Goal: Transaction & Acquisition: Book appointment/travel/reservation

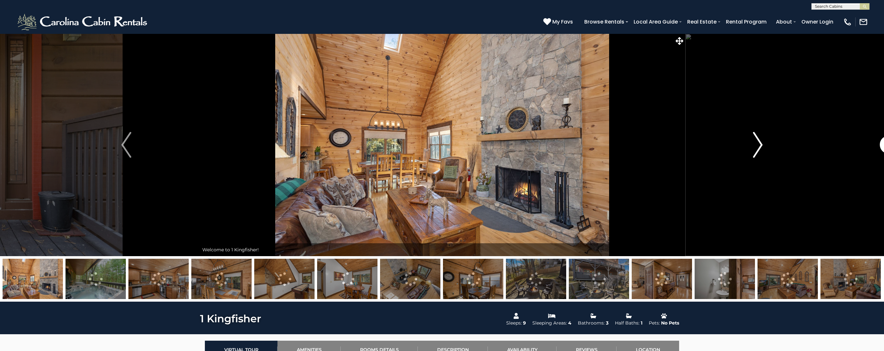
click at [757, 144] on img "Next" at bounding box center [758, 145] width 10 height 26
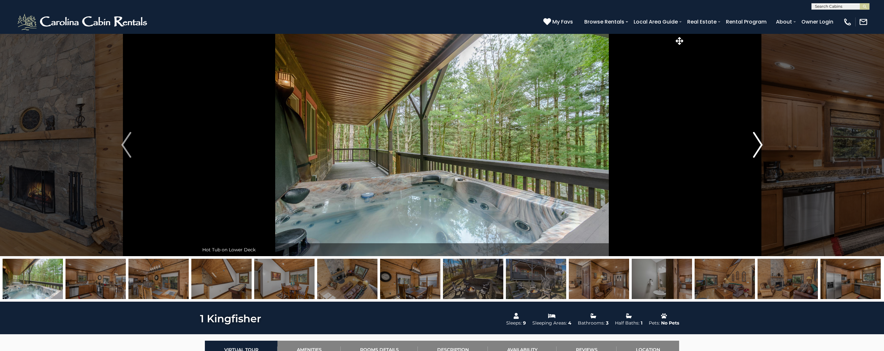
click at [757, 144] on img "Next" at bounding box center [758, 145] width 10 height 26
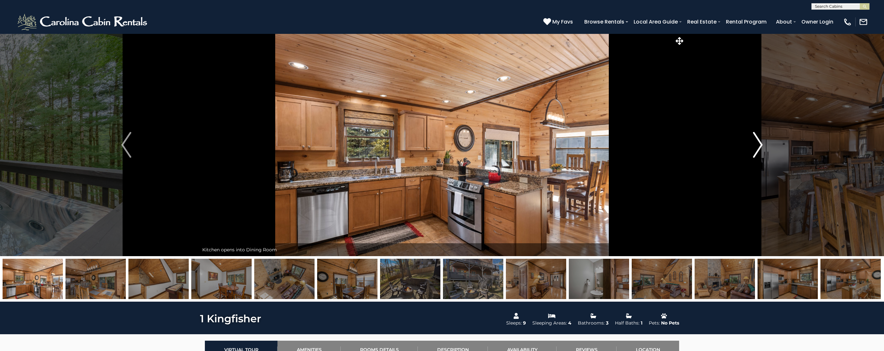
click at [757, 144] on img "Next" at bounding box center [758, 145] width 10 height 26
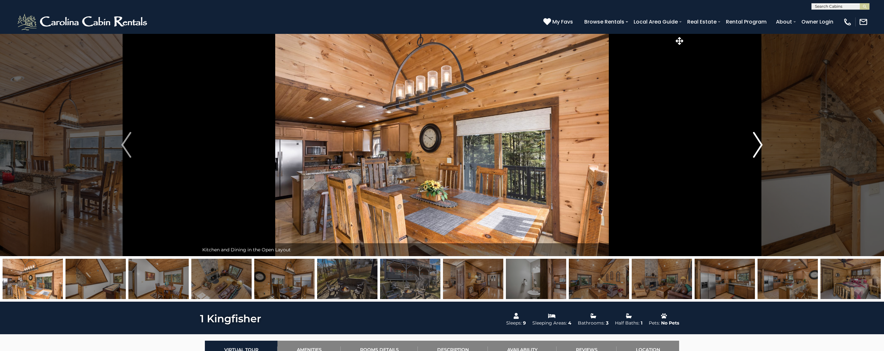
click at [757, 144] on img "Next" at bounding box center [758, 145] width 10 height 26
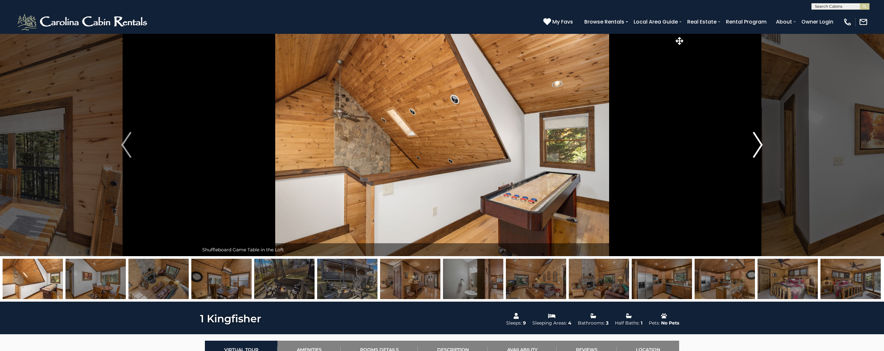
click at [757, 144] on img "Next" at bounding box center [758, 145] width 10 height 26
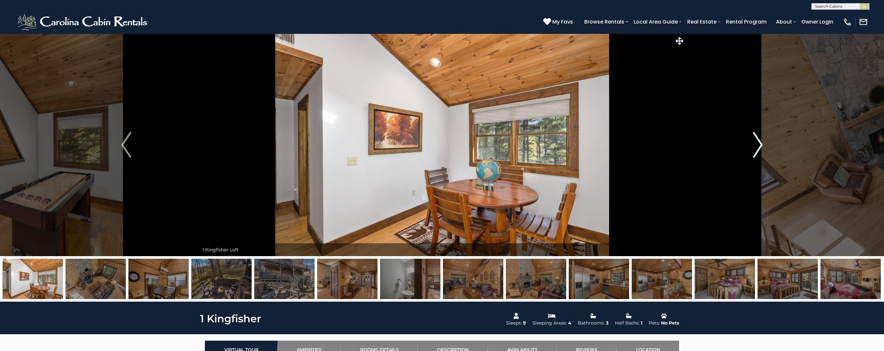
click at [757, 144] on img "Next" at bounding box center [758, 145] width 10 height 26
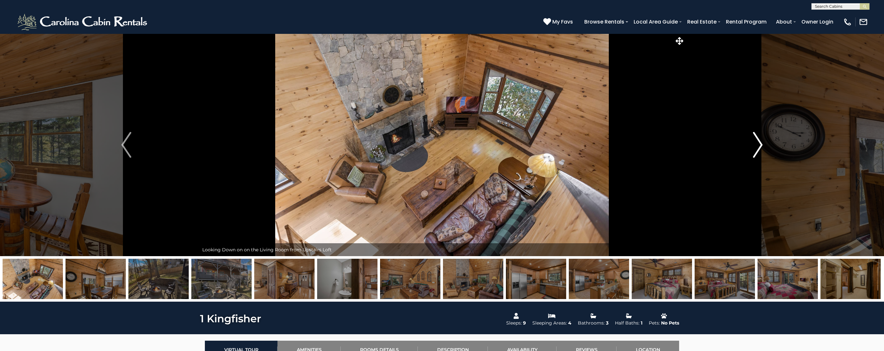
click at [757, 144] on img "Next" at bounding box center [758, 145] width 10 height 26
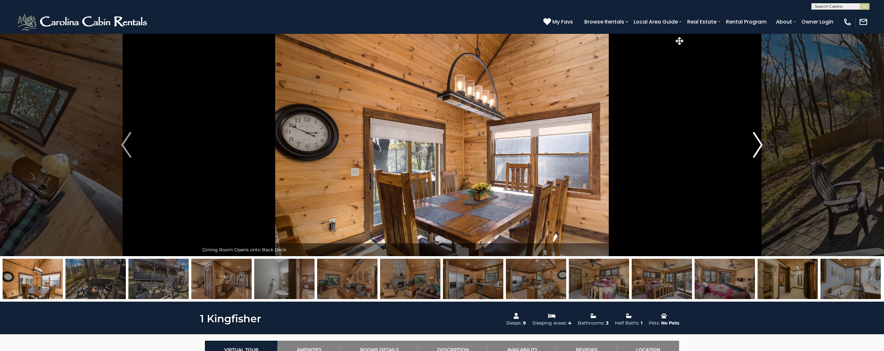
click at [757, 144] on img "Next" at bounding box center [758, 145] width 10 height 26
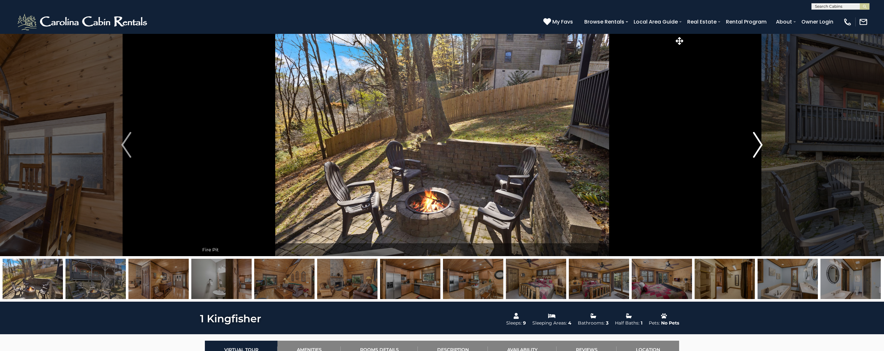
click at [757, 144] on img "Next" at bounding box center [758, 145] width 10 height 26
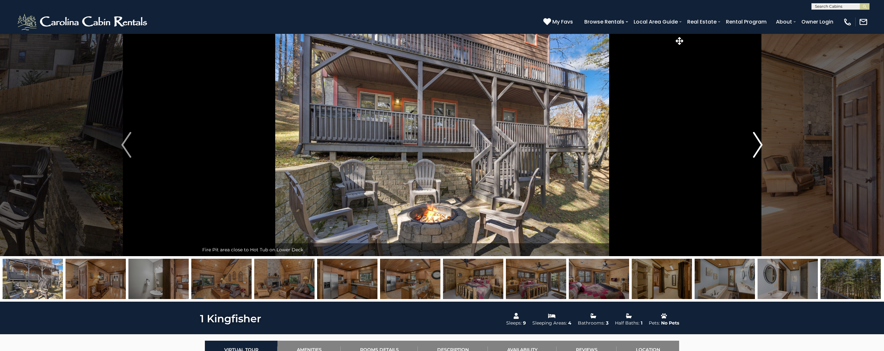
click at [757, 144] on img "Next" at bounding box center [758, 145] width 10 height 26
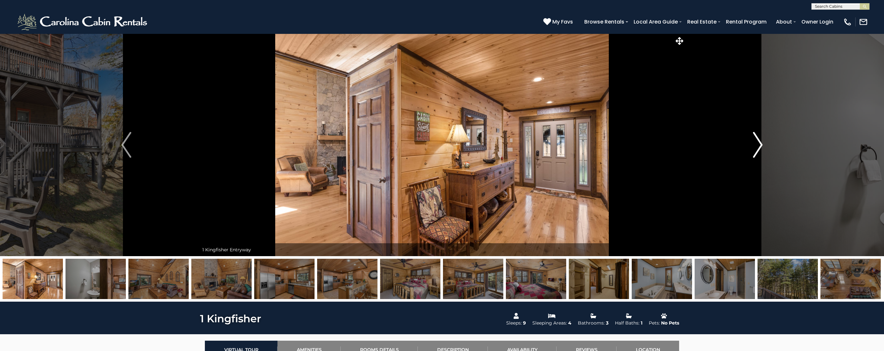
click at [757, 144] on img "Next" at bounding box center [758, 145] width 10 height 26
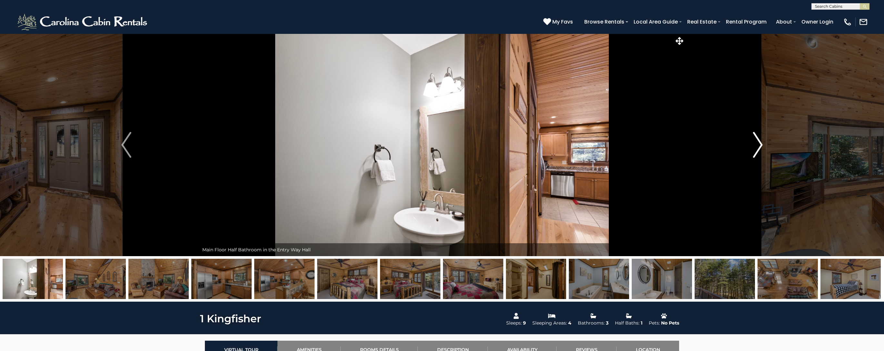
click at [757, 144] on img "Next" at bounding box center [758, 145] width 10 height 26
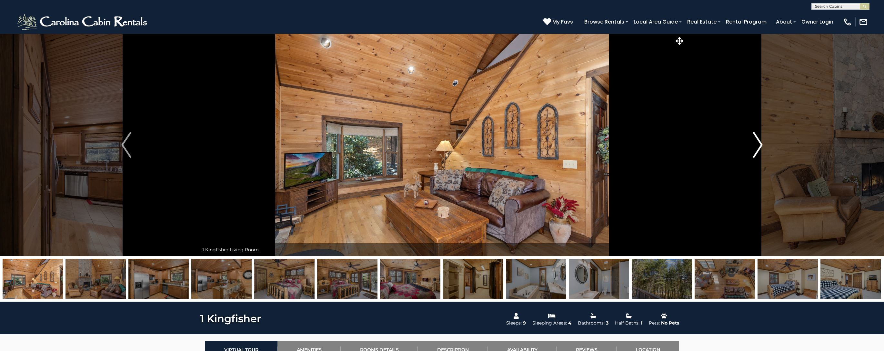
click at [757, 144] on img "Next" at bounding box center [758, 145] width 10 height 26
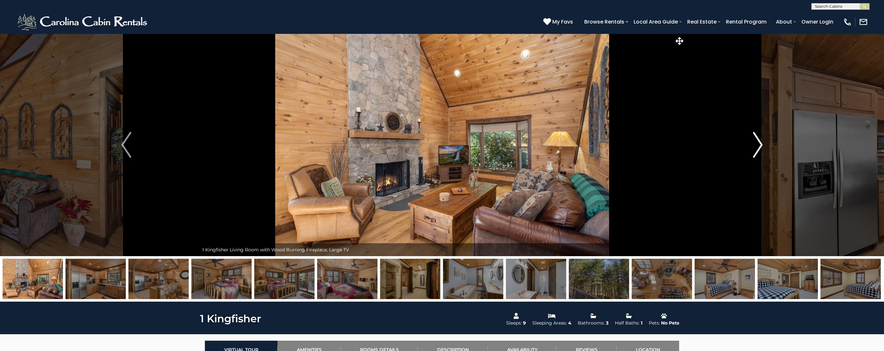
click at [757, 144] on img "Next" at bounding box center [758, 145] width 10 height 26
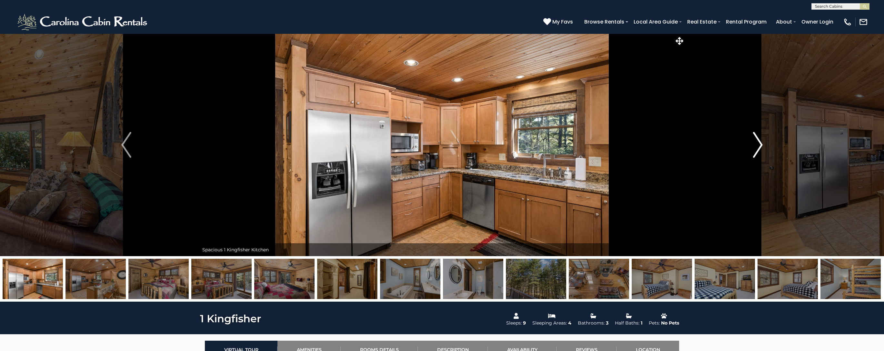
click at [757, 144] on img "Next" at bounding box center [758, 145] width 10 height 26
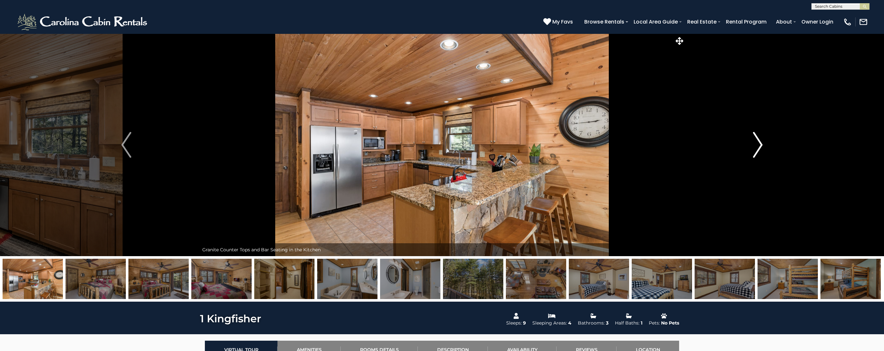
click at [757, 144] on img "Next" at bounding box center [758, 145] width 10 height 26
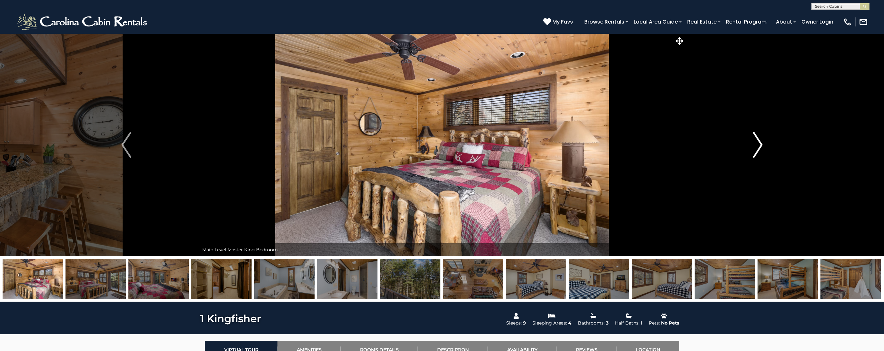
click at [757, 144] on img "Next" at bounding box center [758, 145] width 10 height 26
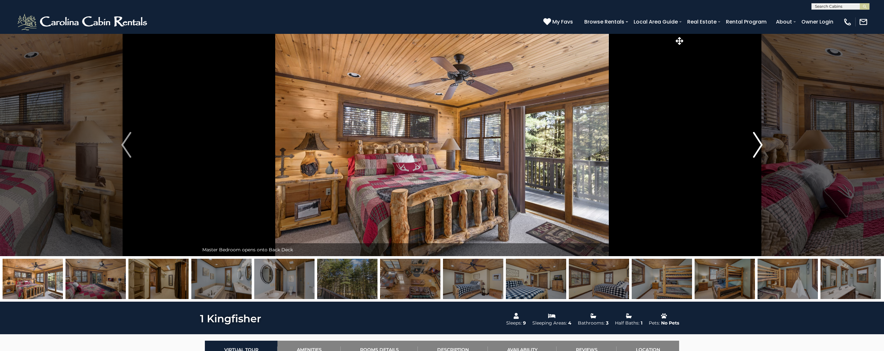
click at [757, 144] on img "Next" at bounding box center [758, 145] width 10 height 26
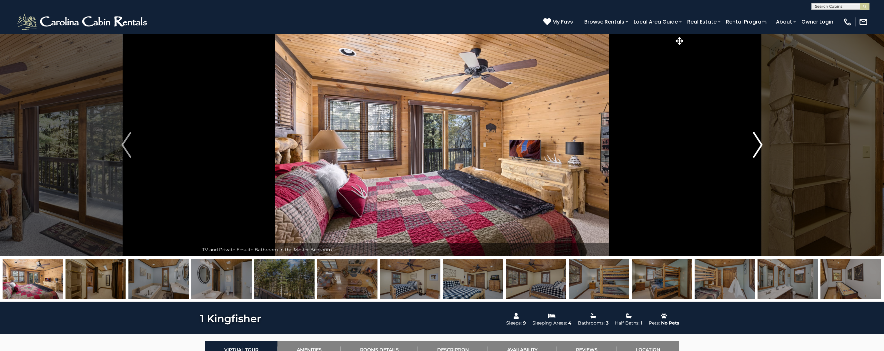
click at [757, 144] on img "Next" at bounding box center [758, 145] width 10 height 26
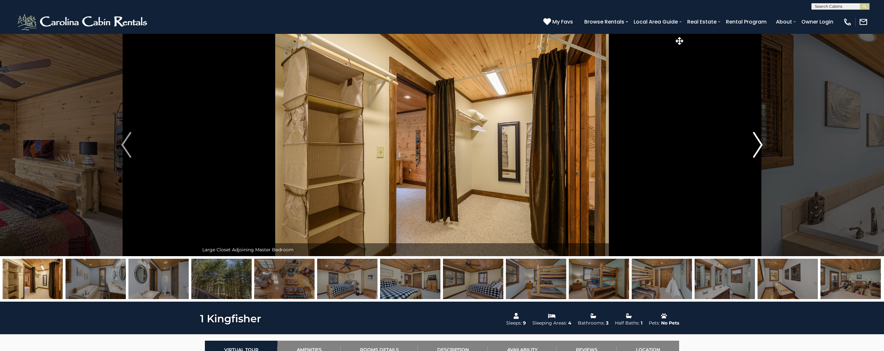
click at [757, 144] on img "Next" at bounding box center [758, 145] width 10 height 26
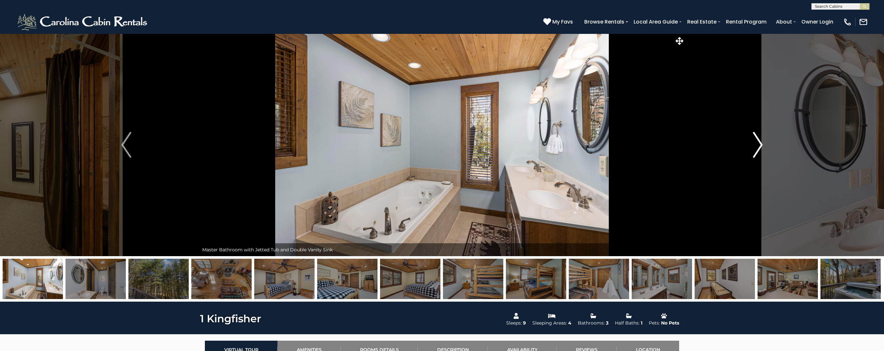
click at [757, 144] on img "Next" at bounding box center [758, 145] width 10 height 26
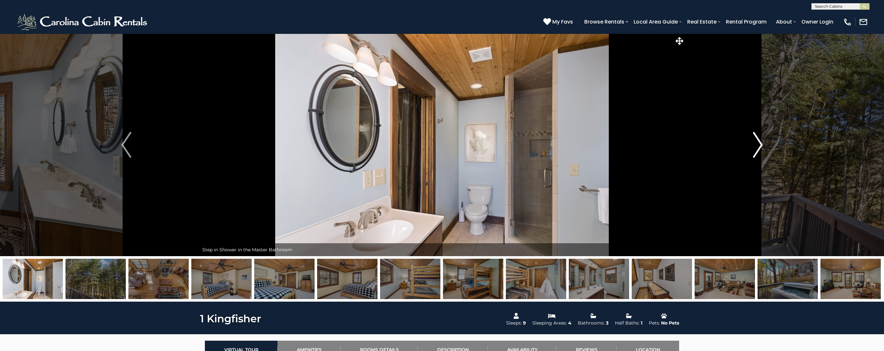
click at [757, 144] on img "Next" at bounding box center [758, 145] width 10 height 26
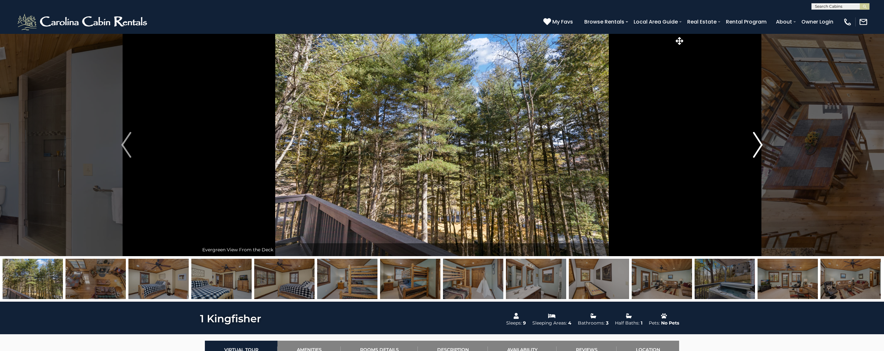
click at [757, 144] on img "Next" at bounding box center [758, 145] width 10 height 26
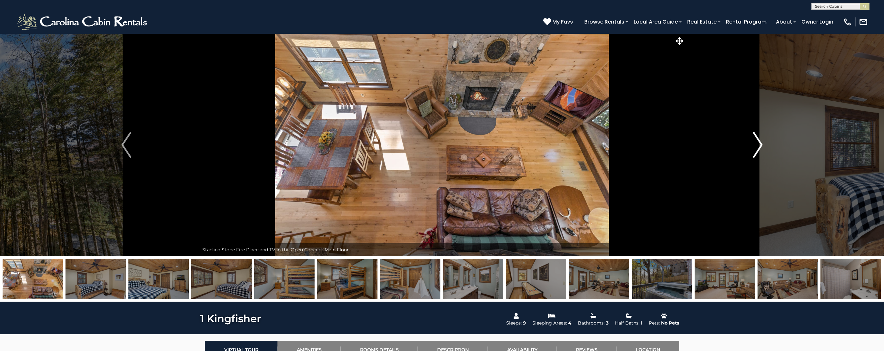
click at [757, 144] on img "Next" at bounding box center [758, 145] width 10 height 26
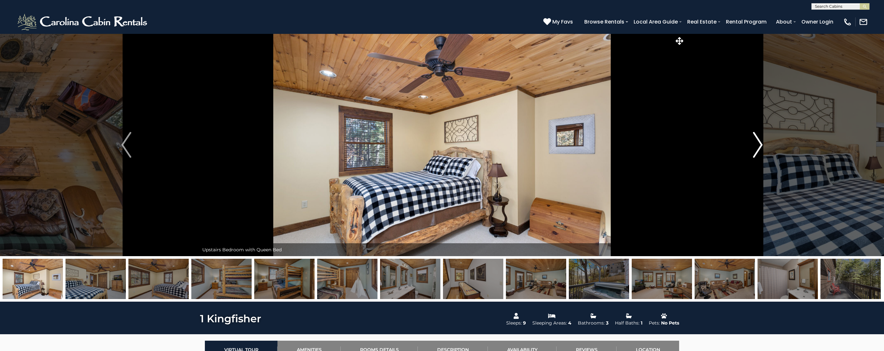
click at [757, 144] on img "Next" at bounding box center [758, 145] width 10 height 26
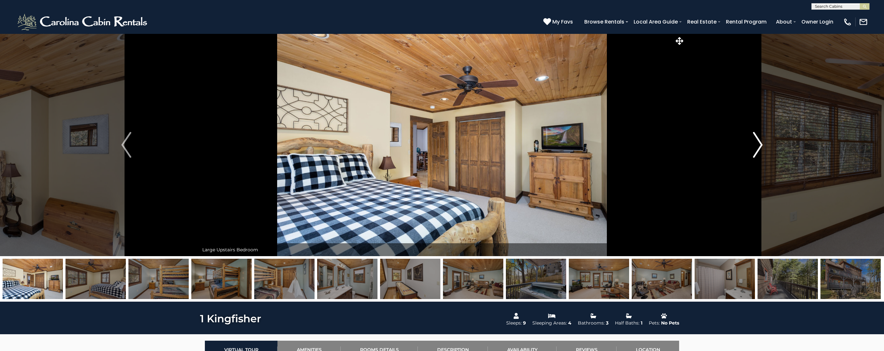
click at [757, 144] on img "Next" at bounding box center [758, 145] width 10 height 26
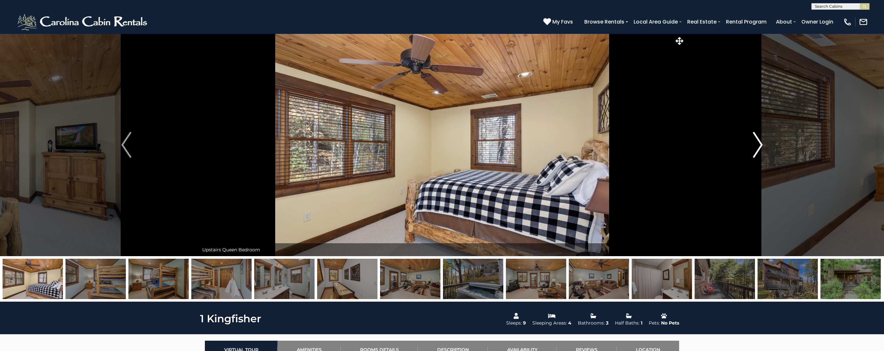
click at [757, 144] on img "Next" at bounding box center [758, 145] width 10 height 26
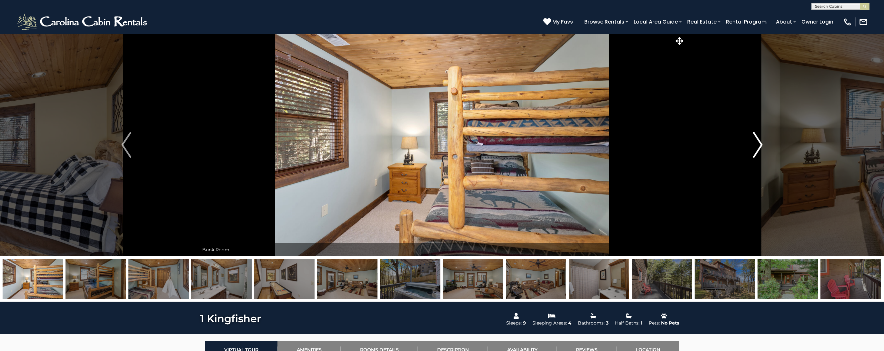
click at [757, 144] on img "Next" at bounding box center [758, 145] width 10 height 26
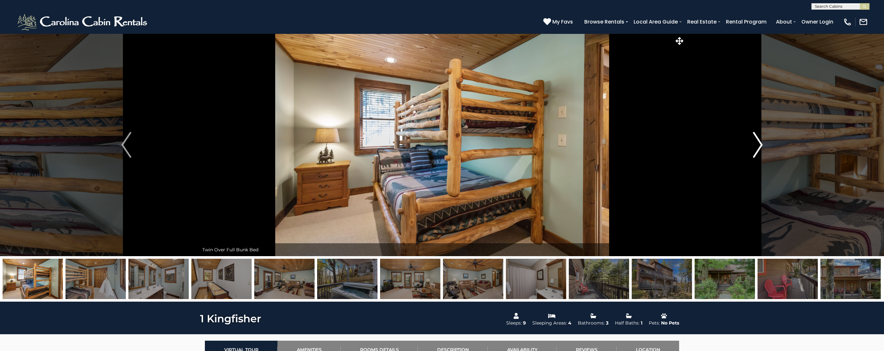
click at [757, 144] on img "Next" at bounding box center [758, 145] width 10 height 26
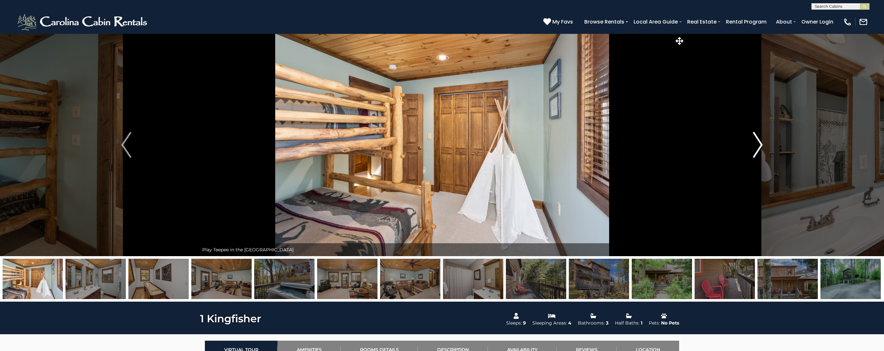
click at [757, 144] on img "Next" at bounding box center [758, 145] width 10 height 26
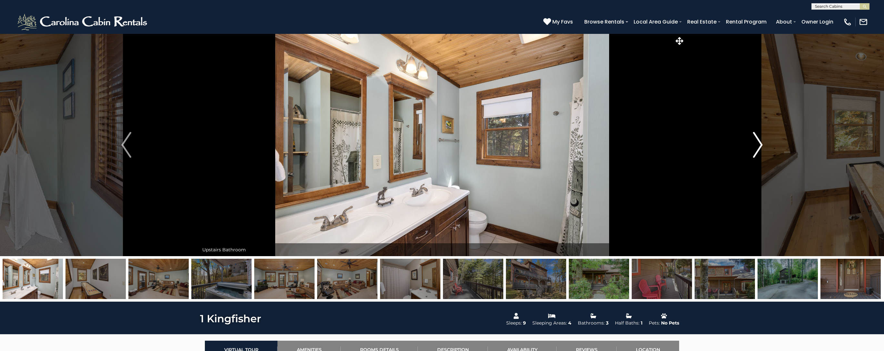
click at [757, 144] on img "Next" at bounding box center [758, 145] width 10 height 26
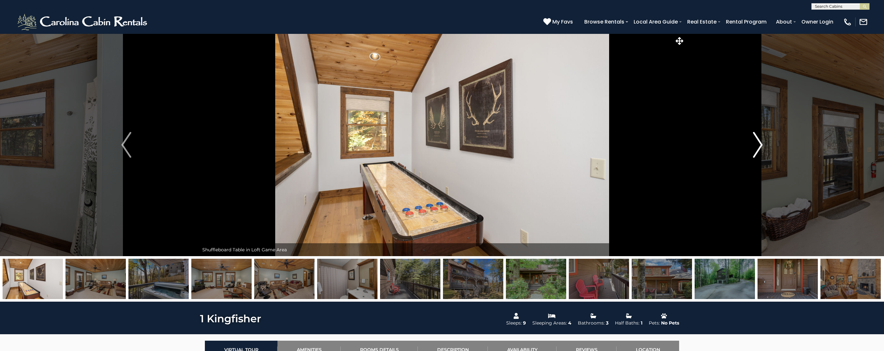
click at [757, 144] on img "Next" at bounding box center [758, 145] width 10 height 26
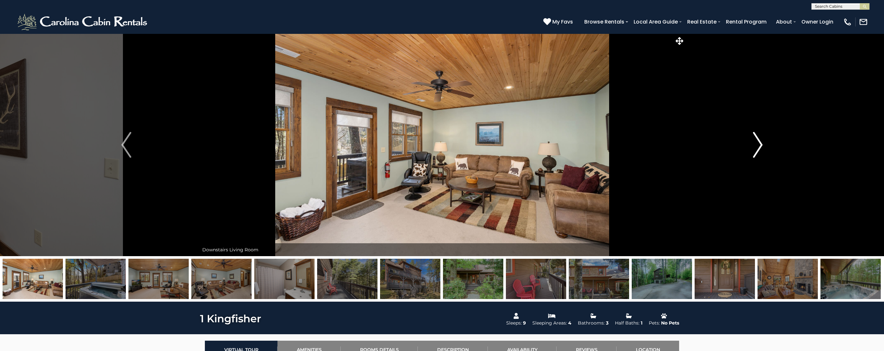
click at [757, 144] on img "Next" at bounding box center [758, 145] width 10 height 26
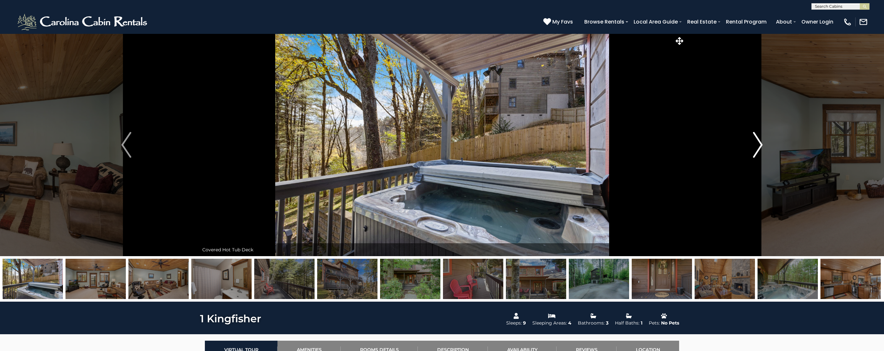
click at [757, 144] on img "Next" at bounding box center [758, 145] width 10 height 26
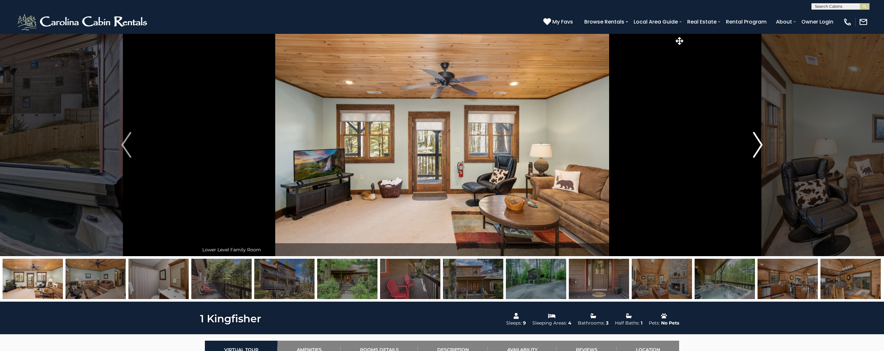
click at [757, 144] on img "Next" at bounding box center [758, 145] width 10 height 26
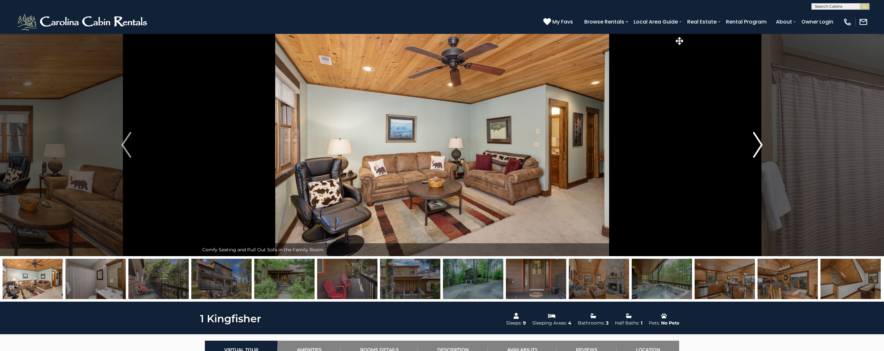
click at [757, 144] on img "Next" at bounding box center [758, 145] width 10 height 26
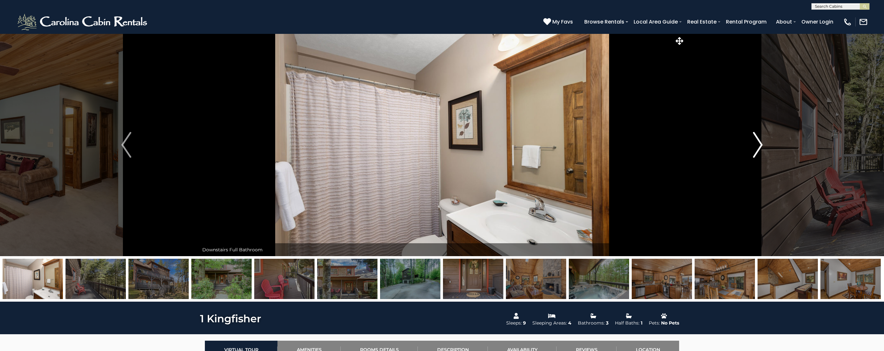
click at [757, 144] on img "Next" at bounding box center [758, 145] width 10 height 26
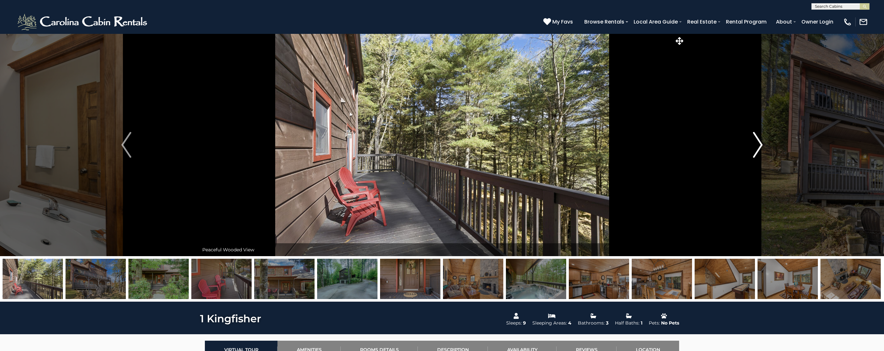
click at [757, 144] on img "Next" at bounding box center [758, 145] width 10 height 26
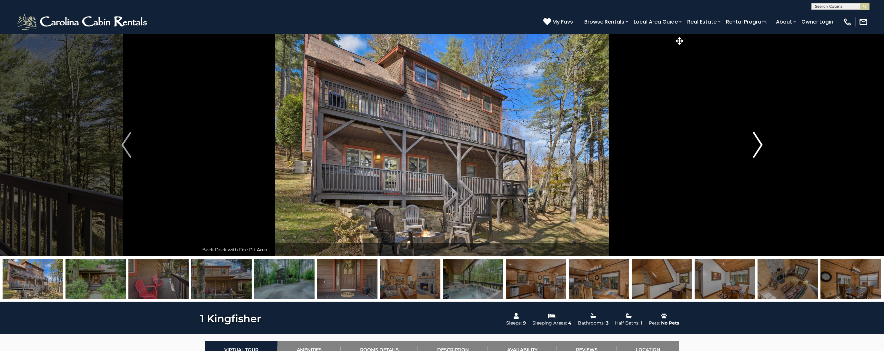
click at [757, 144] on img "Next" at bounding box center [758, 145] width 10 height 26
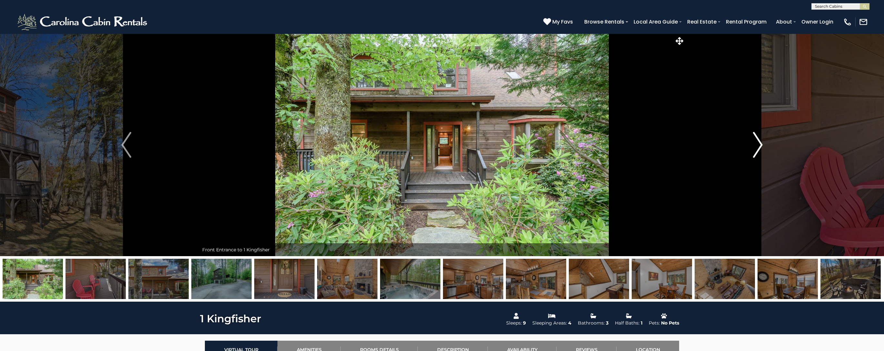
click at [757, 144] on img "Next" at bounding box center [758, 145] width 10 height 26
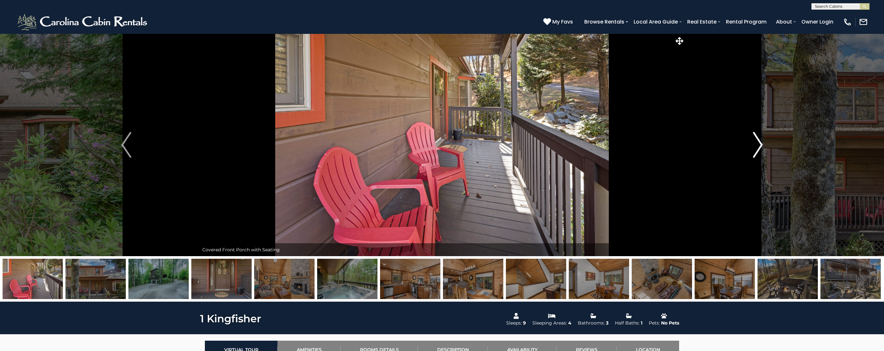
click at [757, 144] on img "Next" at bounding box center [758, 145] width 10 height 26
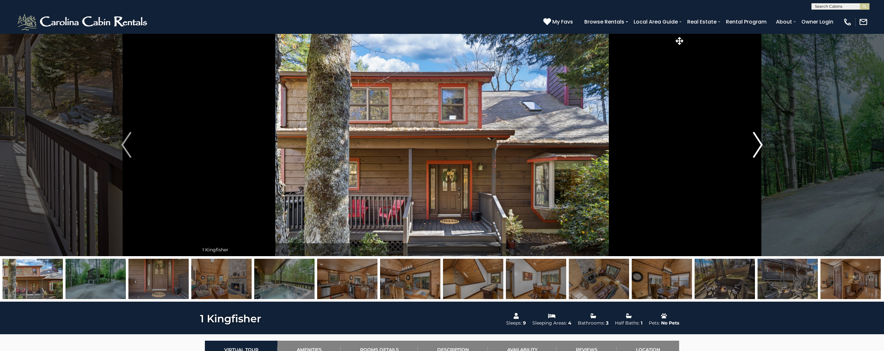
click at [757, 144] on img "Next" at bounding box center [758, 145] width 10 height 26
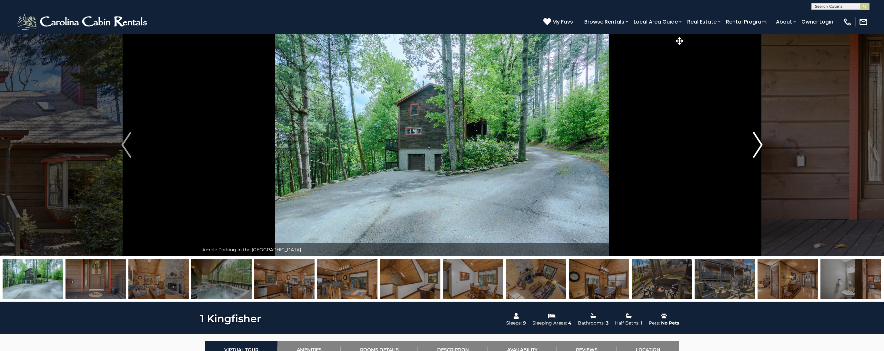
click at [757, 144] on img "Next" at bounding box center [758, 145] width 10 height 26
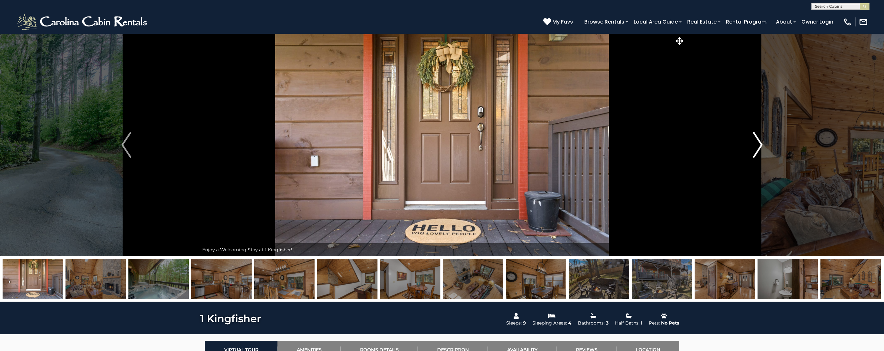
click at [757, 144] on img "Next" at bounding box center [758, 145] width 10 height 26
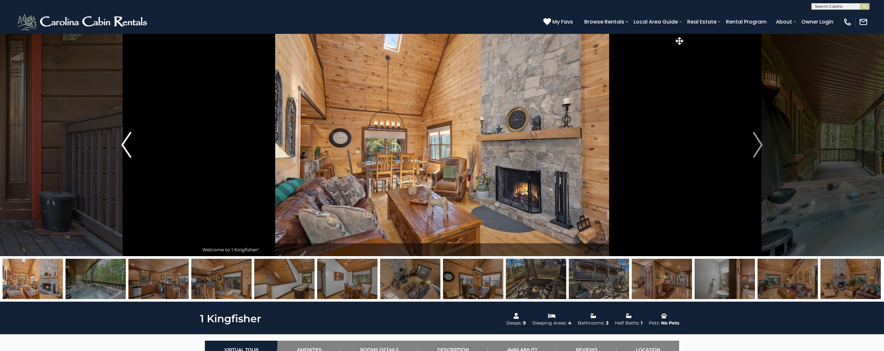
click at [125, 145] on img "Previous" at bounding box center [126, 145] width 10 height 26
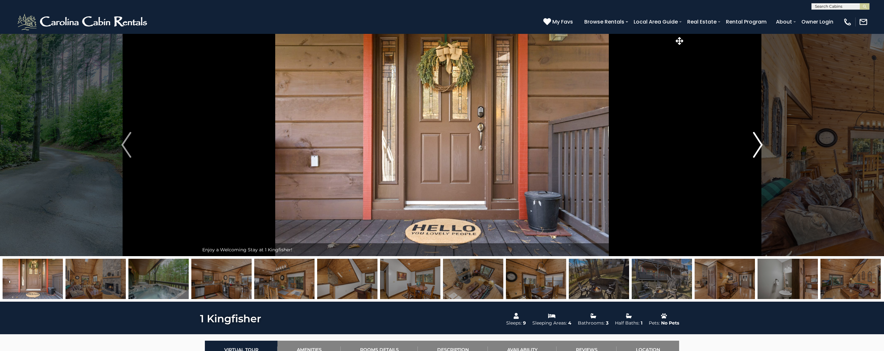
click at [760, 146] on img "Next" at bounding box center [758, 145] width 10 height 26
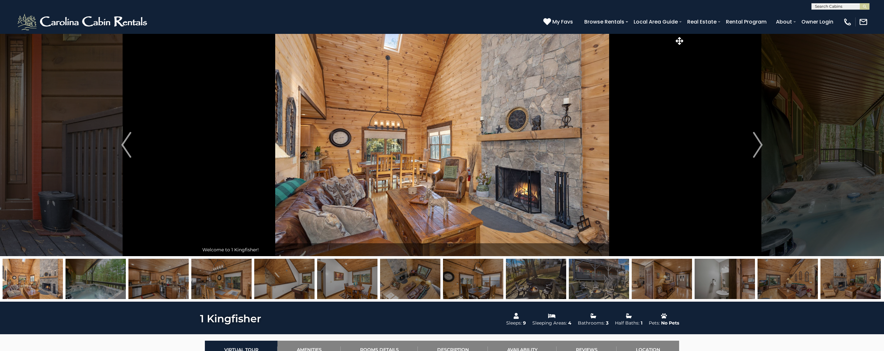
click at [847, 6] on input "text" at bounding box center [840, 8] width 56 height 6
type input "*****"
click at [839, 17] on li "Angel s Peak" at bounding box center [840, 15] width 57 height 6
click at [864, 8] on img "submit" at bounding box center [864, 6] width 5 height 5
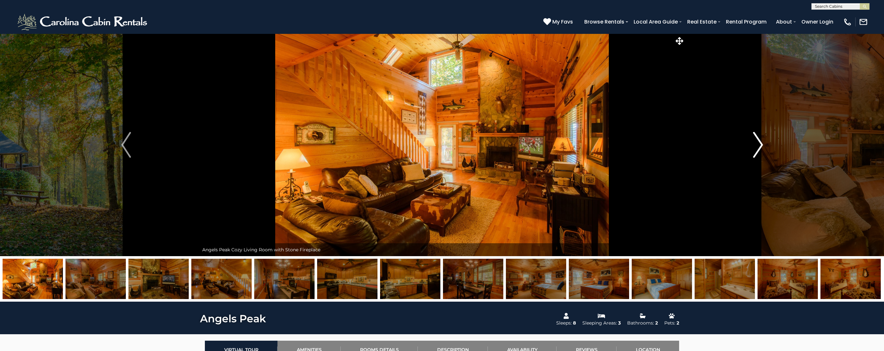
click at [756, 143] on img "Next" at bounding box center [758, 145] width 10 height 26
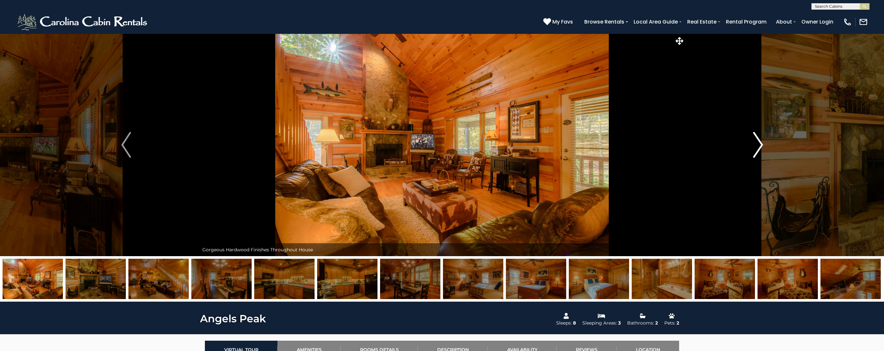
click at [756, 143] on img "Next" at bounding box center [758, 145] width 10 height 26
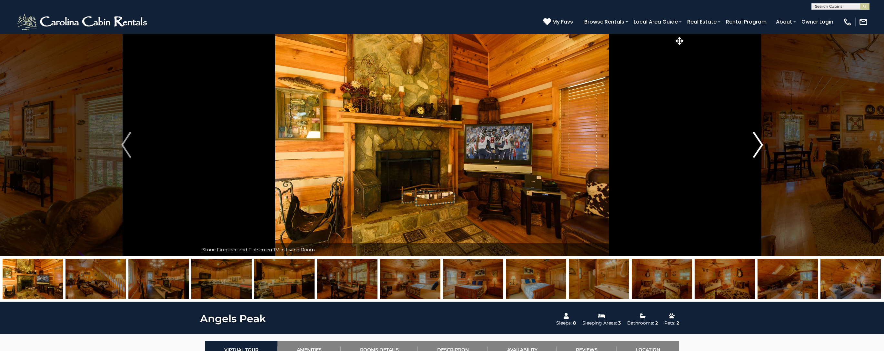
click at [756, 143] on img "Next" at bounding box center [758, 145] width 10 height 26
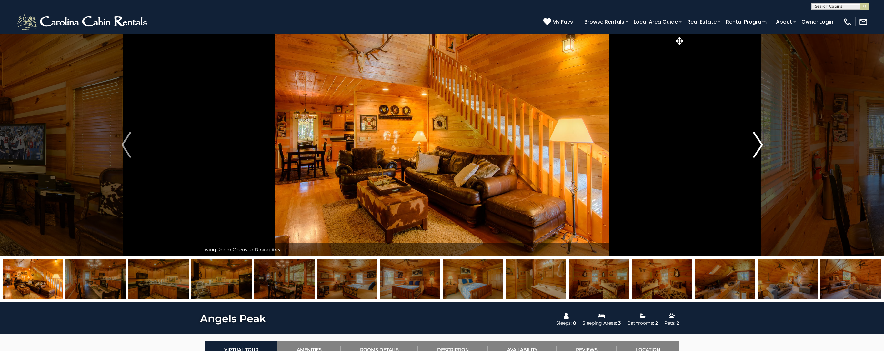
click at [756, 143] on img "Next" at bounding box center [758, 145] width 10 height 26
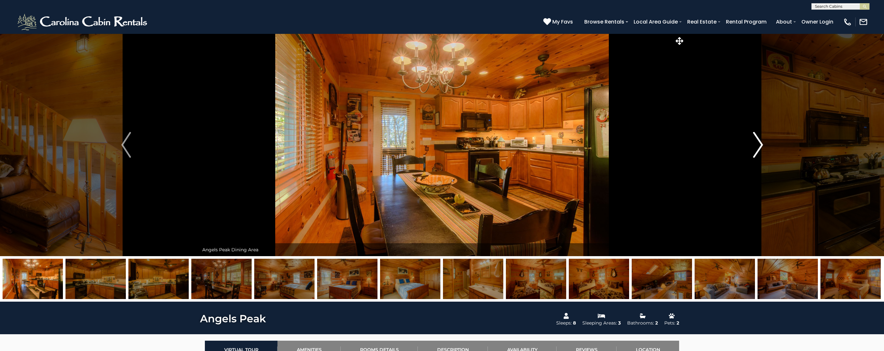
click at [756, 143] on img "Next" at bounding box center [758, 145] width 10 height 26
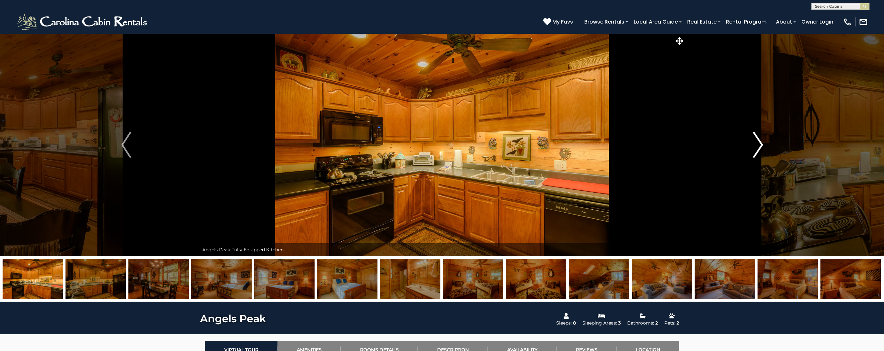
click at [756, 143] on img "Next" at bounding box center [758, 145] width 10 height 26
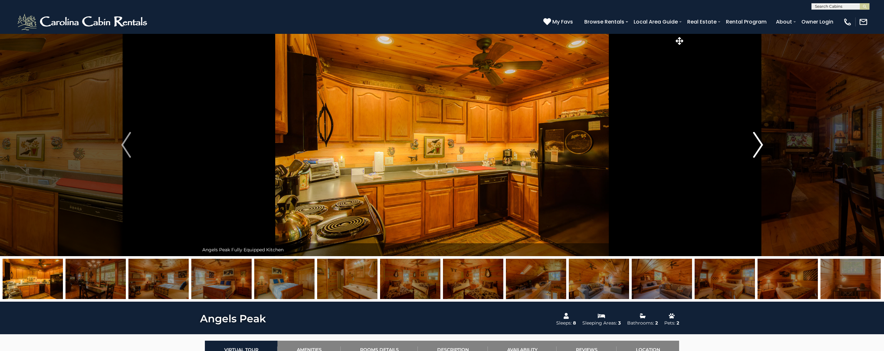
click at [756, 143] on img "Next" at bounding box center [758, 145] width 10 height 26
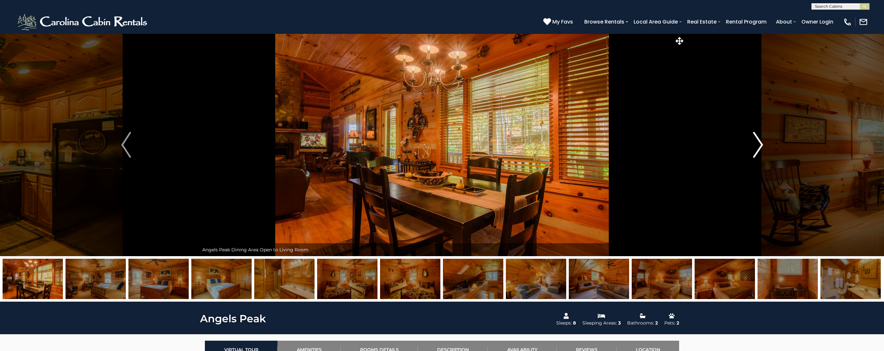
click at [756, 143] on img "Next" at bounding box center [758, 145] width 10 height 26
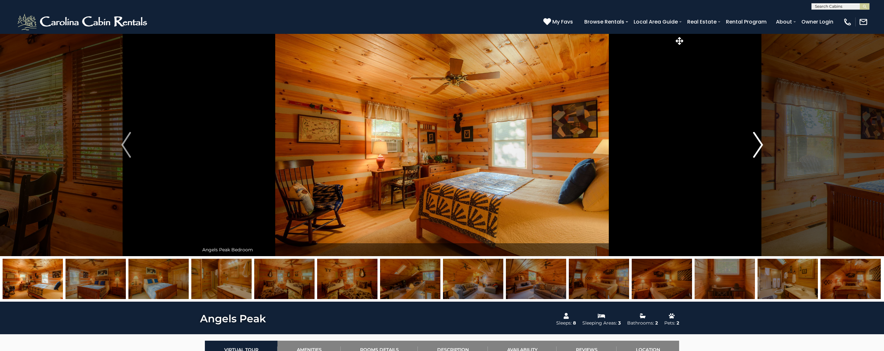
click at [756, 143] on img "Next" at bounding box center [758, 145] width 10 height 26
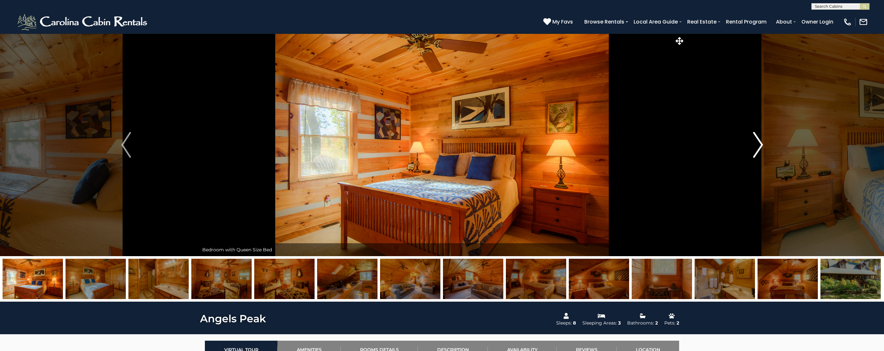
click at [756, 143] on img "Next" at bounding box center [758, 145] width 10 height 26
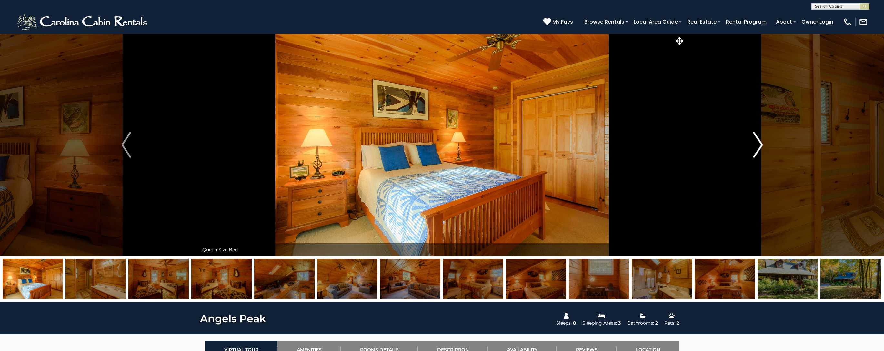
click at [756, 144] on img "Next" at bounding box center [758, 145] width 10 height 26
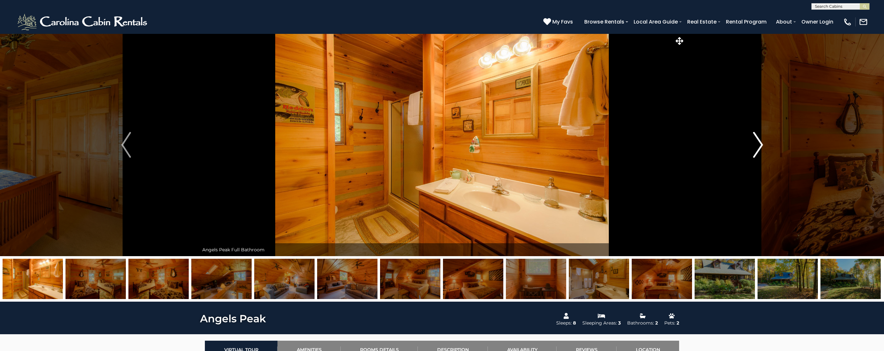
click at [757, 144] on img "Next" at bounding box center [758, 145] width 10 height 26
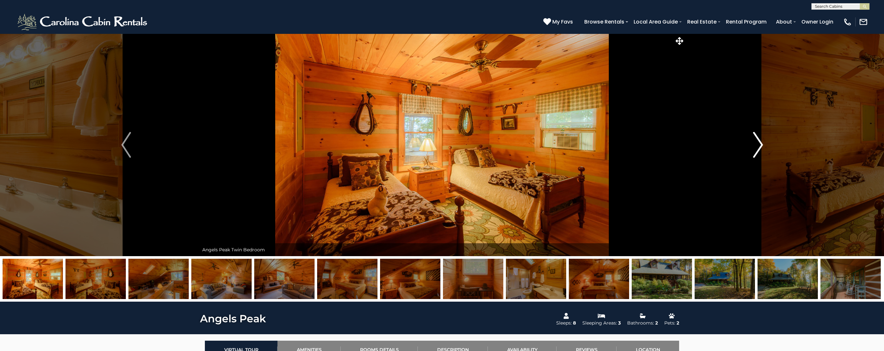
click at [757, 144] on img "Next" at bounding box center [758, 145] width 10 height 26
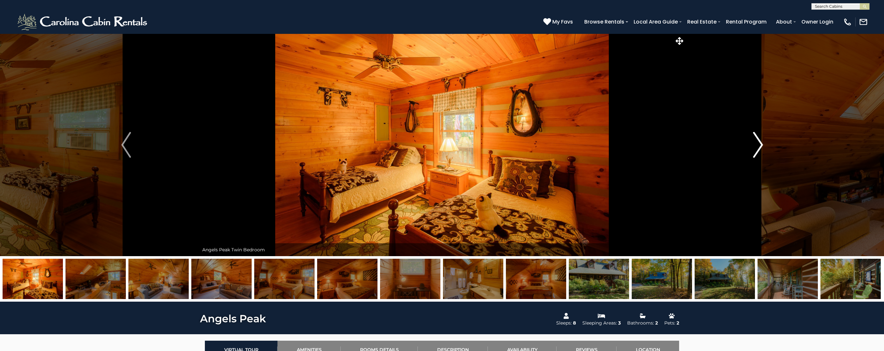
click at [757, 144] on img "Next" at bounding box center [758, 145] width 10 height 26
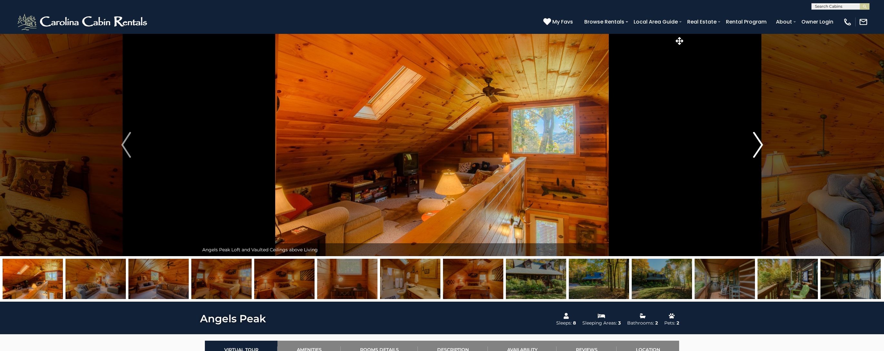
click at [757, 144] on img "Next" at bounding box center [758, 145] width 10 height 26
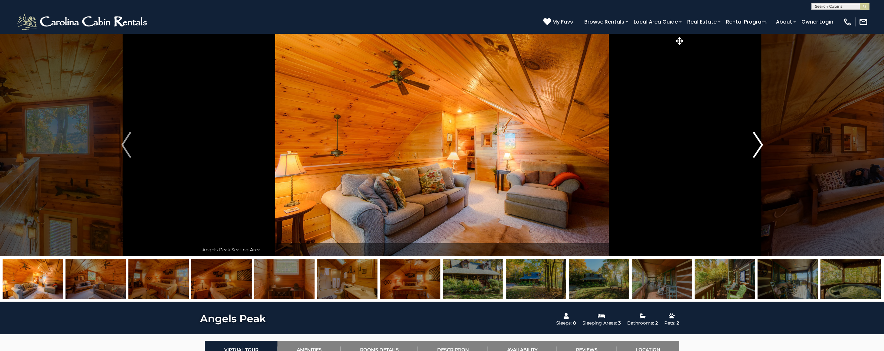
click at [757, 144] on img "Next" at bounding box center [758, 145] width 10 height 26
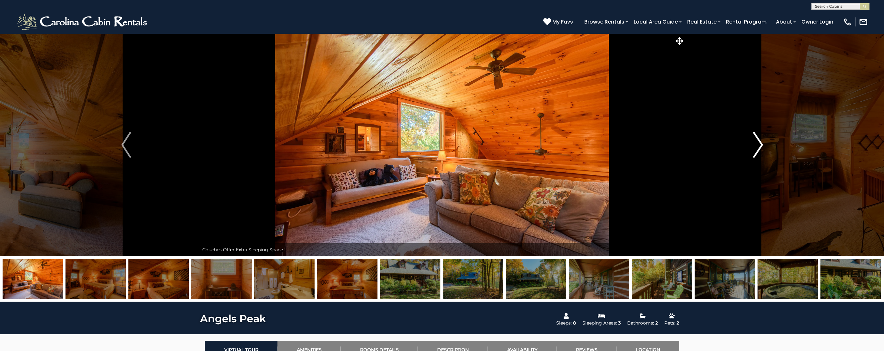
click at [757, 145] on img "Next" at bounding box center [758, 145] width 10 height 26
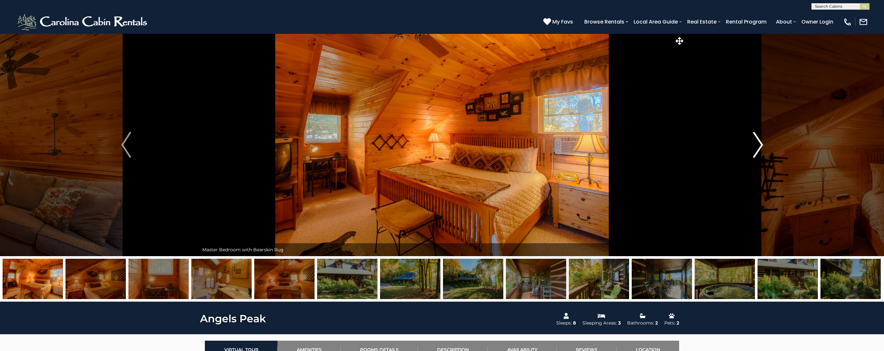
click at [757, 145] on img "Next" at bounding box center [758, 145] width 10 height 26
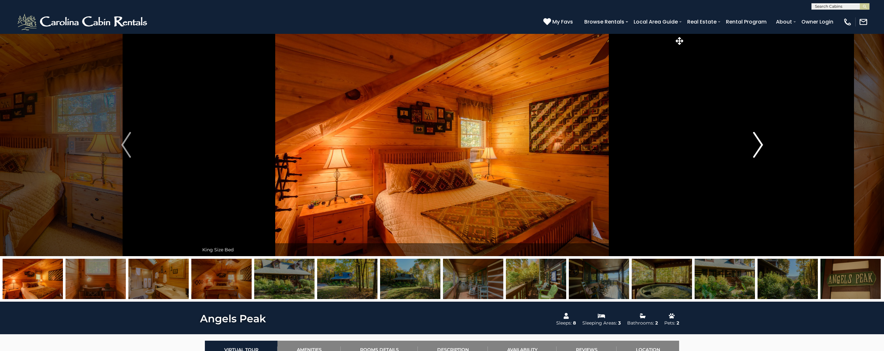
click at [757, 145] on img "Next" at bounding box center [758, 145] width 10 height 26
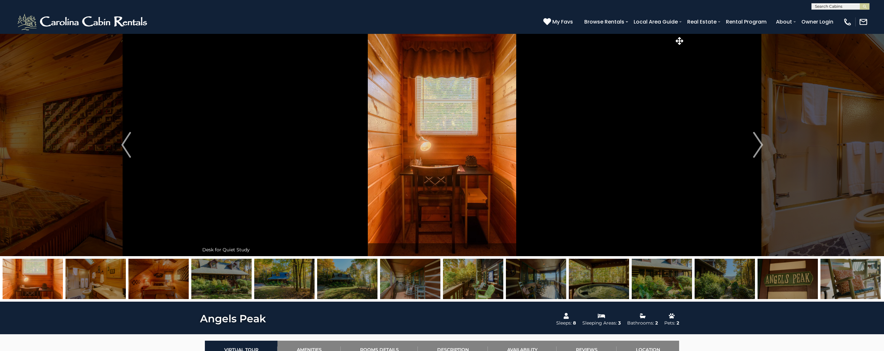
click at [851, 7] on input "text" at bounding box center [840, 8] width 56 height 6
type input "****"
click at [835, 15] on li "Gray stone Cottage" at bounding box center [840, 15] width 57 height 6
click at [865, 7] on img "submit" at bounding box center [864, 6] width 5 height 5
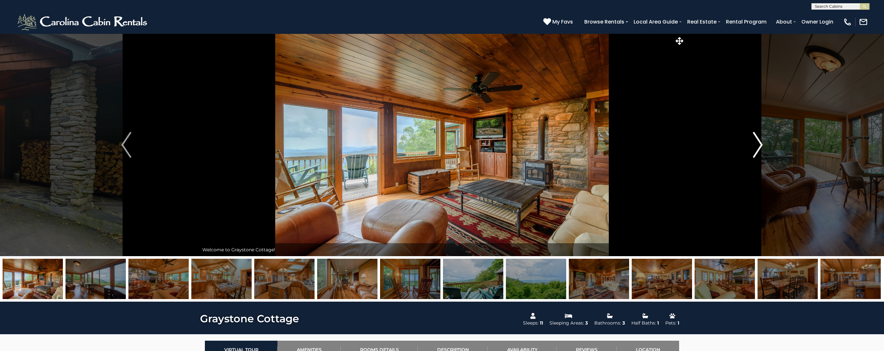
click at [756, 144] on img "Next" at bounding box center [758, 145] width 10 height 26
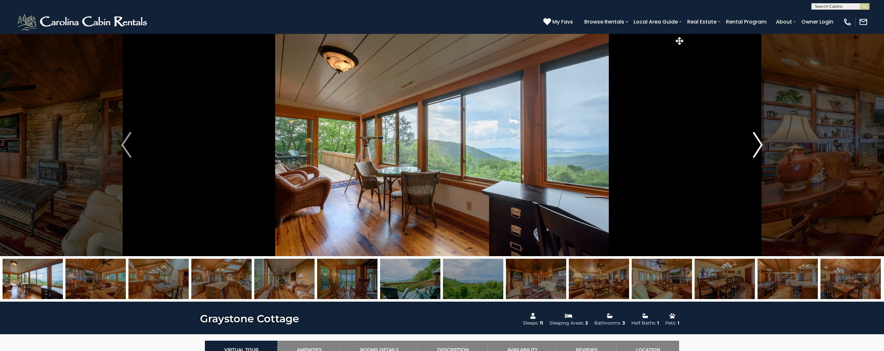
click at [756, 144] on img "Next" at bounding box center [758, 145] width 10 height 26
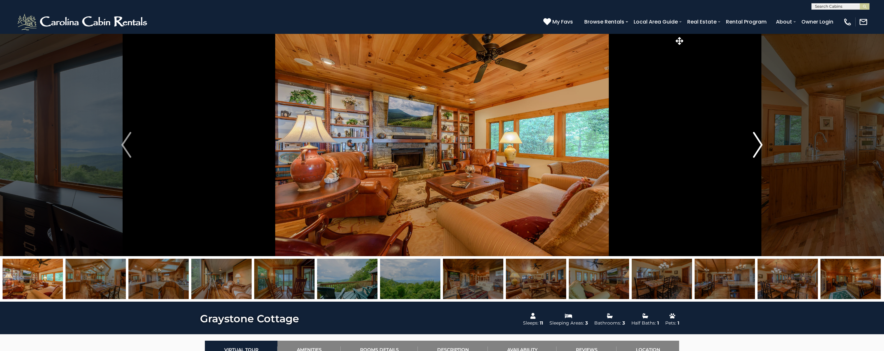
click at [756, 144] on img "Next" at bounding box center [758, 145] width 10 height 26
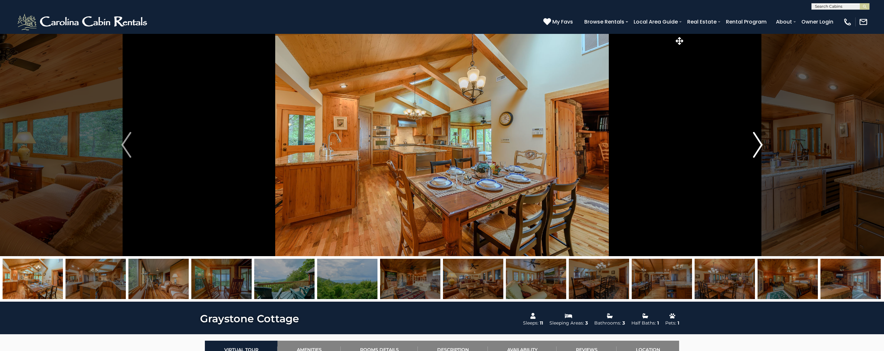
click at [756, 144] on img "Next" at bounding box center [758, 145] width 10 height 26
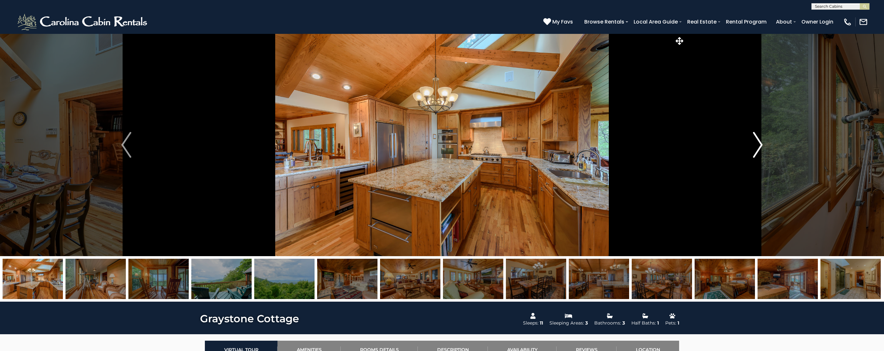
click at [756, 144] on img "Next" at bounding box center [758, 145] width 10 height 26
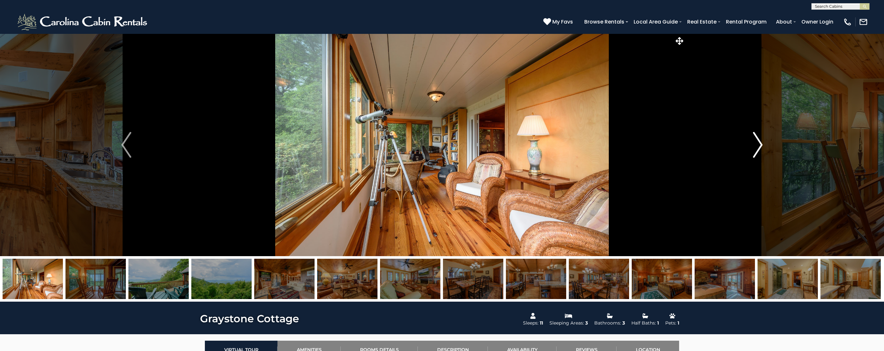
click at [756, 144] on img "Next" at bounding box center [758, 145] width 10 height 26
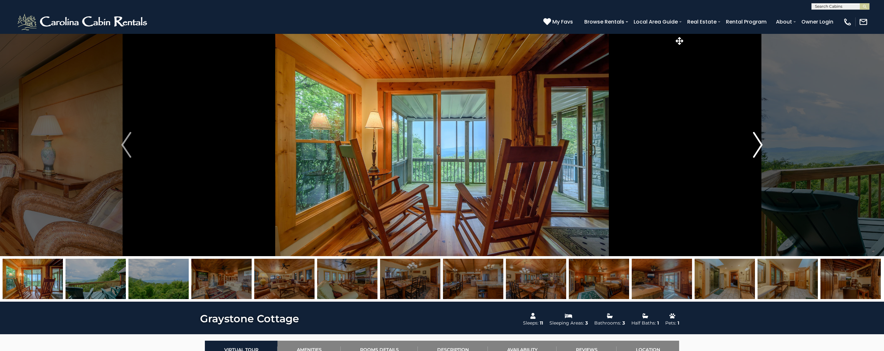
click at [756, 144] on img "Next" at bounding box center [758, 145] width 10 height 26
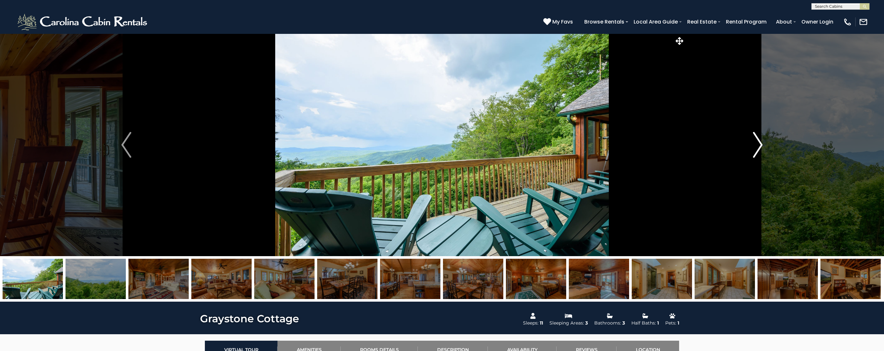
click at [756, 144] on img "Next" at bounding box center [758, 145] width 10 height 26
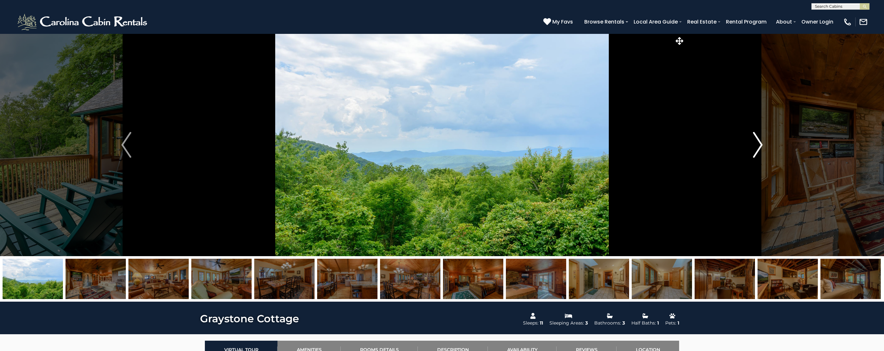
click at [756, 144] on img "Next" at bounding box center [758, 145] width 10 height 26
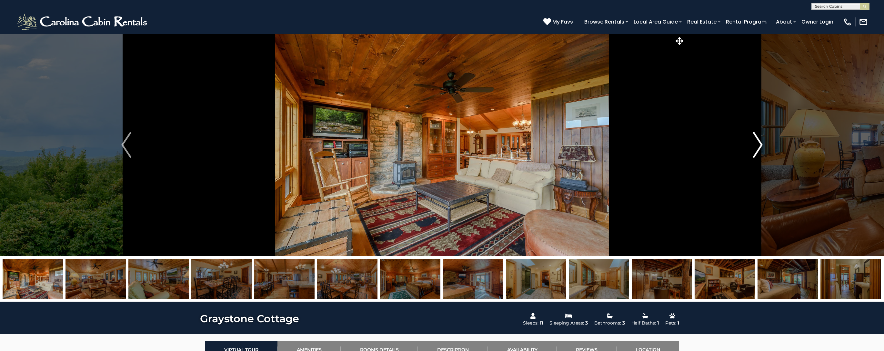
click at [756, 144] on img "Next" at bounding box center [758, 145] width 10 height 26
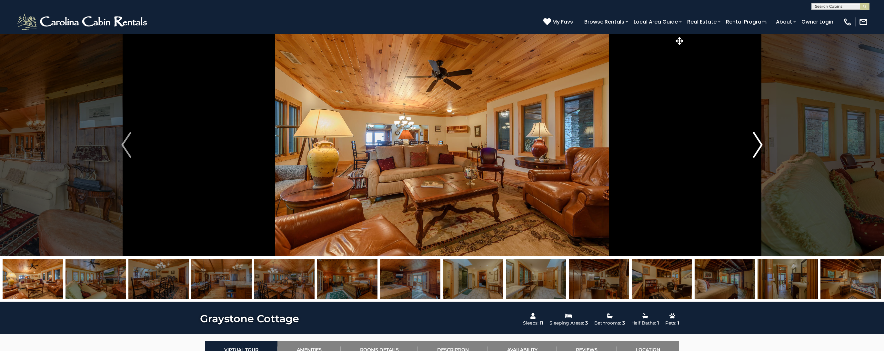
click at [756, 144] on img "Next" at bounding box center [758, 145] width 10 height 26
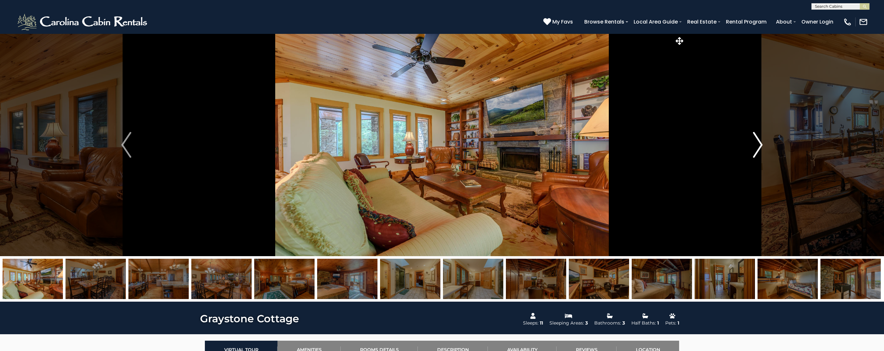
click at [756, 144] on img "Next" at bounding box center [758, 145] width 10 height 26
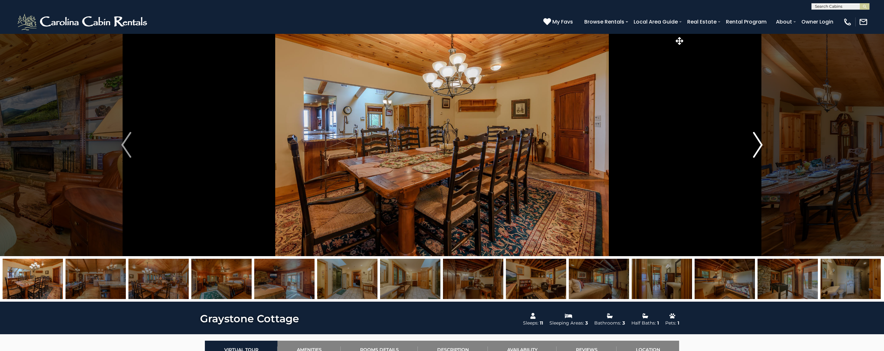
click at [756, 144] on img "Next" at bounding box center [758, 145] width 10 height 26
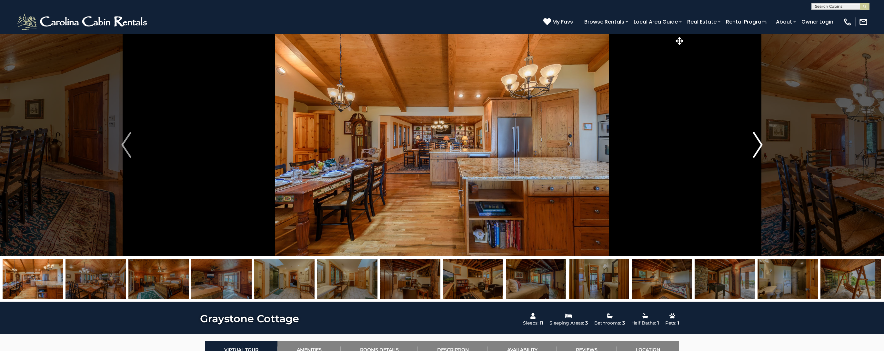
click at [756, 144] on img "Next" at bounding box center [758, 145] width 10 height 26
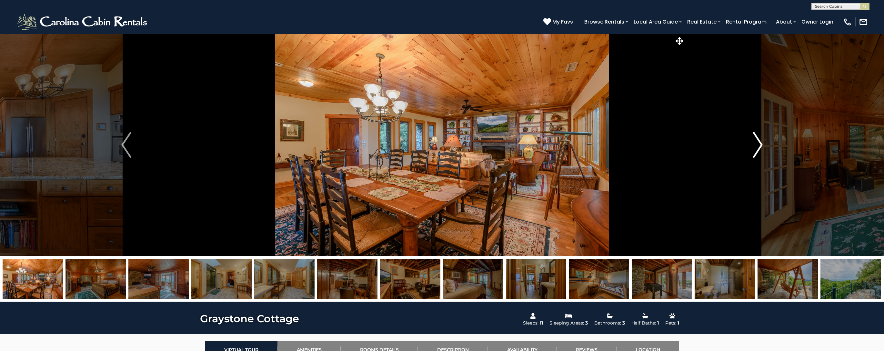
click at [756, 144] on img "Next" at bounding box center [758, 145] width 10 height 26
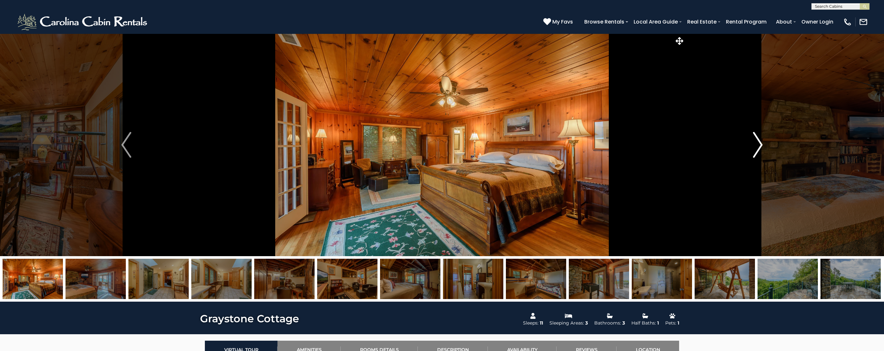
click at [756, 144] on img "Next" at bounding box center [758, 145] width 10 height 26
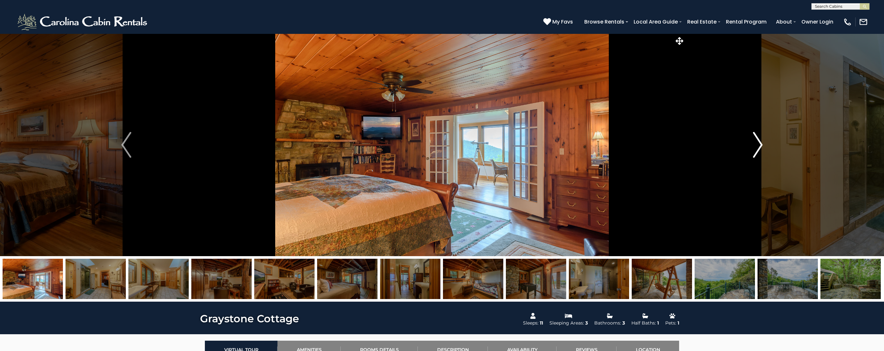
click at [756, 144] on img "Next" at bounding box center [758, 145] width 10 height 26
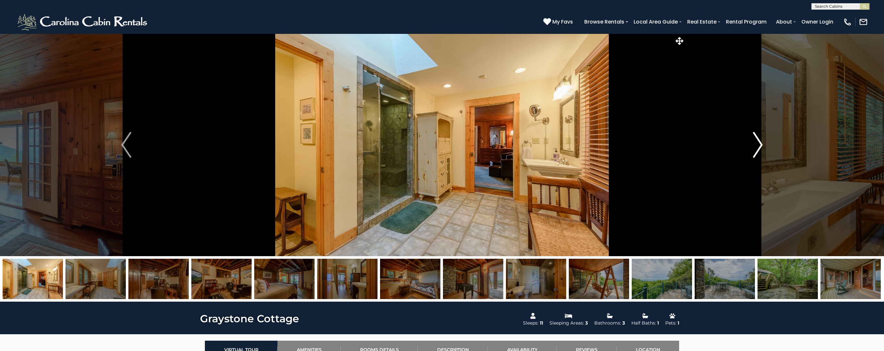
click at [756, 144] on img "Next" at bounding box center [758, 145] width 10 height 26
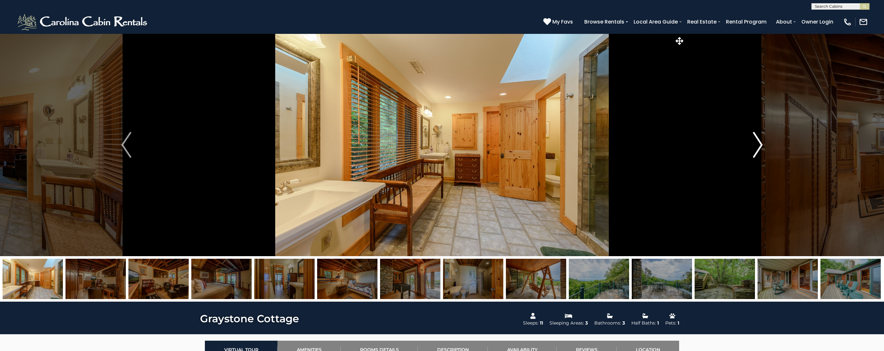
click at [756, 144] on img "Next" at bounding box center [758, 145] width 10 height 26
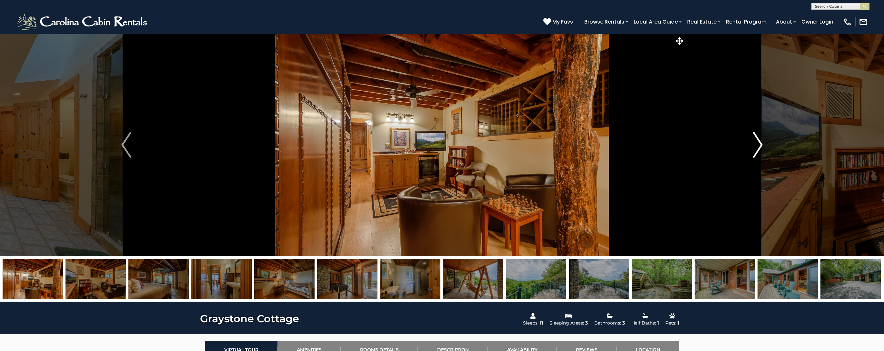
click at [756, 144] on img "Next" at bounding box center [758, 145] width 10 height 26
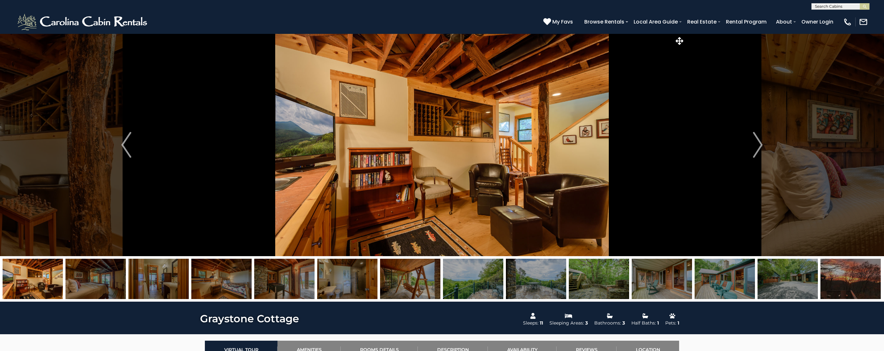
click at [828, 6] on input "text" at bounding box center [840, 8] width 56 height 6
type input "******"
click at [846, 40] on li "Rivers ide Retreat" at bounding box center [840, 42] width 57 height 6
click at [865, 6] on img "submit" at bounding box center [864, 6] width 5 height 5
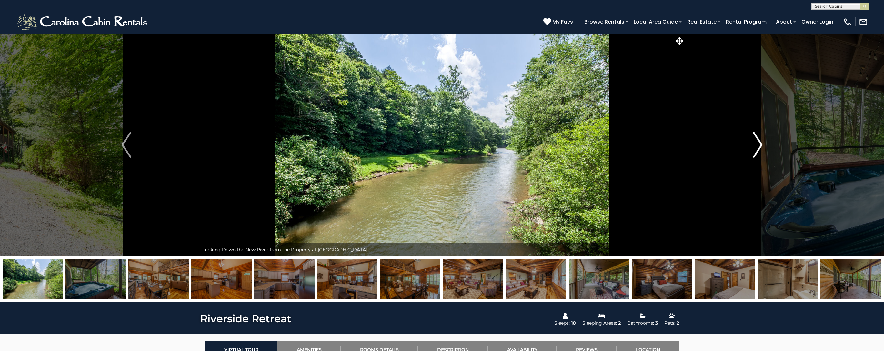
click at [758, 149] on img "Next" at bounding box center [758, 145] width 10 height 26
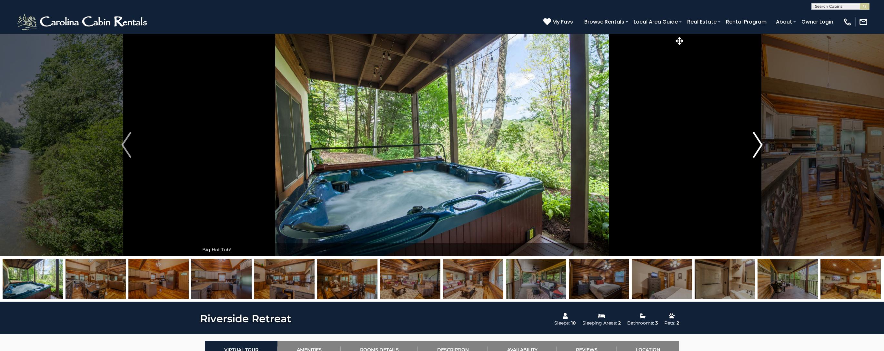
click at [758, 149] on img "Next" at bounding box center [758, 145] width 10 height 26
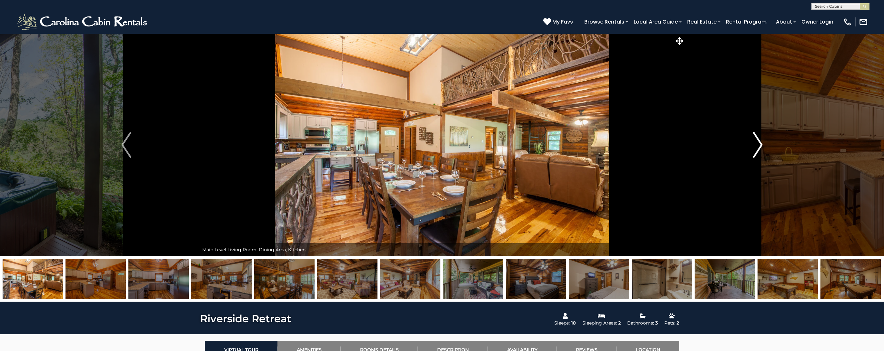
click at [758, 149] on img "Next" at bounding box center [758, 145] width 10 height 26
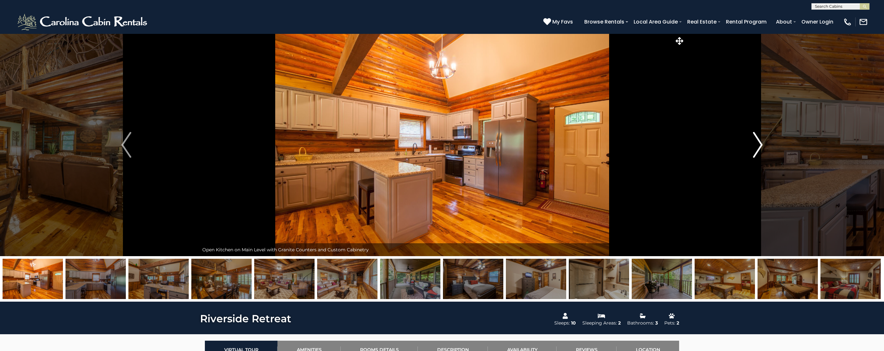
click at [758, 149] on img "Next" at bounding box center [758, 145] width 10 height 26
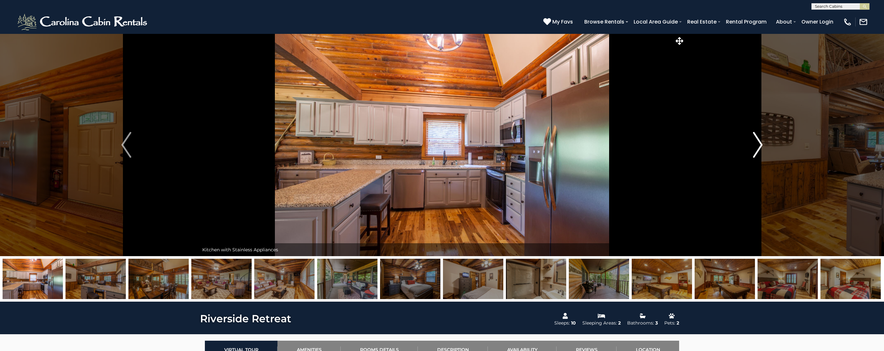
click at [758, 149] on img "Next" at bounding box center [758, 145] width 10 height 26
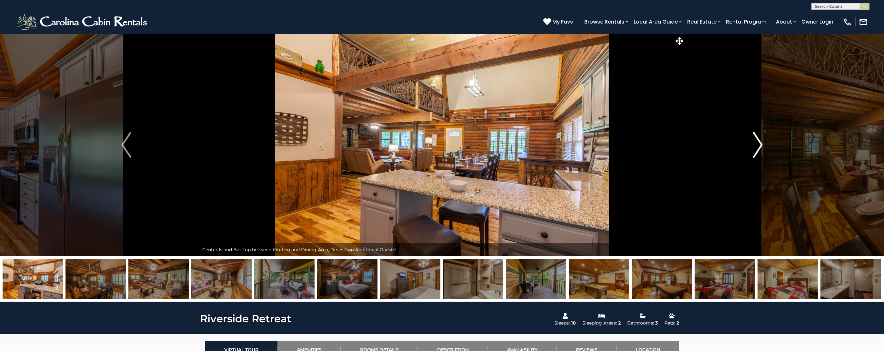
click at [757, 149] on img "Next" at bounding box center [758, 145] width 10 height 26
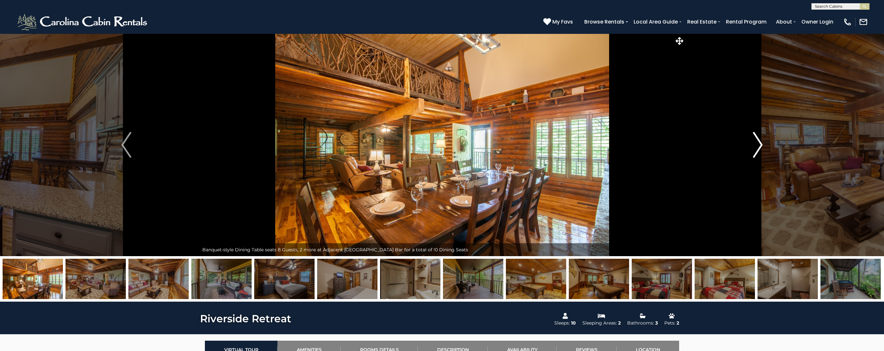
click at [757, 149] on img "Next" at bounding box center [758, 145] width 10 height 26
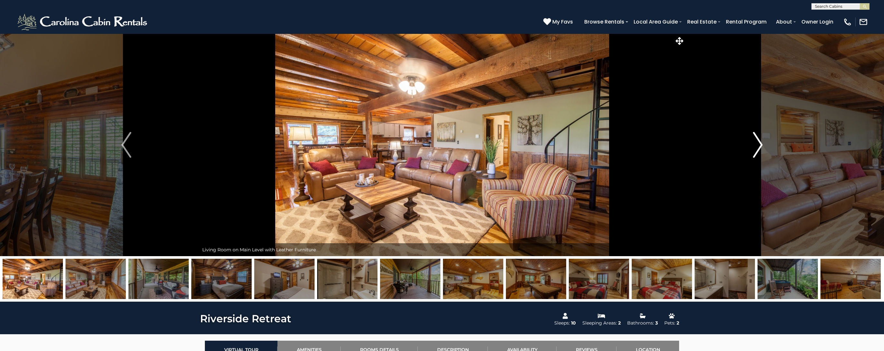
click at [757, 149] on img "Next" at bounding box center [758, 145] width 10 height 26
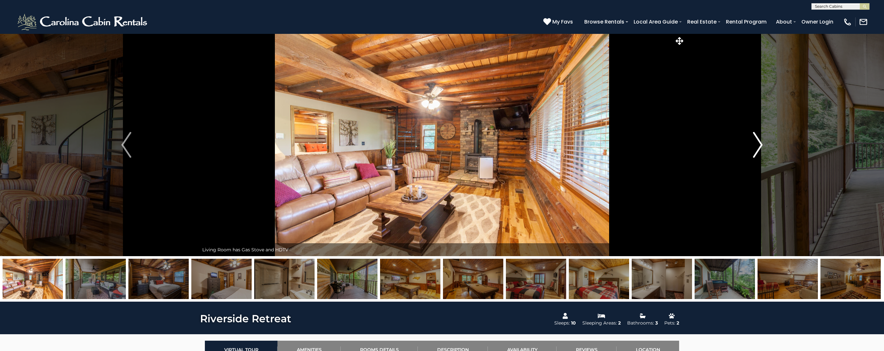
click at [757, 149] on img "Next" at bounding box center [758, 145] width 10 height 26
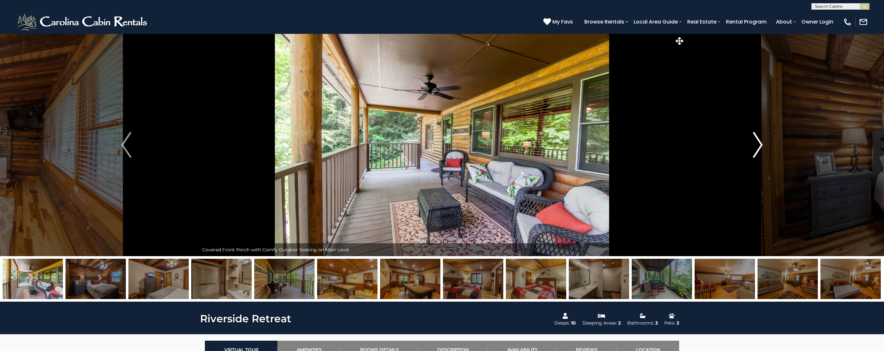
click at [757, 149] on img "Next" at bounding box center [758, 145] width 10 height 26
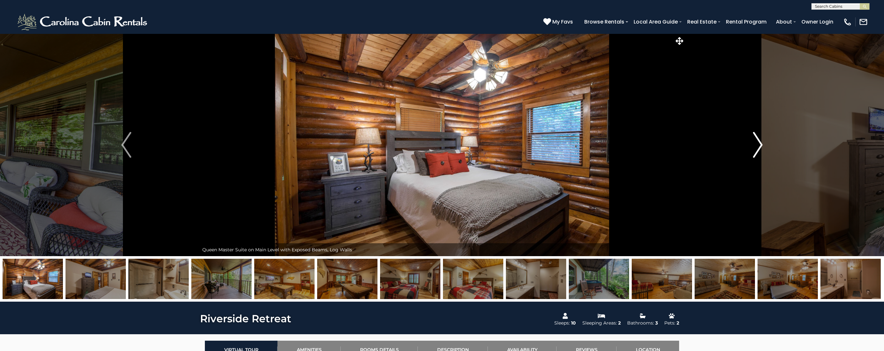
click at [757, 149] on img "Next" at bounding box center [758, 145] width 10 height 26
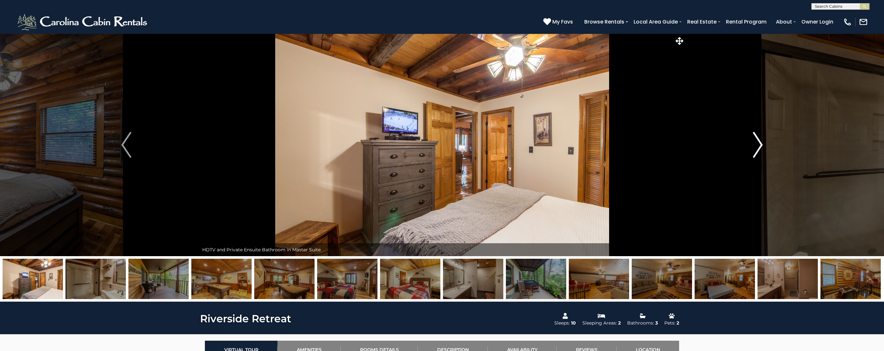
click at [757, 149] on img "Next" at bounding box center [758, 145] width 10 height 26
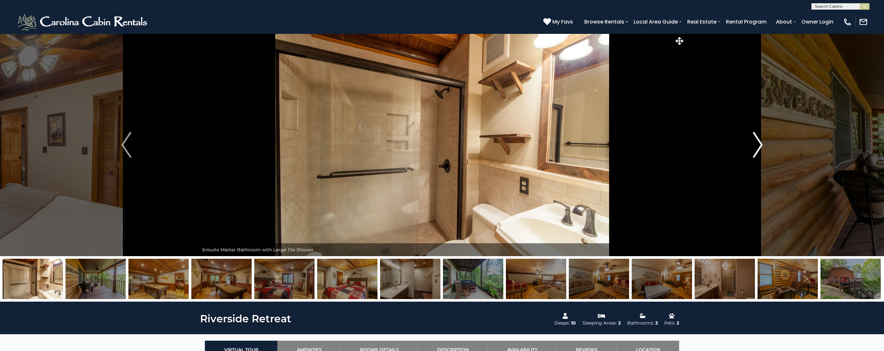
click at [757, 149] on img "Next" at bounding box center [758, 145] width 10 height 26
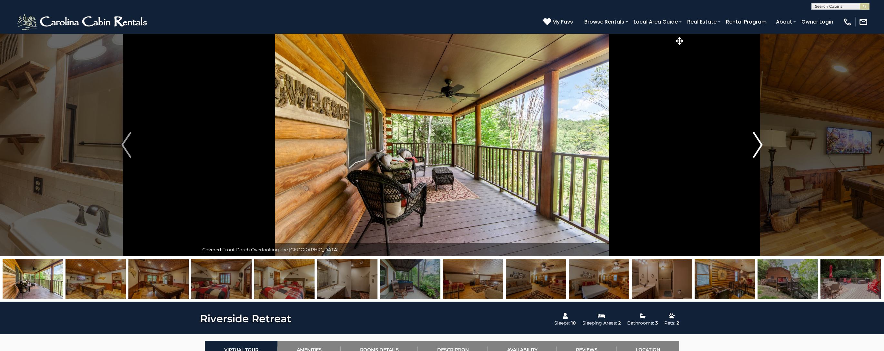
click at [757, 150] on img "Next" at bounding box center [758, 145] width 10 height 26
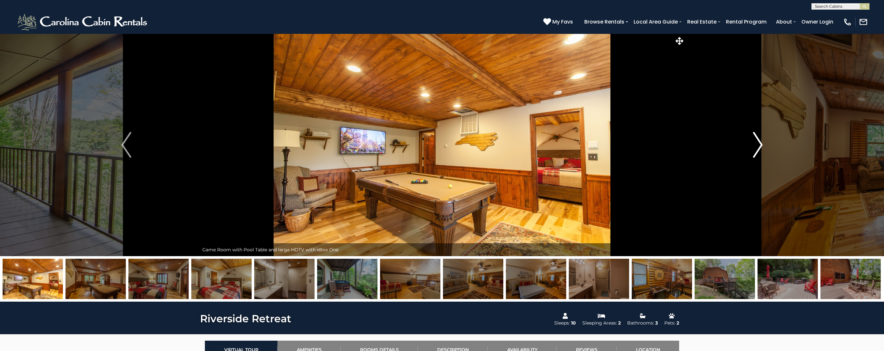
click at [757, 150] on img "Next" at bounding box center [758, 145] width 10 height 26
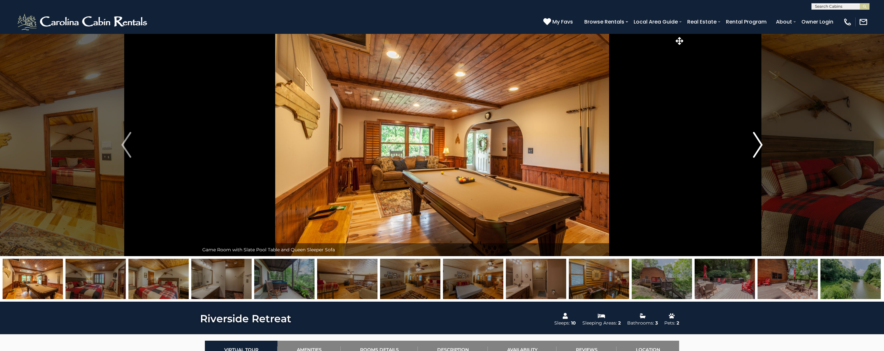
click at [757, 150] on img "Next" at bounding box center [758, 145] width 10 height 26
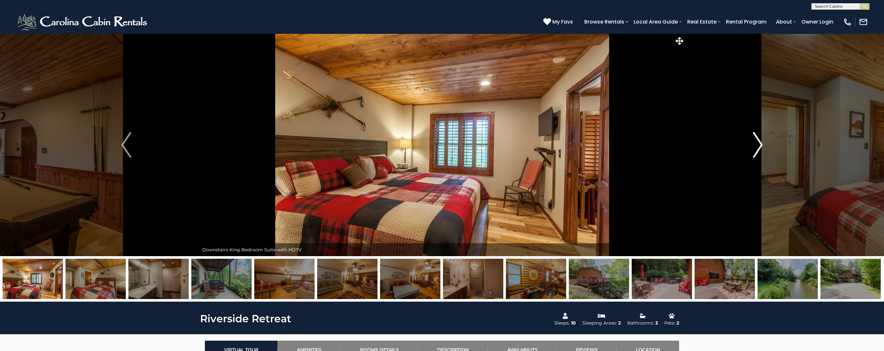
click at [757, 150] on img "Next" at bounding box center [758, 145] width 10 height 26
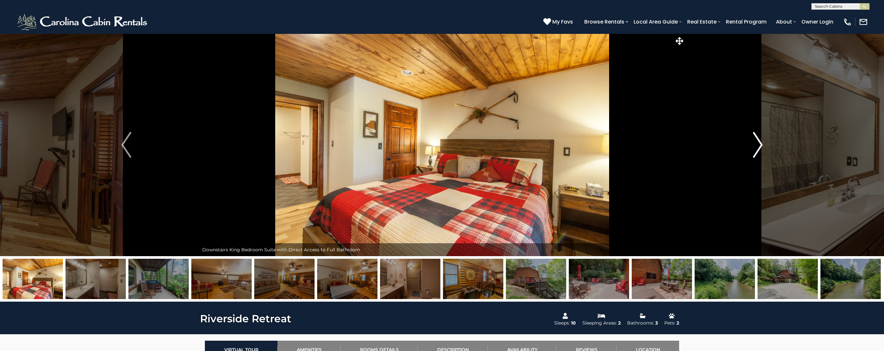
click at [757, 150] on img "Next" at bounding box center [758, 145] width 10 height 26
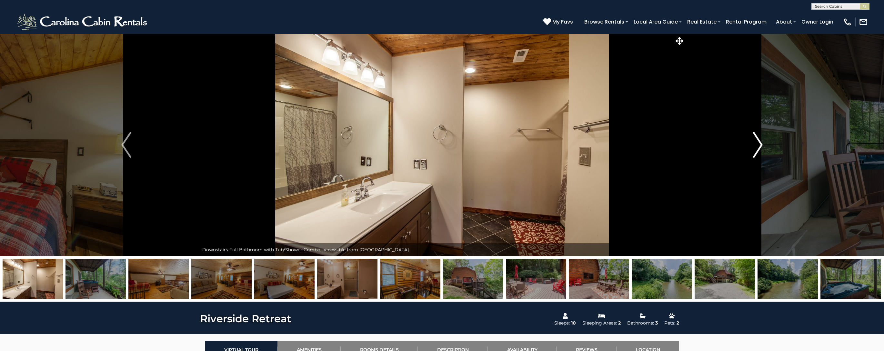
click at [757, 150] on img "Next" at bounding box center [758, 145] width 10 height 26
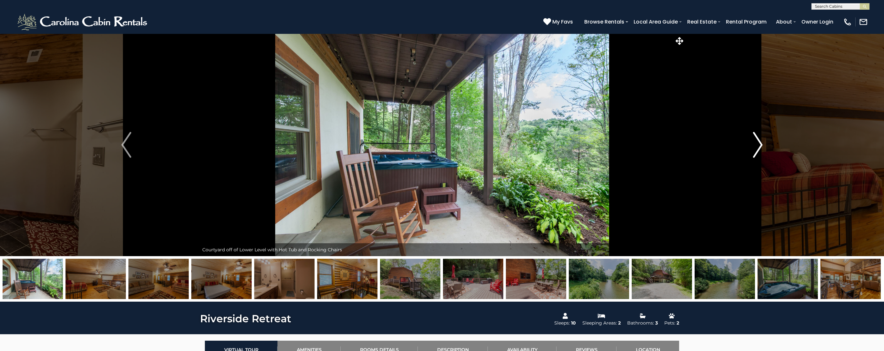
click at [757, 150] on img "Next" at bounding box center [758, 145] width 10 height 26
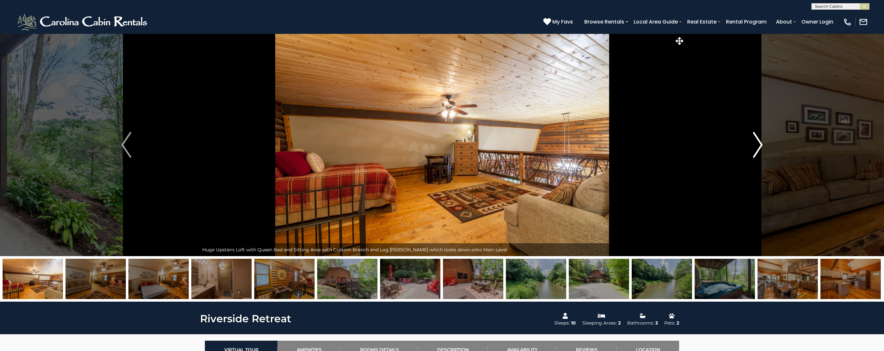
click at [757, 150] on img "Next" at bounding box center [758, 145] width 10 height 26
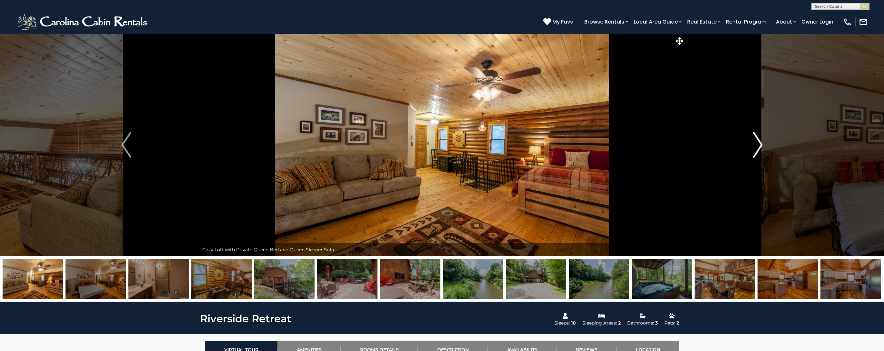
click at [757, 150] on img "Next" at bounding box center [758, 145] width 10 height 26
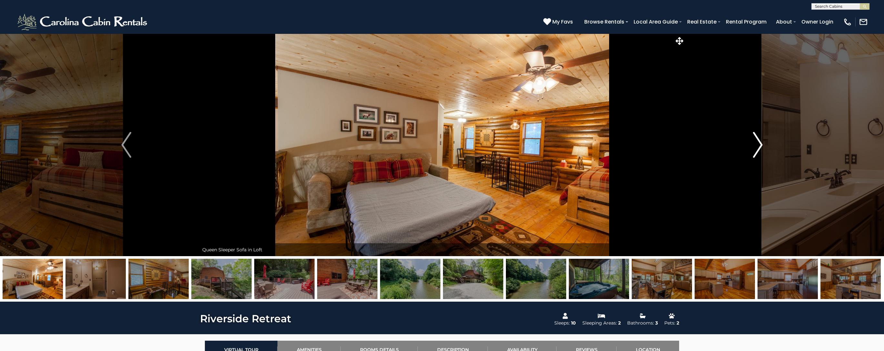
click at [757, 150] on img "Next" at bounding box center [758, 145] width 10 height 26
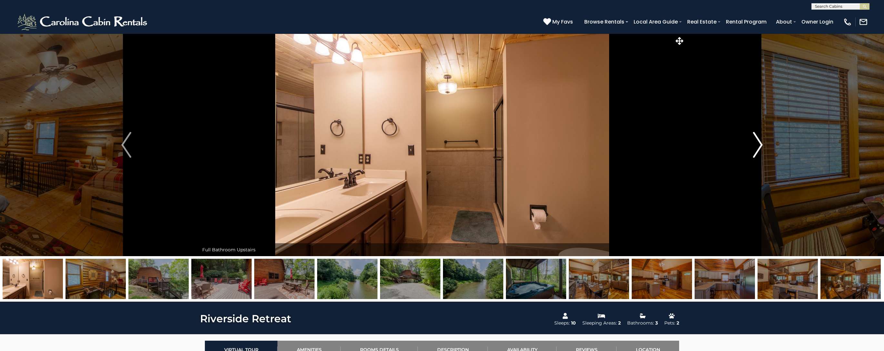
click at [757, 150] on img "Next" at bounding box center [758, 145] width 10 height 26
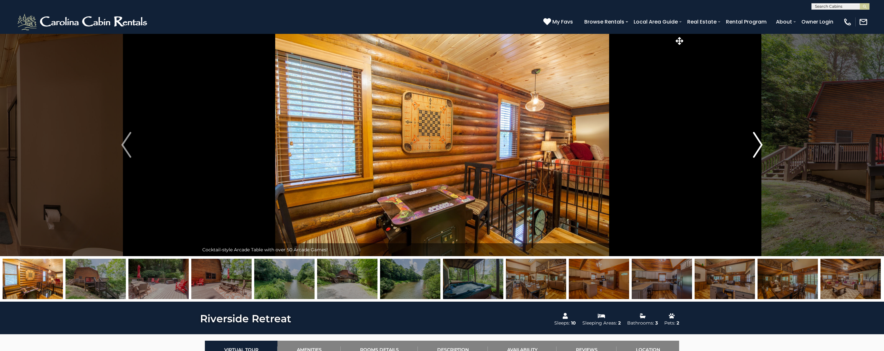
click at [757, 150] on img "Next" at bounding box center [758, 145] width 10 height 26
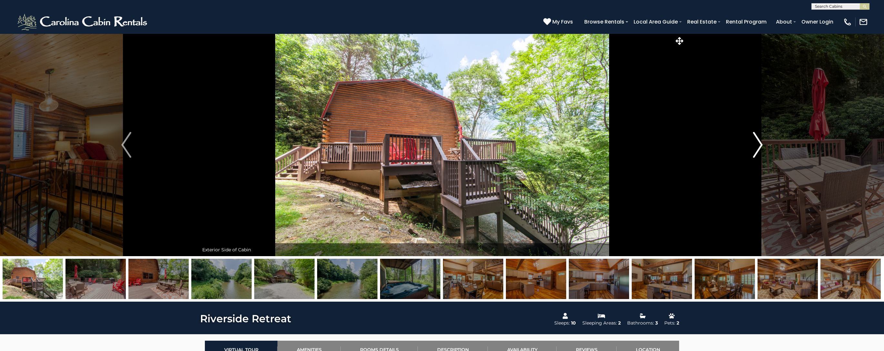
click at [757, 150] on img "Next" at bounding box center [758, 145] width 10 height 26
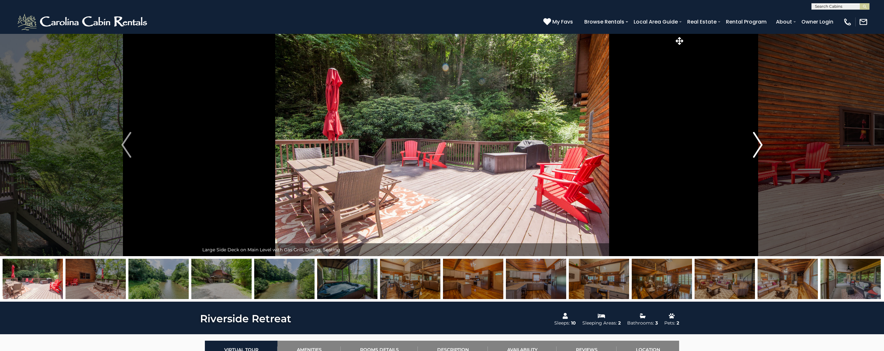
click at [757, 150] on img "Next" at bounding box center [758, 145] width 10 height 26
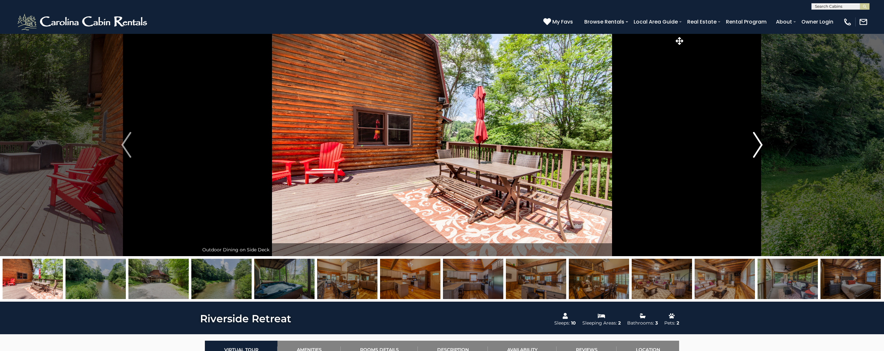
click at [757, 150] on img "Next" at bounding box center [758, 145] width 10 height 26
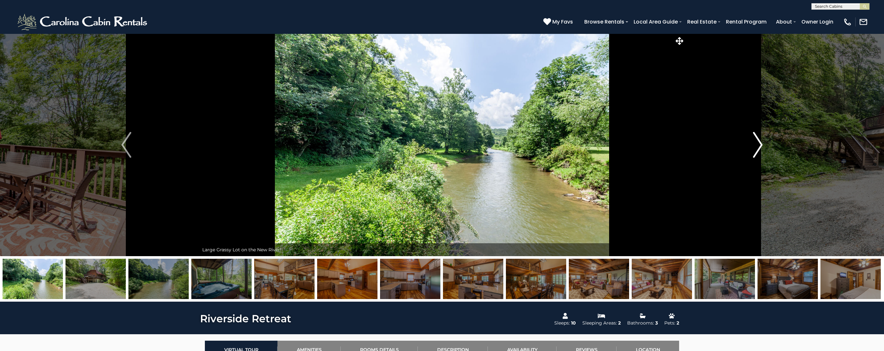
click at [757, 150] on img "Next" at bounding box center [758, 145] width 10 height 26
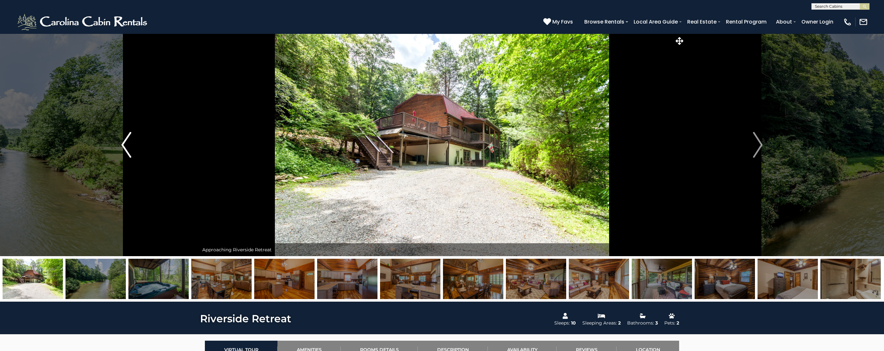
click at [128, 149] on img "Previous" at bounding box center [126, 145] width 10 height 26
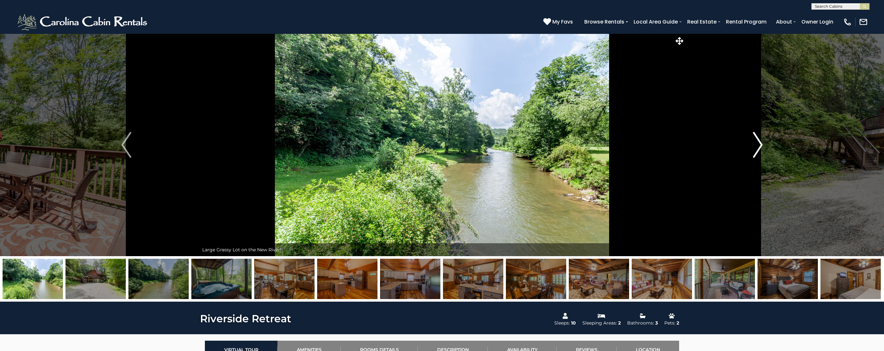
click at [756, 145] on img "Next" at bounding box center [758, 145] width 10 height 26
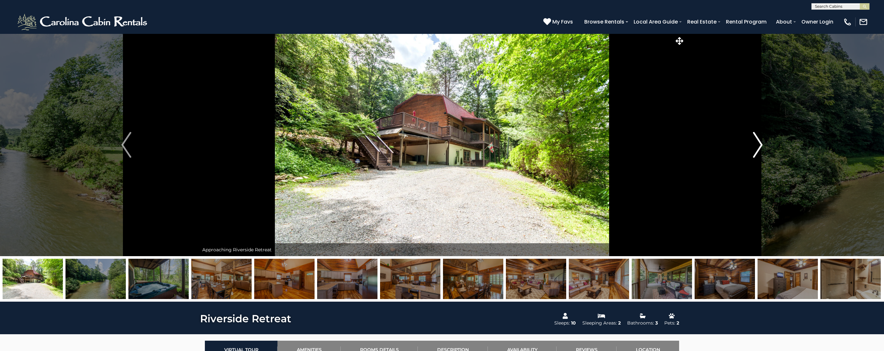
click at [756, 145] on img "Next" at bounding box center [758, 145] width 10 height 26
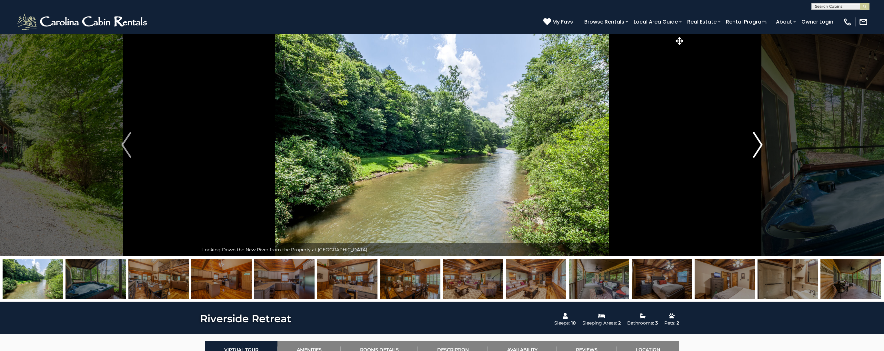
click at [756, 145] on img "Next" at bounding box center [758, 145] width 10 height 26
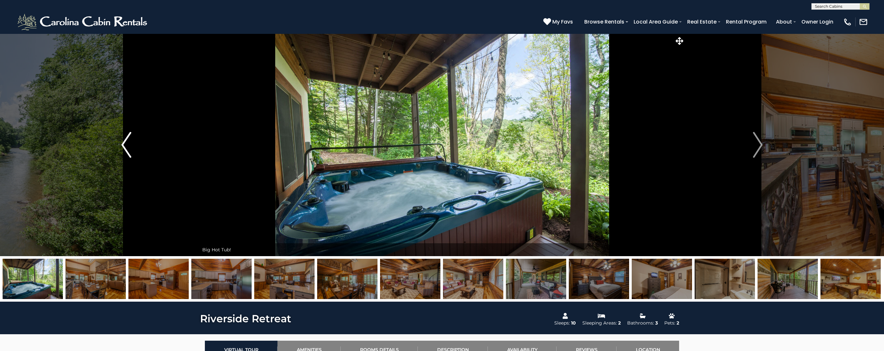
click at [127, 149] on img "Previous" at bounding box center [126, 145] width 10 height 26
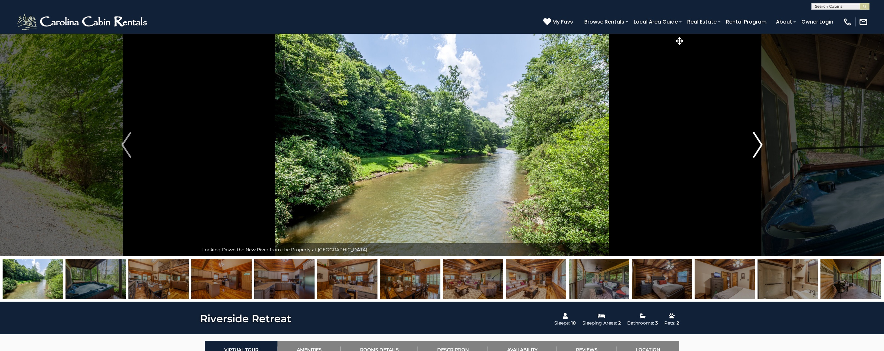
click at [755, 145] on img "Next" at bounding box center [758, 145] width 10 height 26
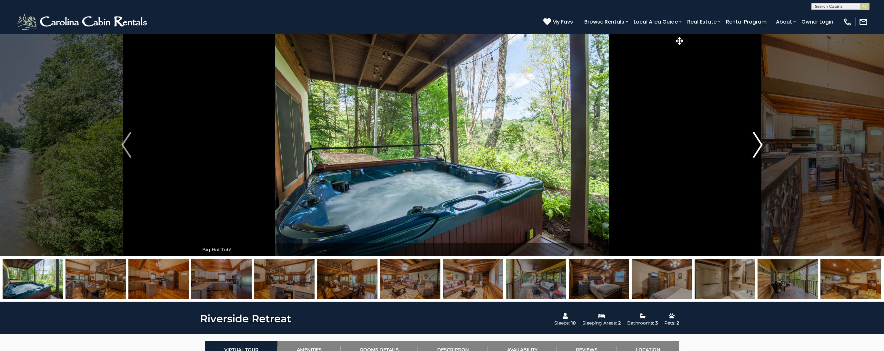
click at [756, 145] on img "Next" at bounding box center [758, 145] width 10 height 26
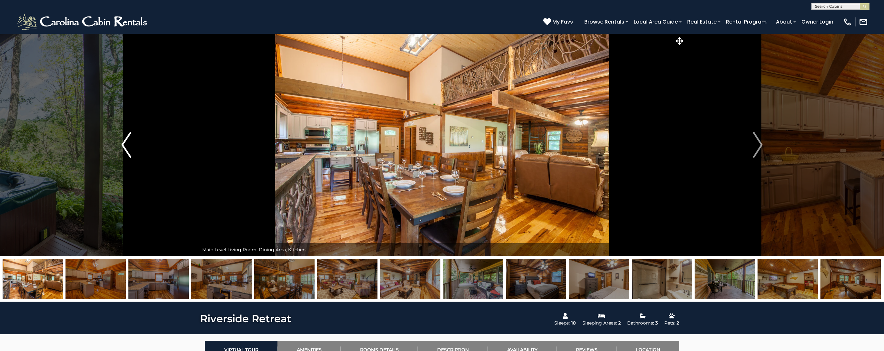
click at [124, 145] on img "Previous" at bounding box center [126, 145] width 10 height 26
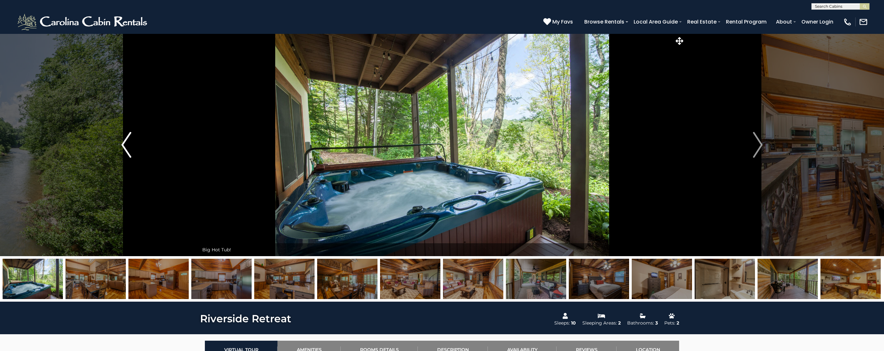
click at [124, 146] on img "Previous" at bounding box center [126, 145] width 10 height 26
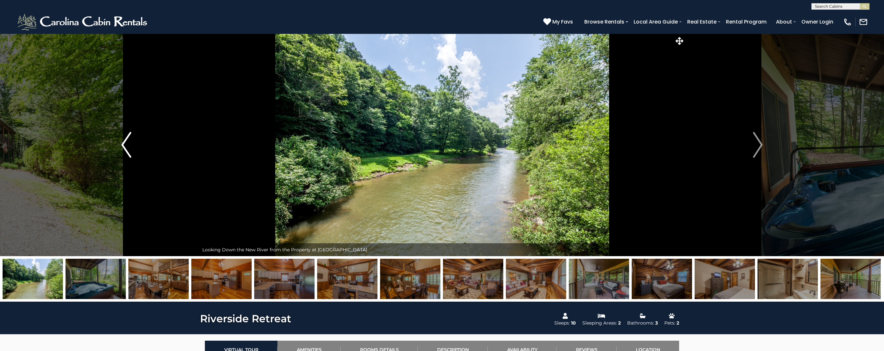
click at [124, 146] on img "Previous" at bounding box center [126, 145] width 10 height 26
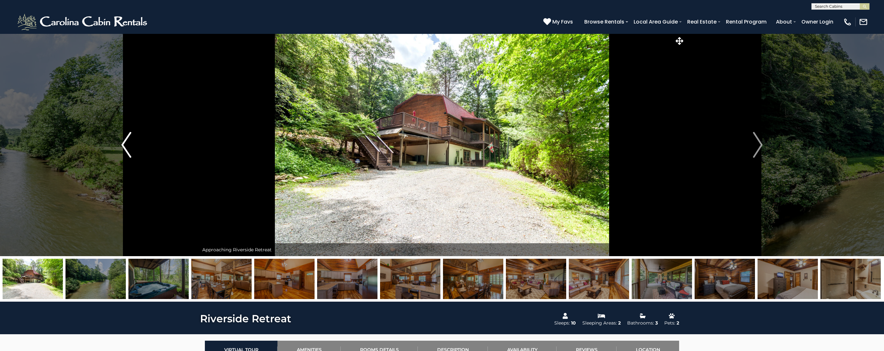
click at [125, 146] on img "Previous" at bounding box center [126, 145] width 10 height 26
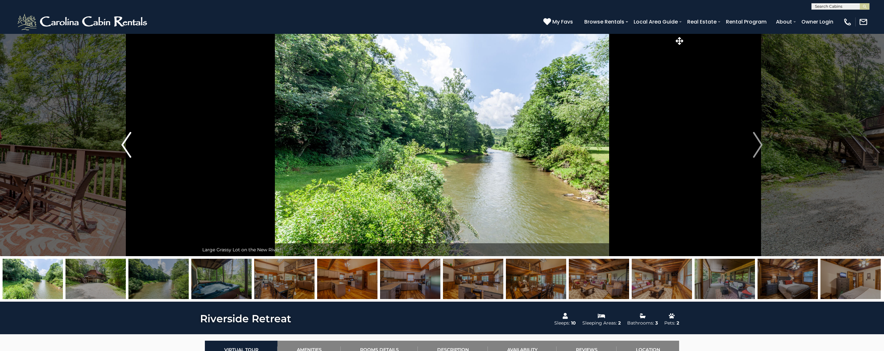
click at [125, 146] on img "Previous" at bounding box center [126, 145] width 10 height 26
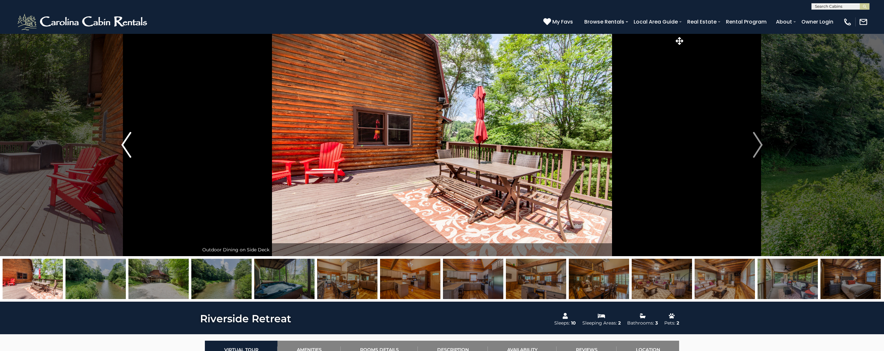
click at [125, 146] on img "Previous" at bounding box center [126, 145] width 10 height 26
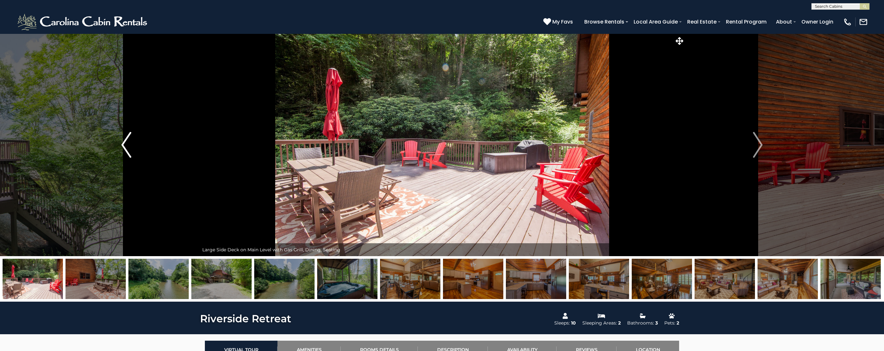
click at [125, 146] on img "Previous" at bounding box center [126, 145] width 10 height 26
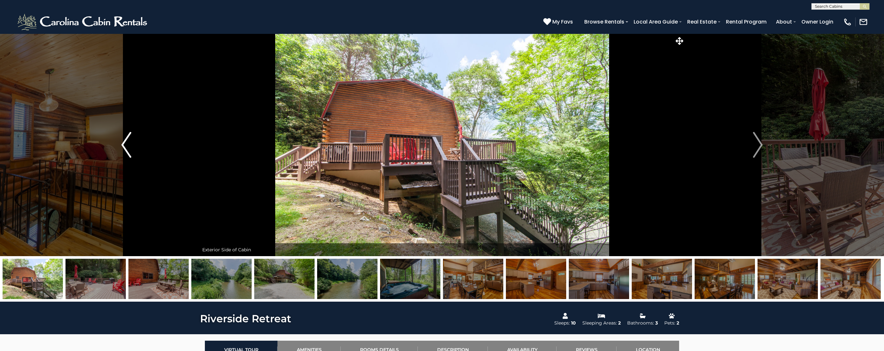
click at [125, 146] on img "Previous" at bounding box center [126, 145] width 10 height 26
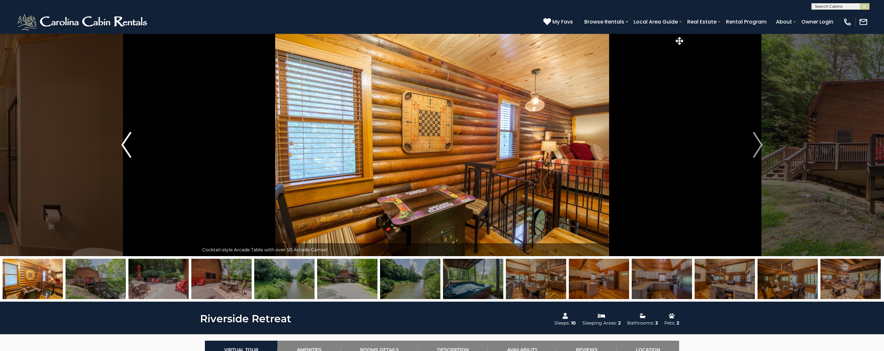
click at [125, 146] on img "Previous" at bounding box center [126, 145] width 10 height 26
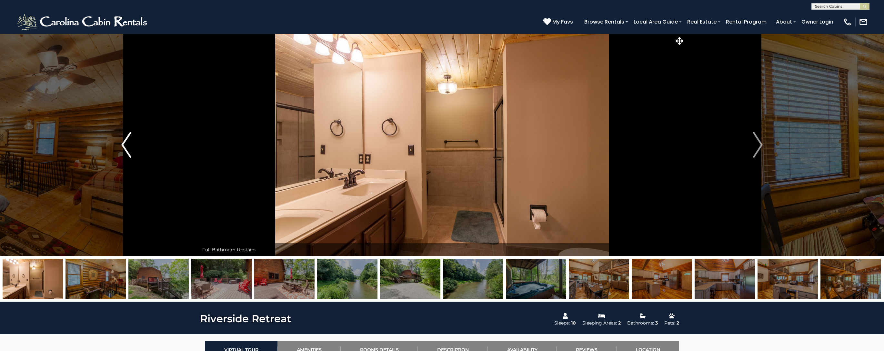
click at [125, 146] on img "Previous" at bounding box center [126, 145] width 10 height 26
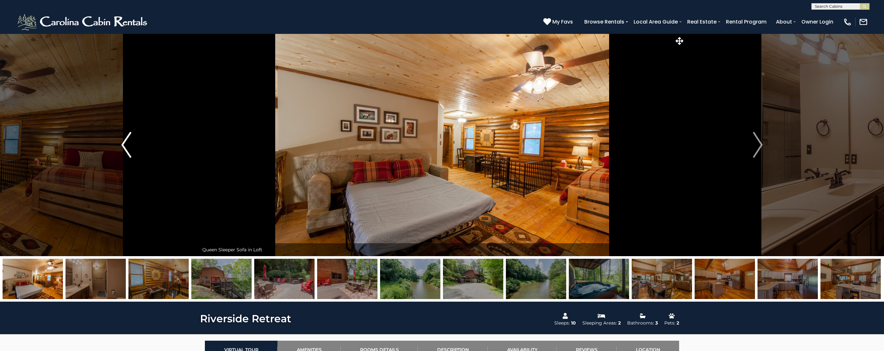
click at [125, 146] on img "Previous" at bounding box center [126, 145] width 10 height 26
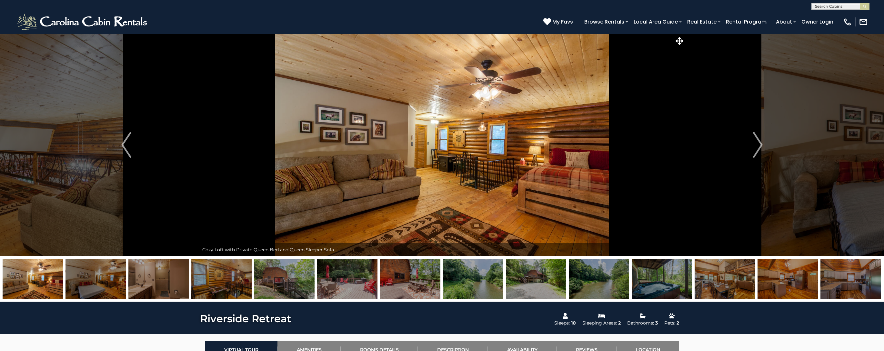
click at [824, 6] on input "text" at bounding box center [840, 8] width 56 height 6
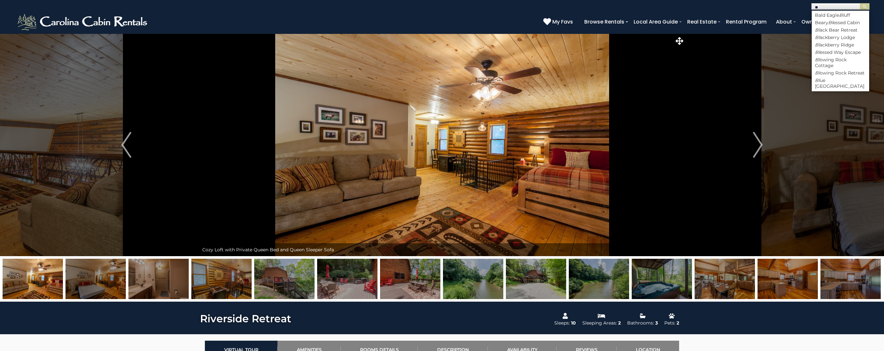
type input "*"
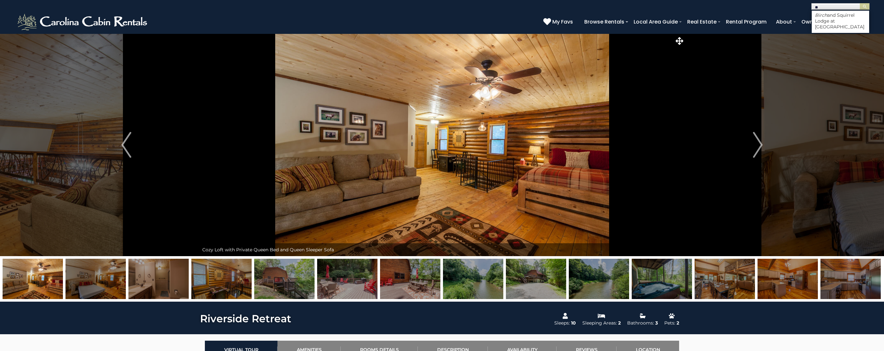
type input "*"
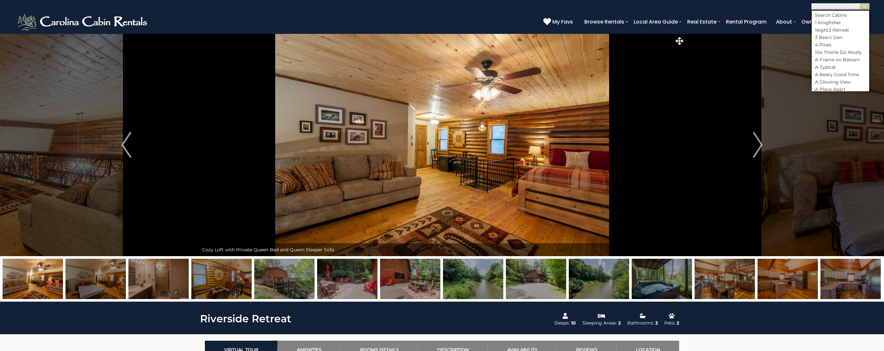
click at [848, 6] on input "text" at bounding box center [840, 8] width 56 height 6
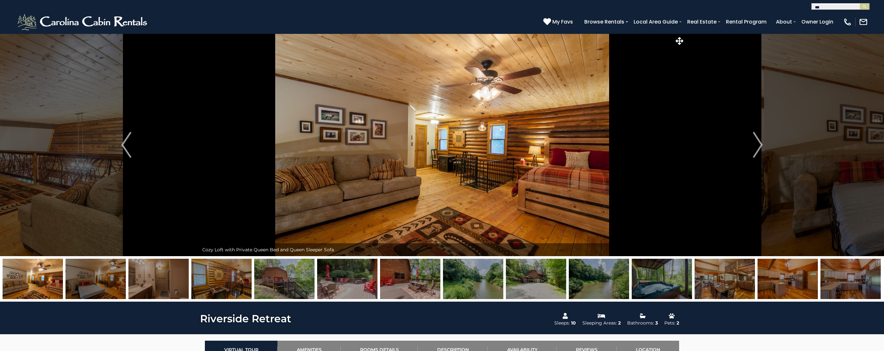
type input "****"
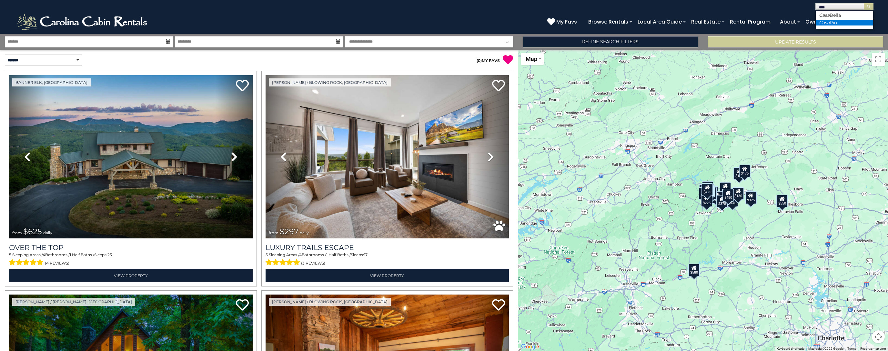
type input "****"
click at [840, 22] on li "Casa Rio" at bounding box center [843, 23] width 57 height 6
click at [870, 6] on img "submit" at bounding box center [868, 6] width 5 height 5
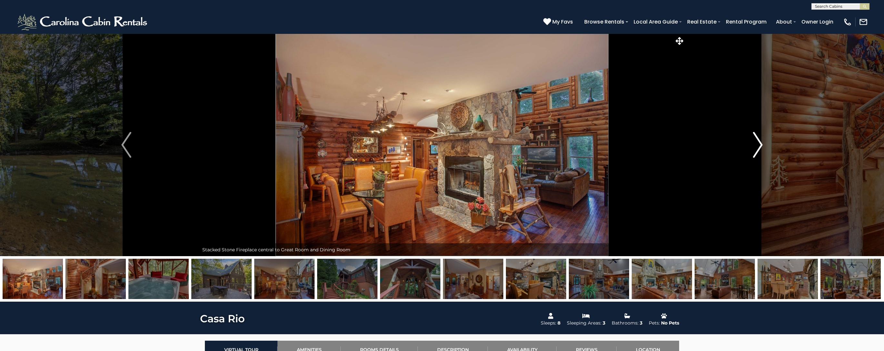
click at [756, 148] on img "Next" at bounding box center [758, 145] width 10 height 26
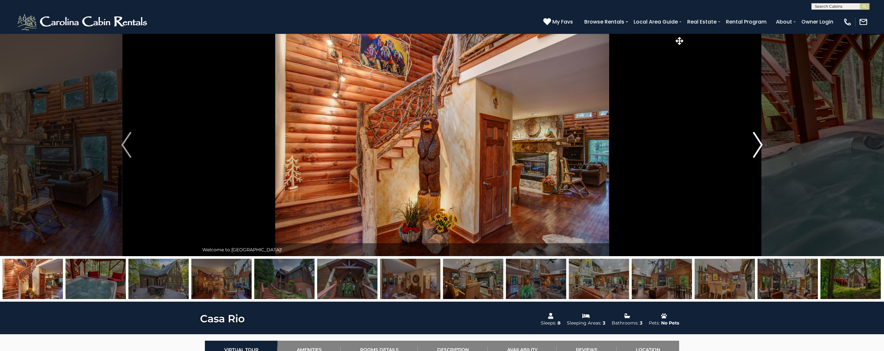
click at [756, 148] on img "Next" at bounding box center [758, 145] width 10 height 26
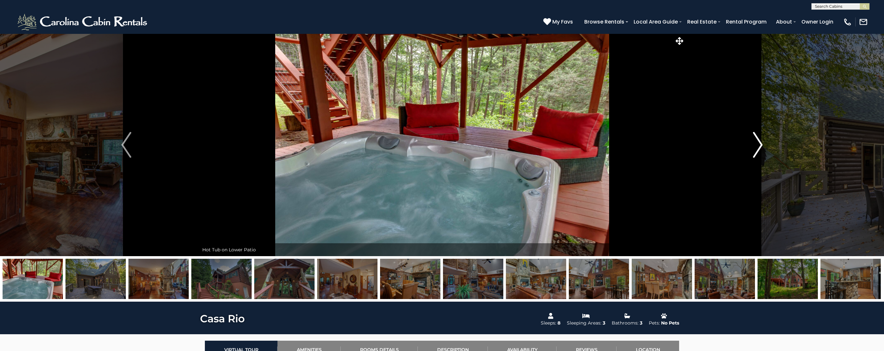
click at [756, 148] on img "Next" at bounding box center [758, 145] width 10 height 26
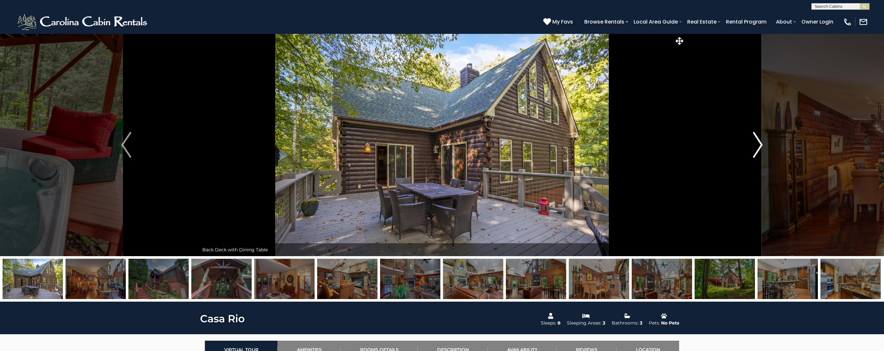
click at [756, 148] on img "Next" at bounding box center [758, 145] width 10 height 26
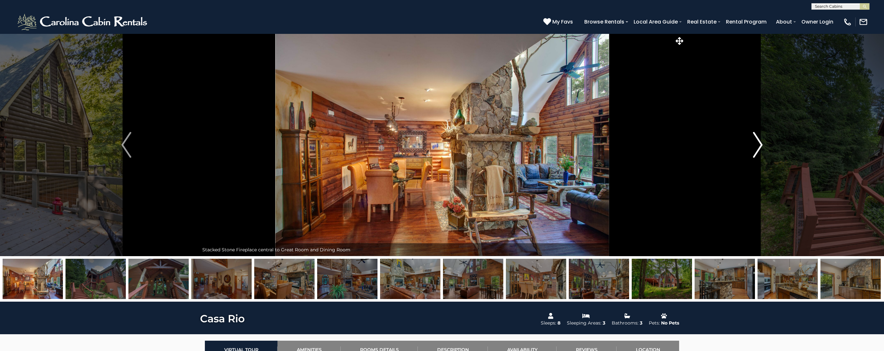
click at [756, 148] on img "Next" at bounding box center [758, 145] width 10 height 26
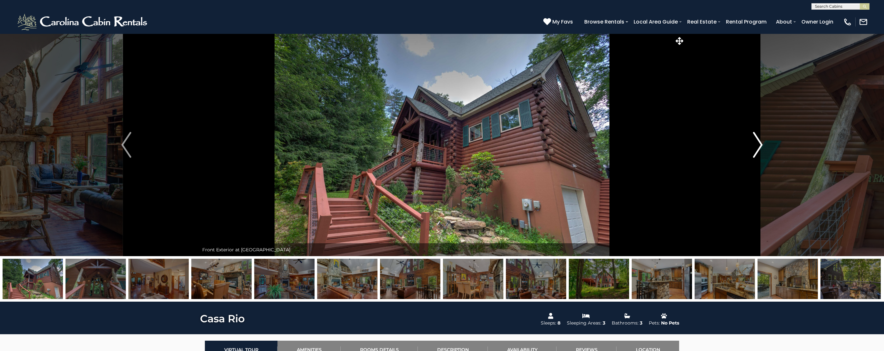
click at [756, 148] on img "Next" at bounding box center [758, 145] width 10 height 26
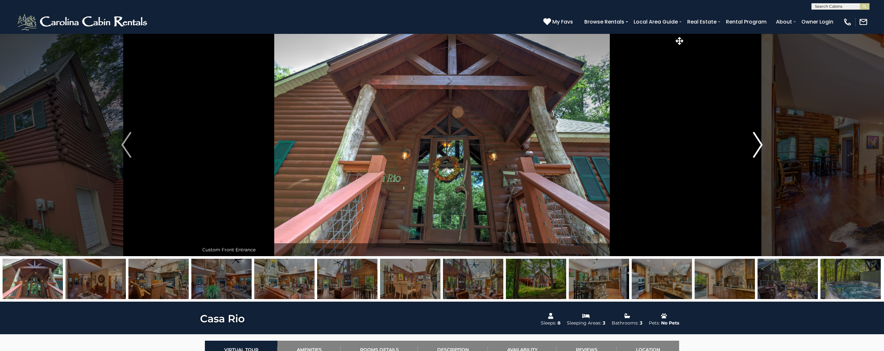
click at [756, 148] on img "Next" at bounding box center [758, 145] width 10 height 26
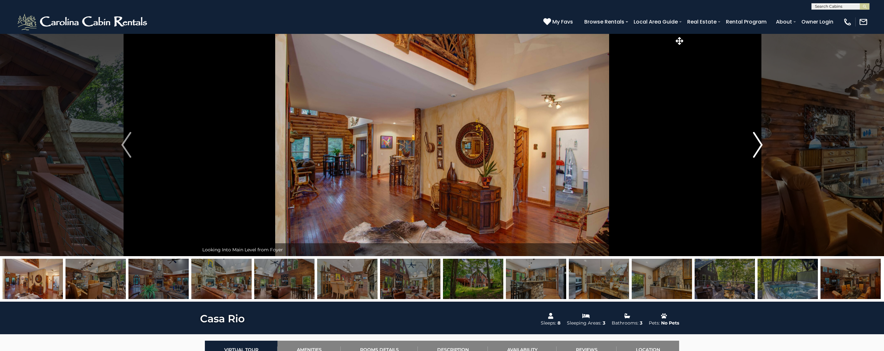
click at [756, 148] on img "Next" at bounding box center [758, 145] width 10 height 26
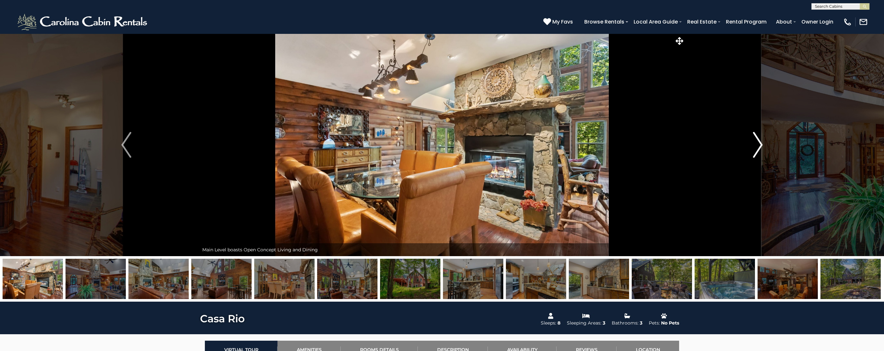
click at [756, 148] on img "Next" at bounding box center [758, 145] width 10 height 26
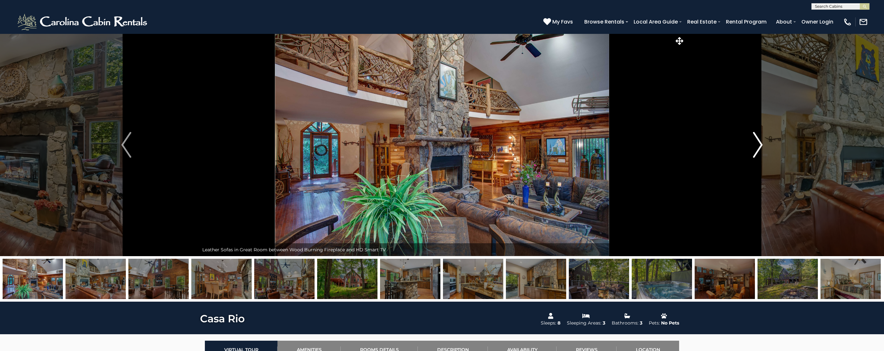
click at [756, 148] on img "Next" at bounding box center [758, 145] width 10 height 26
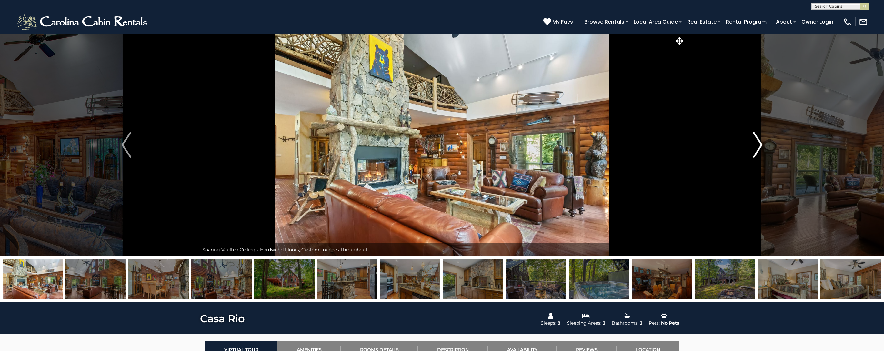
click at [756, 148] on img "Next" at bounding box center [758, 145] width 10 height 26
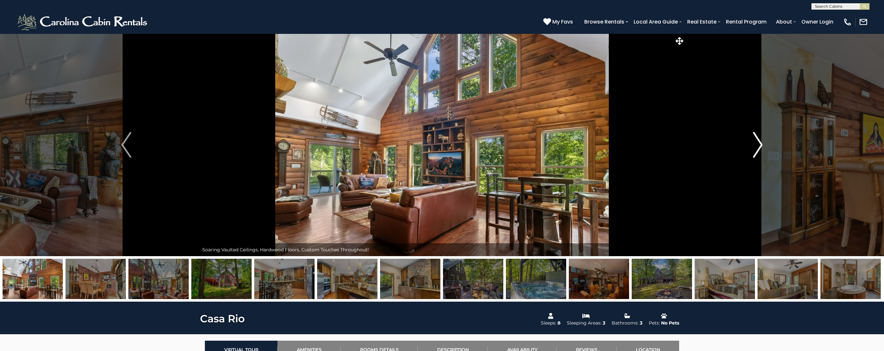
click at [756, 148] on img "Next" at bounding box center [758, 145] width 10 height 26
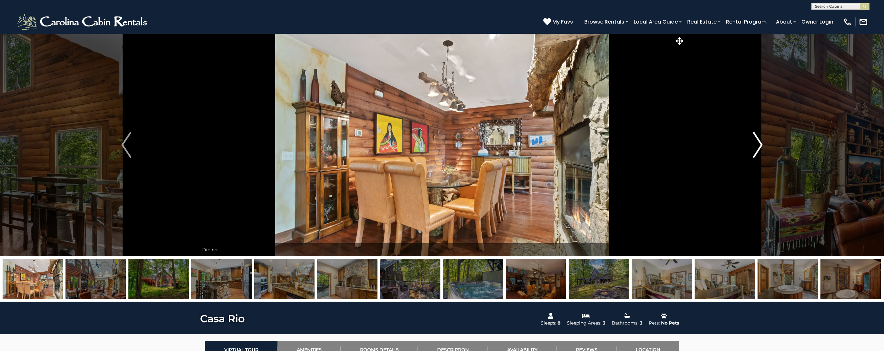
click at [756, 148] on img "Next" at bounding box center [758, 145] width 10 height 26
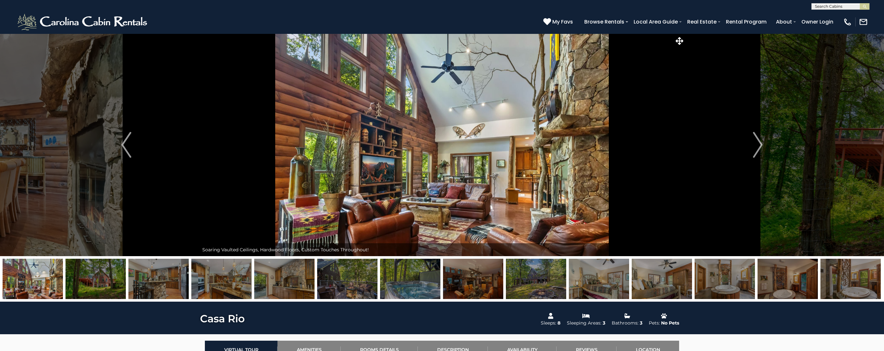
click at [831, 6] on input "text" at bounding box center [840, 8] width 56 height 6
type input "******"
click at [840, 16] on li "Fox Cr ossing" at bounding box center [840, 15] width 57 height 6
click at [863, 7] on img "submit" at bounding box center [864, 6] width 5 height 5
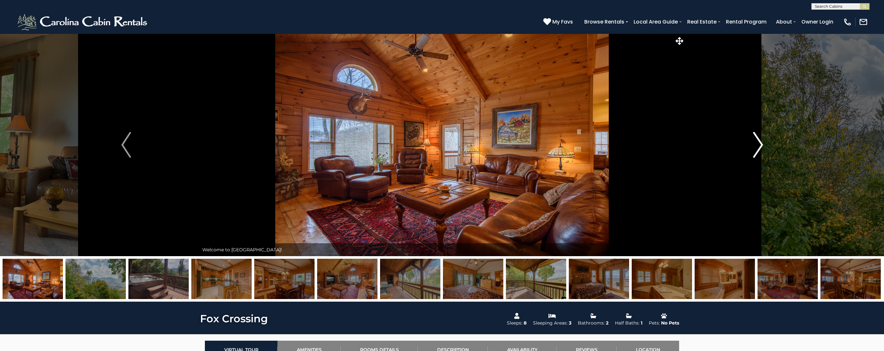
click at [758, 148] on img "Next" at bounding box center [758, 145] width 10 height 26
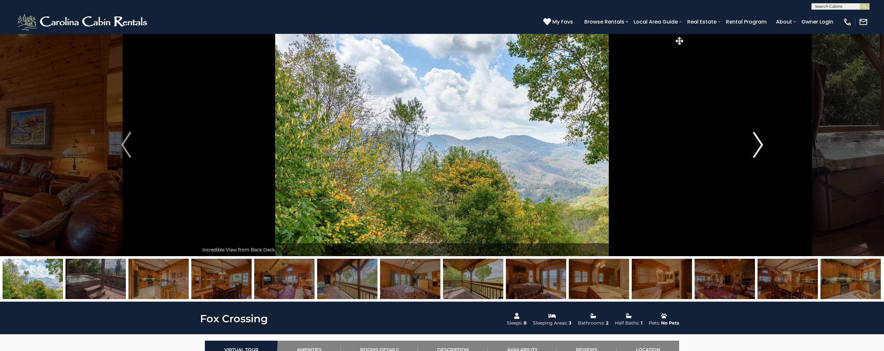
click at [758, 148] on img "Next" at bounding box center [758, 145] width 10 height 26
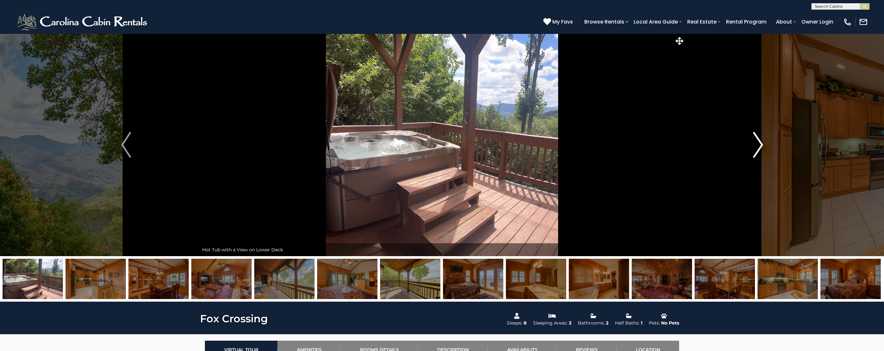
click at [758, 148] on img "Next" at bounding box center [758, 145] width 10 height 26
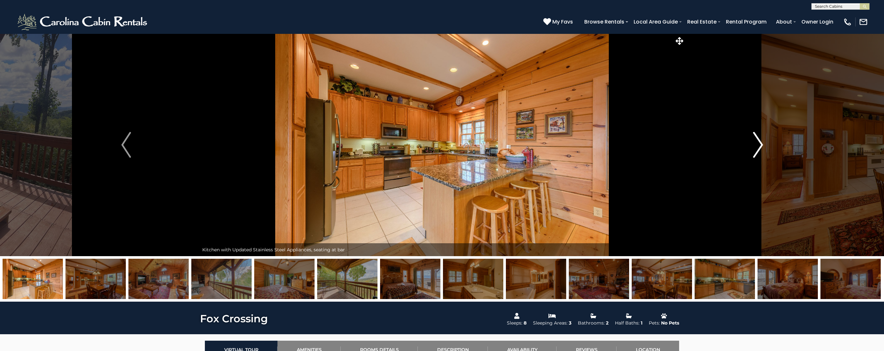
click at [758, 148] on img "Next" at bounding box center [758, 145] width 10 height 26
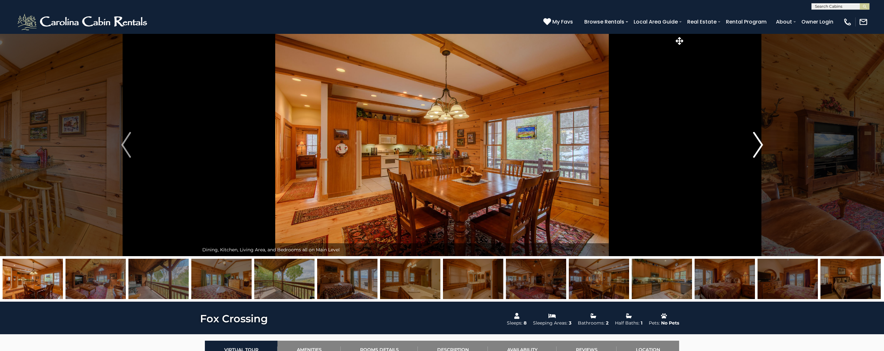
click at [758, 148] on img "Next" at bounding box center [758, 145] width 10 height 26
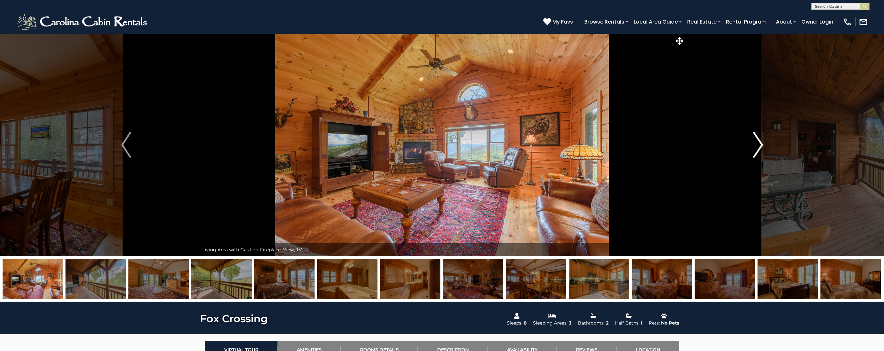
click at [758, 148] on img "Next" at bounding box center [758, 145] width 10 height 26
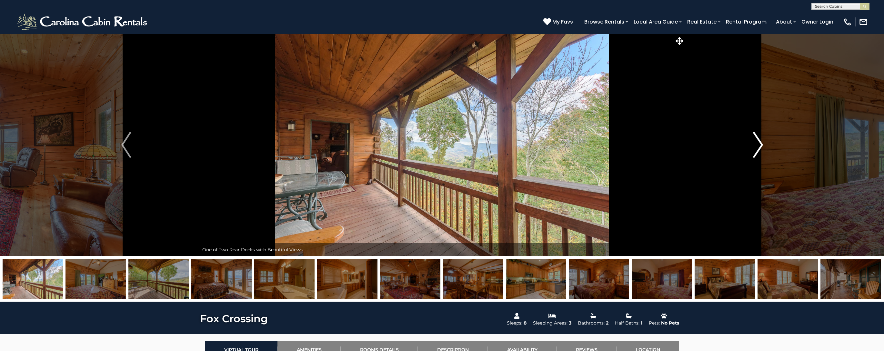
click at [758, 148] on img "Next" at bounding box center [758, 145] width 10 height 26
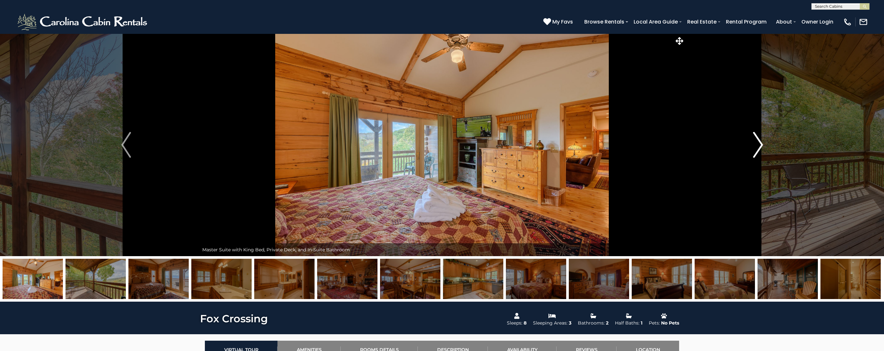
click at [758, 148] on img "Next" at bounding box center [758, 145] width 10 height 26
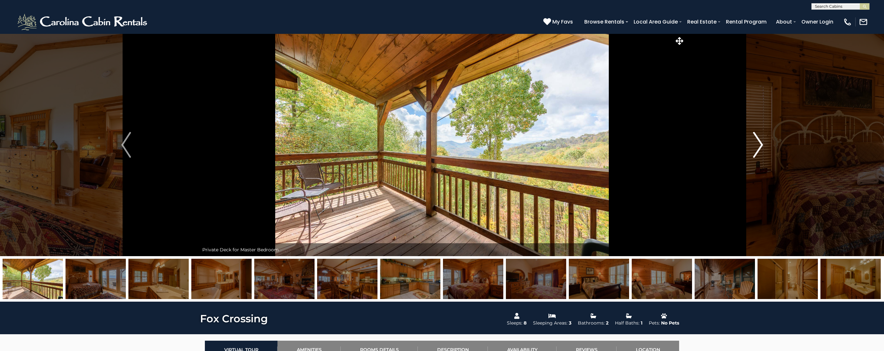
click at [758, 148] on img "Next" at bounding box center [758, 145] width 10 height 26
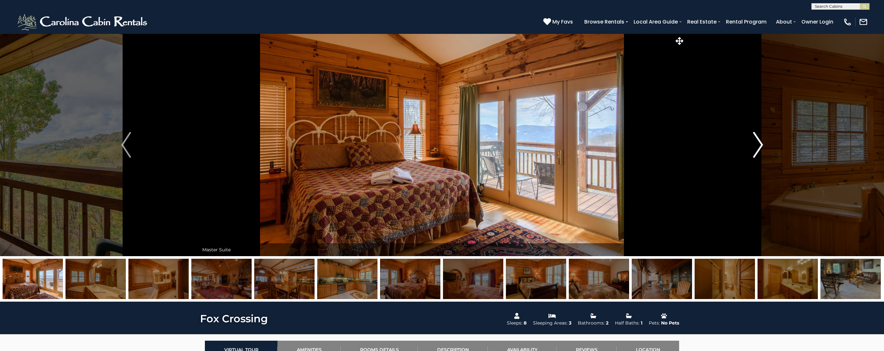
click at [758, 148] on img "Next" at bounding box center [758, 145] width 10 height 26
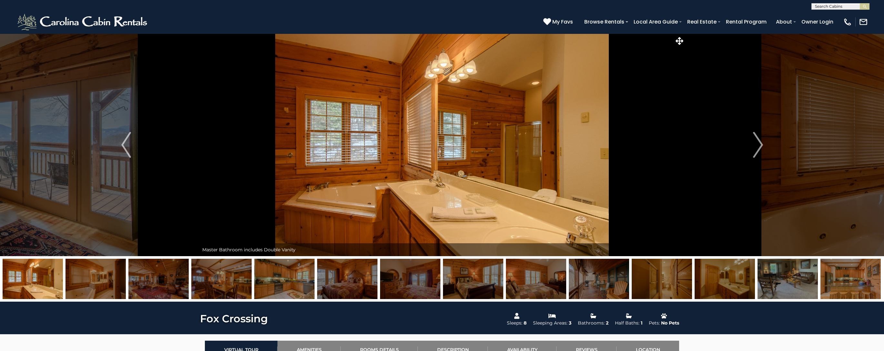
click at [836, 7] on input "text" at bounding box center [840, 8] width 56 height 6
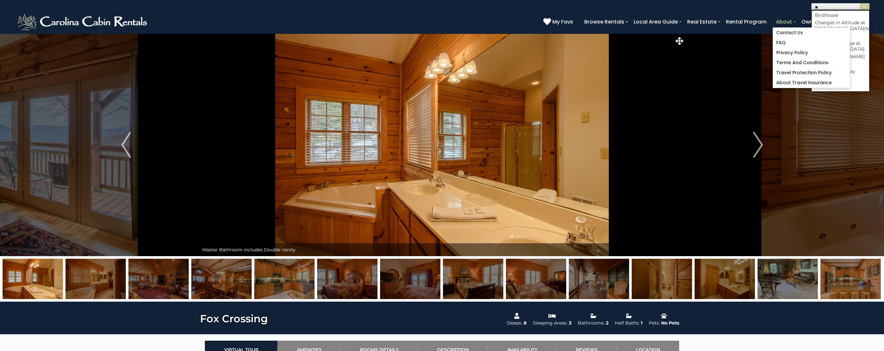
type input "*"
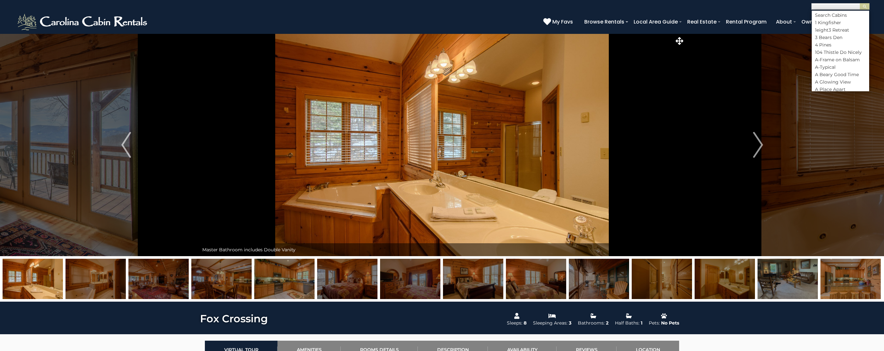
click at [782, 32] on div "(828) 295-6000 My Favs Browse Rentals Local Area Guide Activities & Attractions…" at bounding box center [442, 22] width 884 height 24
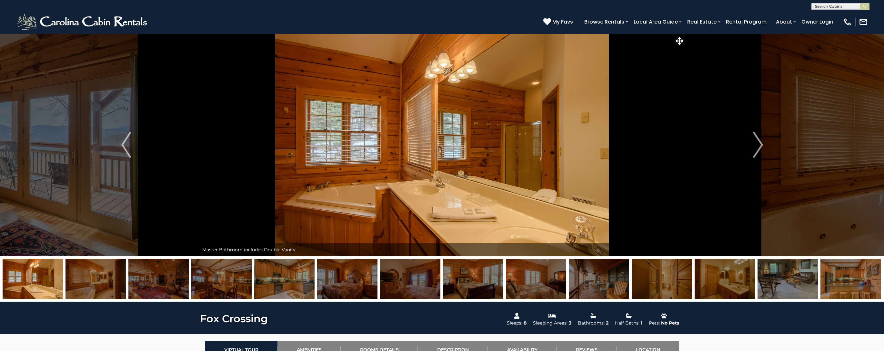
click at [819, 7] on input "text" at bounding box center [840, 8] width 56 height 6
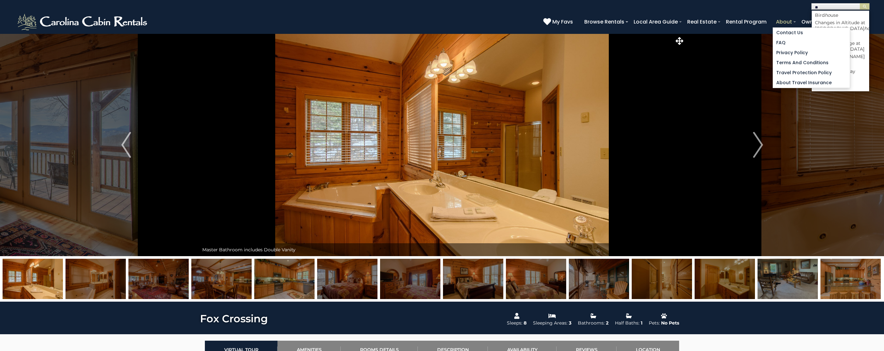
type input "*"
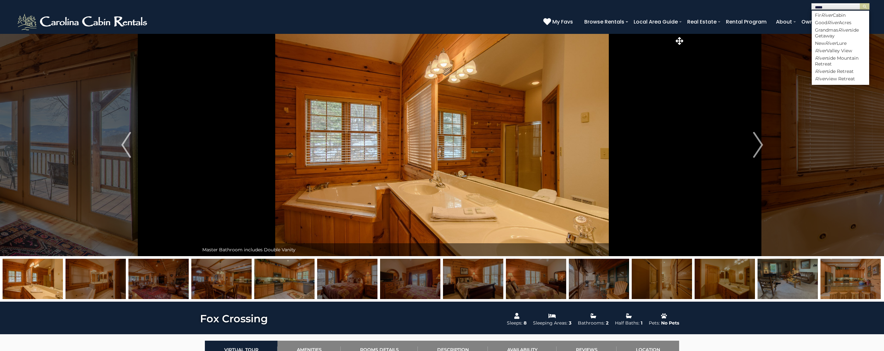
drag, startPoint x: 833, startPoint y: 7, endPoint x: 808, endPoint y: 4, distance: 25.1
click at [808, 4] on div "**********" at bounding box center [442, 5] width 884 height 10
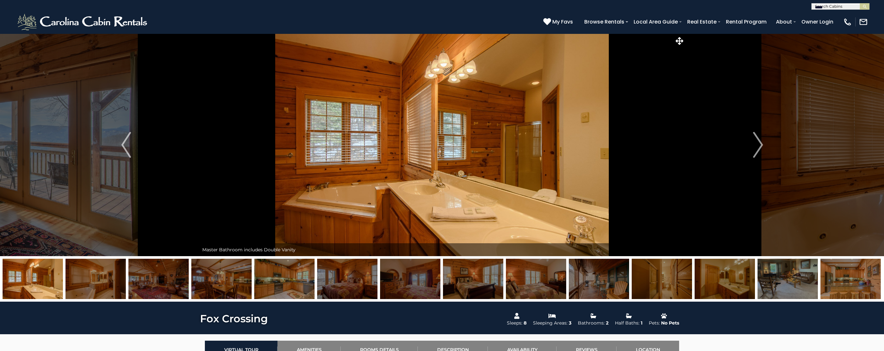
click at [837, 5] on input "*****" at bounding box center [840, 8] width 56 height 6
type input "****"
click at [825, 14] on li "Brig adoon" at bounding box center [840, 15] width 57 height 6
click at [863, 7] on img "submit" at bounding box center [864, 6] width 5 height 5
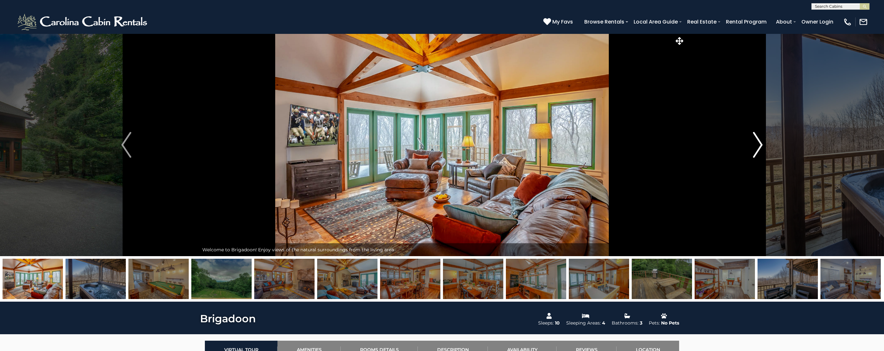
click at [761, 145] on img "Next" at bounding box center [758, 145] width 10 height 26
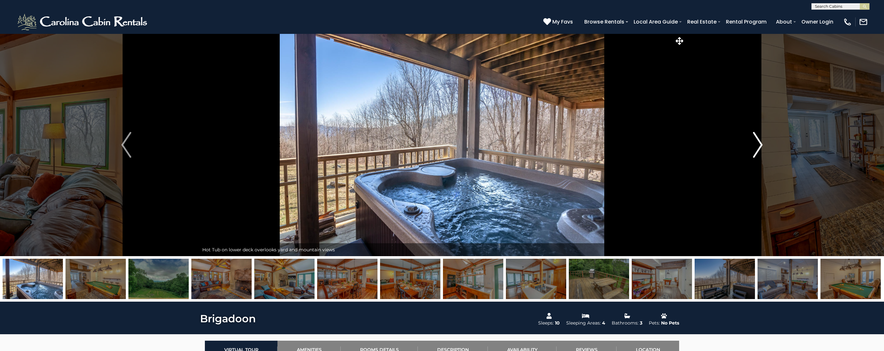
click at [759, 145] on img "Next" at bounding box center [758, 145] width 10 height 26
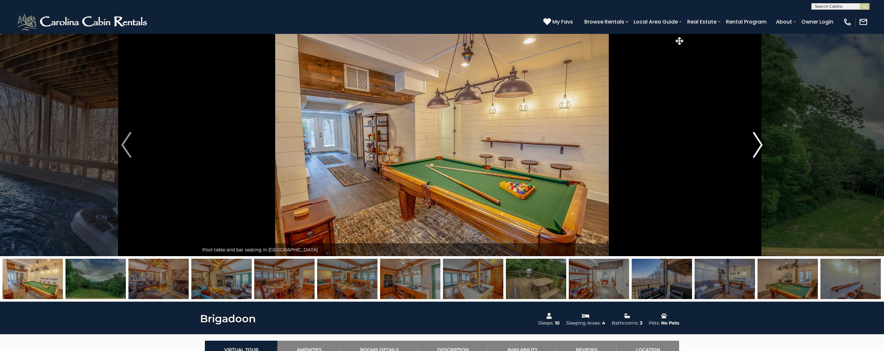
click at [759, 145] on img "Next" at bounding box center [758, 145] width 10 height 26
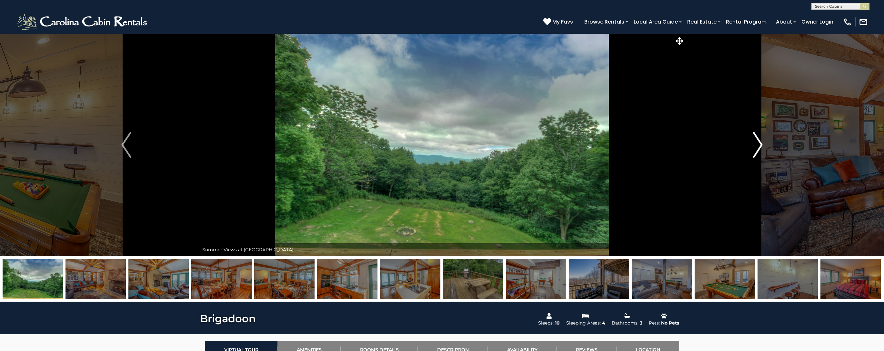
click at [759, 145] on img "Next" at bounding box center [758, 145] width 10 height 26
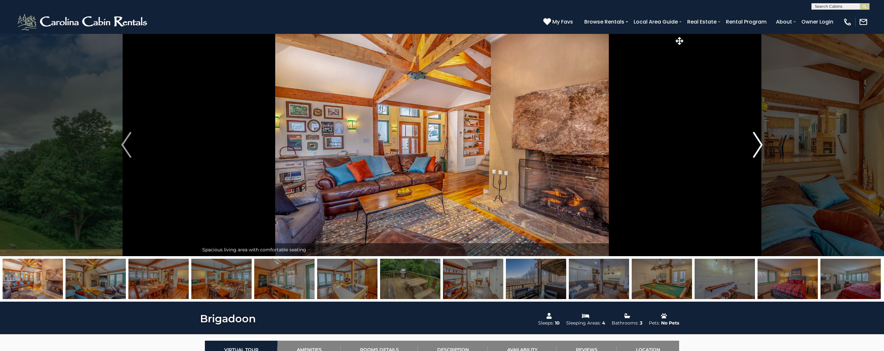
click at [759, 145] on img "Next" at bounding box center [758, 145] width 10 height 26
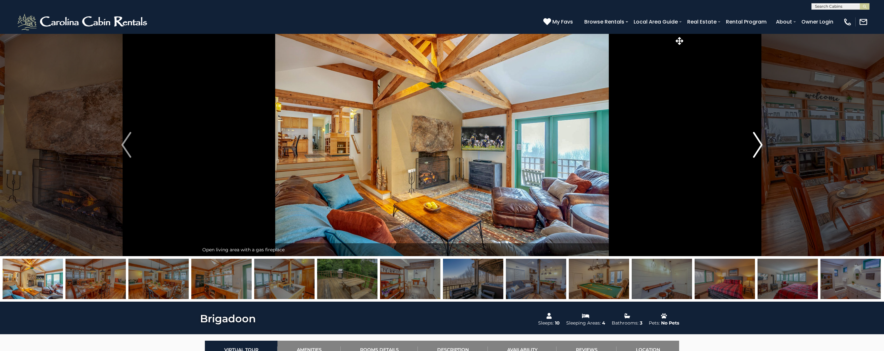
click at [759, 145] on img "Next" at bounding box center [758, 145] width 10 height 26
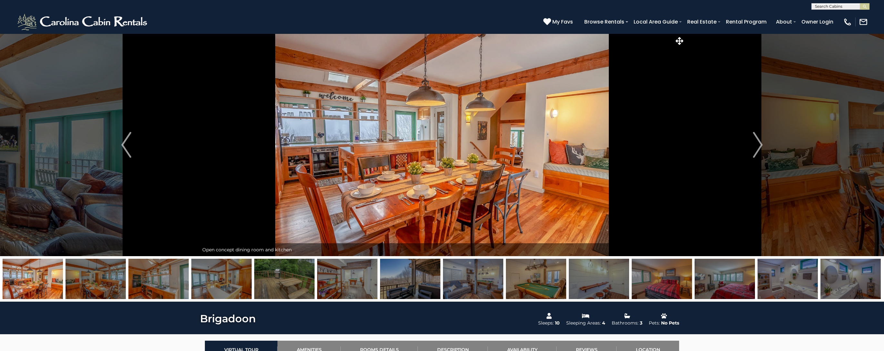
click at [848, 5] on input "text" at bounding box center [840, 8] width 56 height 6
type input "******"
click at [836, 14] on li "Angels Peak" at bounding box center [840, 15] width 57 height 6
click at [863, 6] on img "submit" at bounding box center [864, 6] width 5 height 5
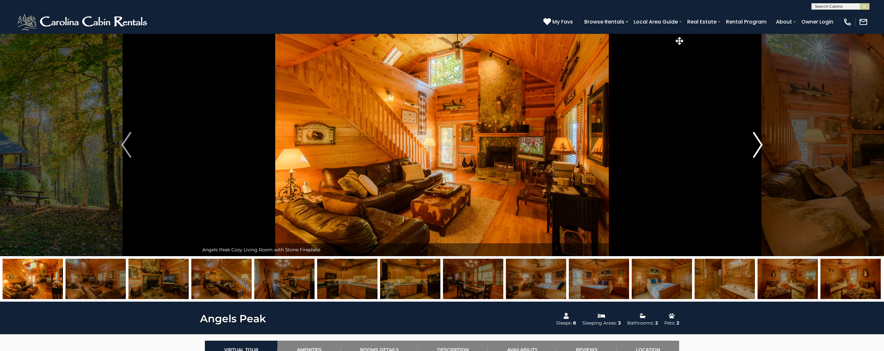
click at [758, 145] on img "Next" at bounding box center [758, 145] width 10 height 26
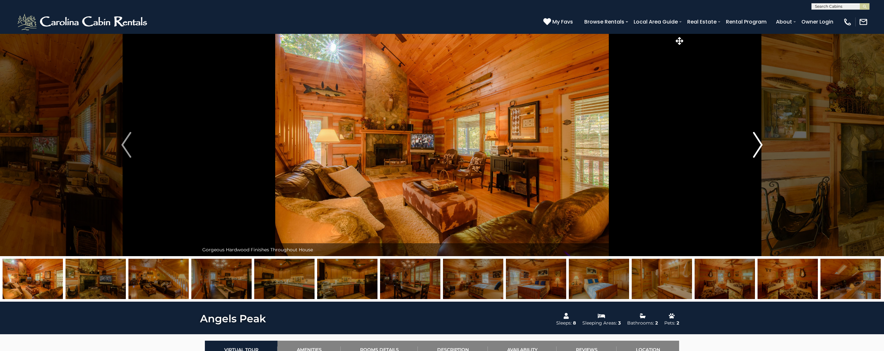
click at [758, 145] on img "Next" at bounding box center [758, 145] width 10 height 26
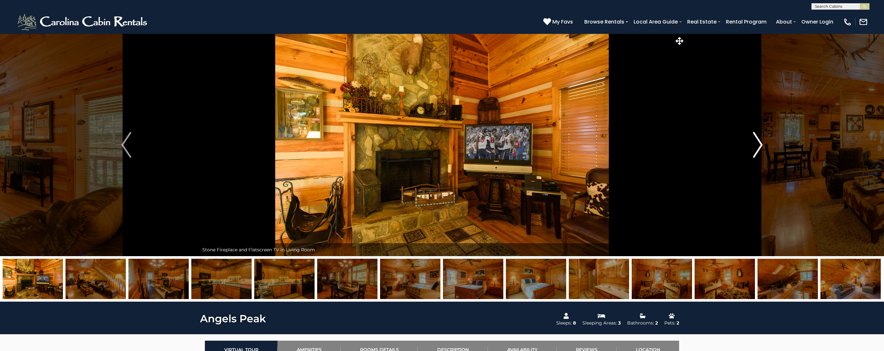
click at [758, 145] on img "Next" at bounding box center [758, 145] width 10 height 26
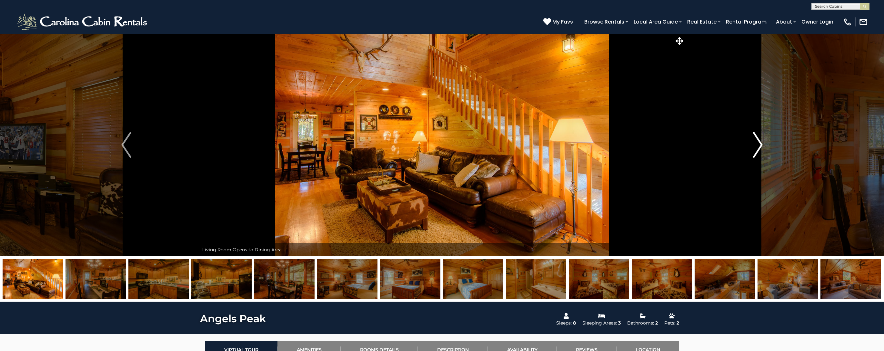
click at [758, 145] on img "Next" at bounding box center [758, 145] width 10 height 26
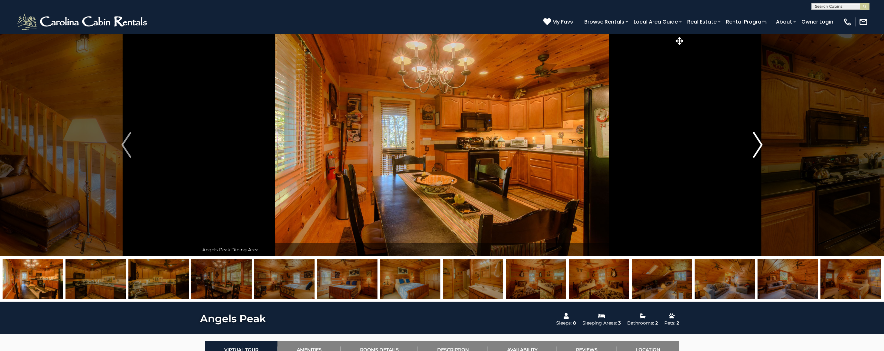
click at [758, 145] on img "Next" at bounding box center [758, 145] width 10 height 26
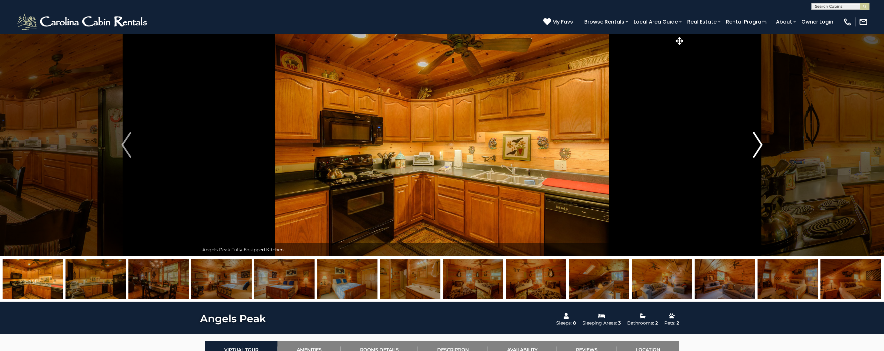
click at [758, 145] on img "Next" at bounding box center [758, 145] width 10 height 26
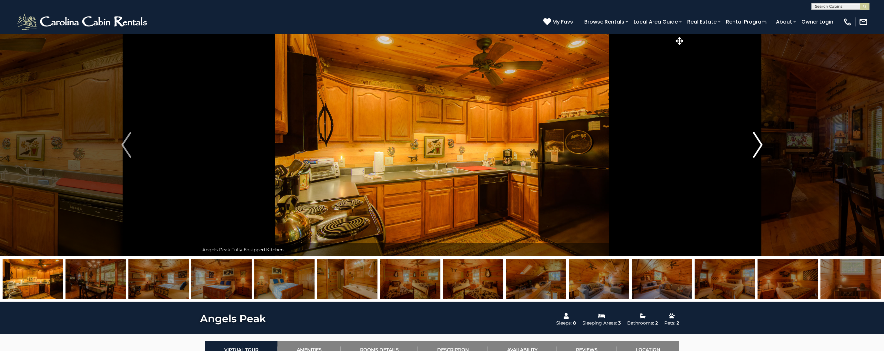
click at [758, 145] on img "Next" at bounding box center [758, 145] width 10 height 26
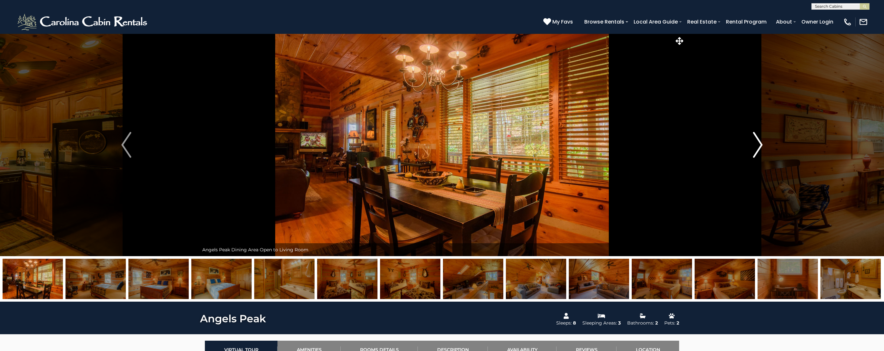
click at [758, 145] on img "Next" at bounding box center [758, 145] width 10 height 26
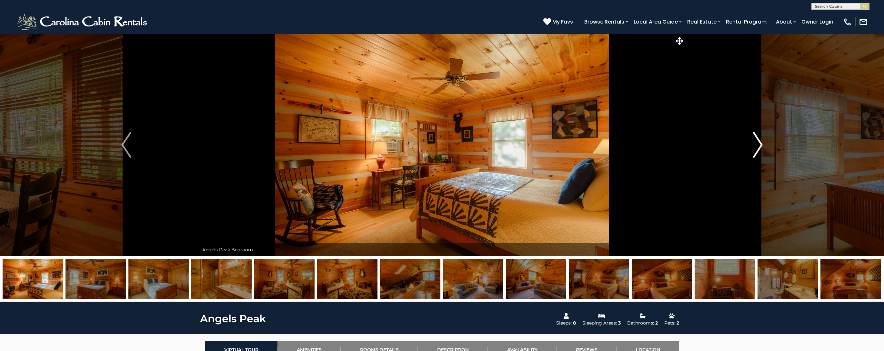
click at [758, 145] on img "Next" at bounding box center [758, 145] width 10 height 26
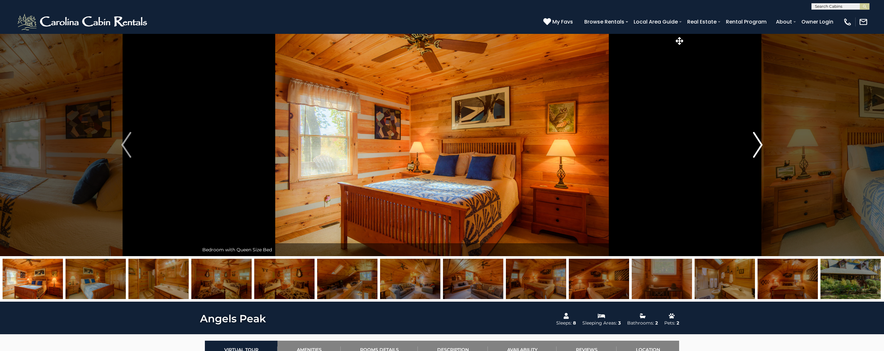
click at [758, 145] on img "Next" at bounding box center [758, 145] width 10 height 26
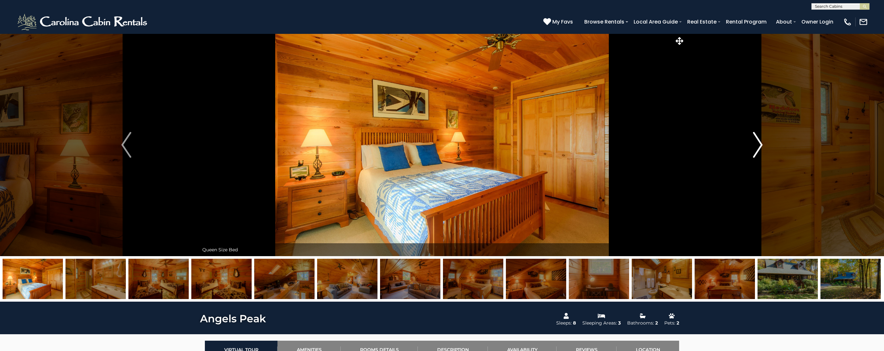
click at [758, 145] on img "Next" at bounding box center [758, 145] width 10 height 26
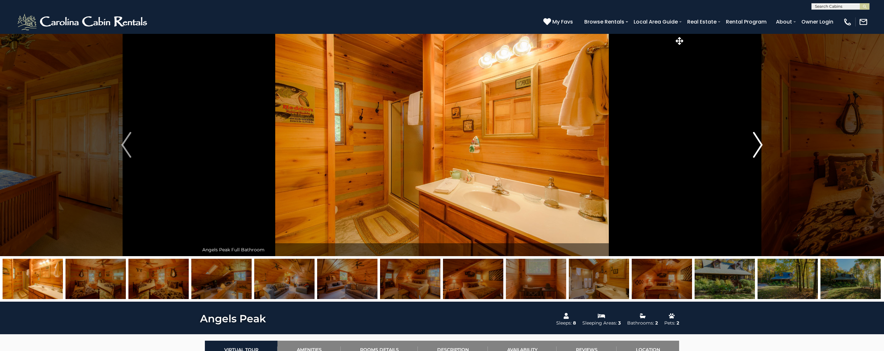
click at [758, 145] on img "Next" at bounding box center [758, 145] width 10 height 26
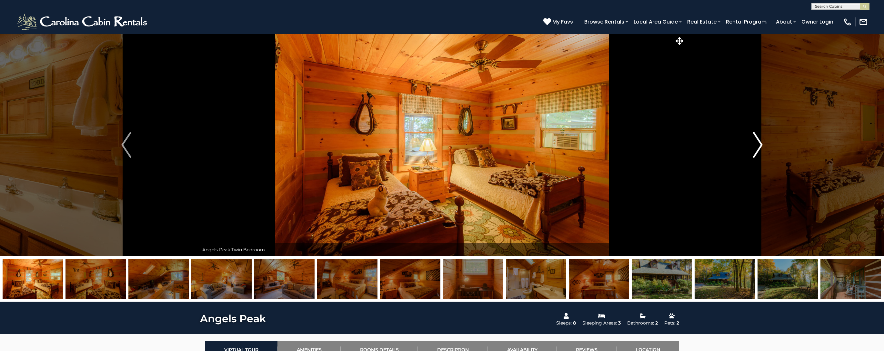
click at [758, 145] on img "Next" at bounding box center [758, 145] width 10 height 26
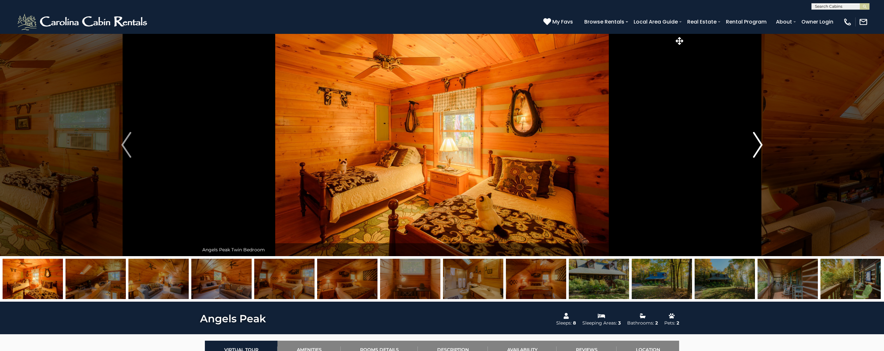
click at [758, 145] on img "Next" at bounding box center [758, 145] width 10 height 26
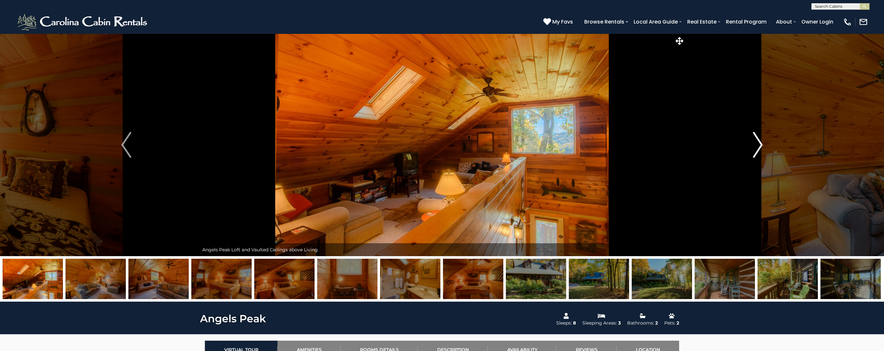
click at [758, 145] on img "Next" at bounding box center [758, 145] width 10 height 26
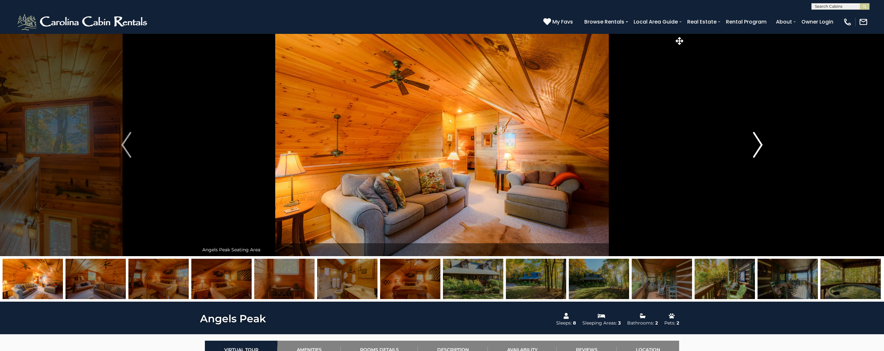
click at [758, 145] on img "Next" at bounding box center [758, 145] width 10 height 26
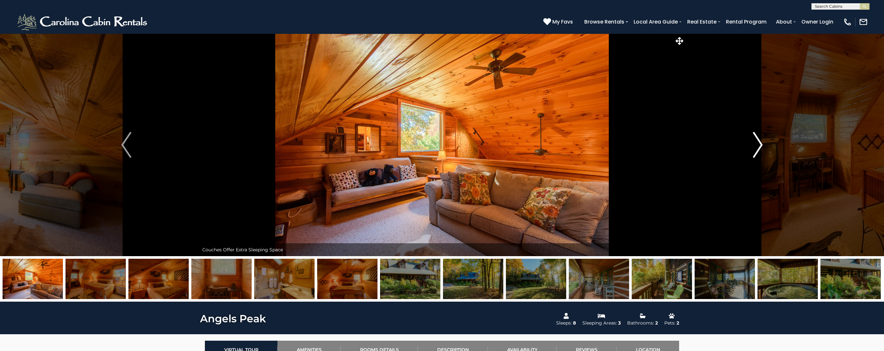
click at [758, 145] on img "Next" at bounding box center [758, 145] width 10 height 26
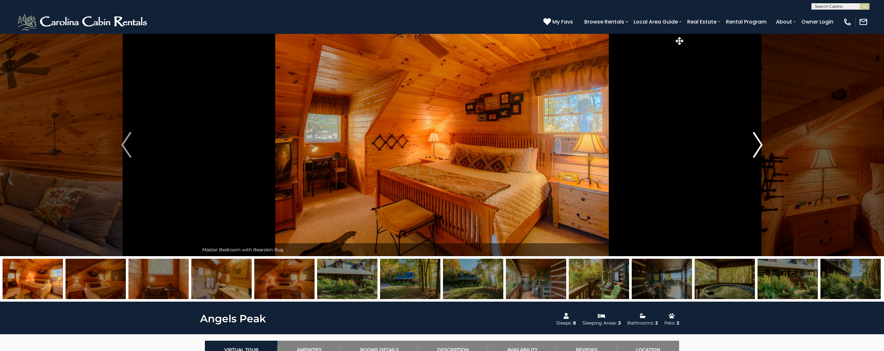
click at [757, 141] on img "Next" at bounding box center [758, 145] width 10 height 26
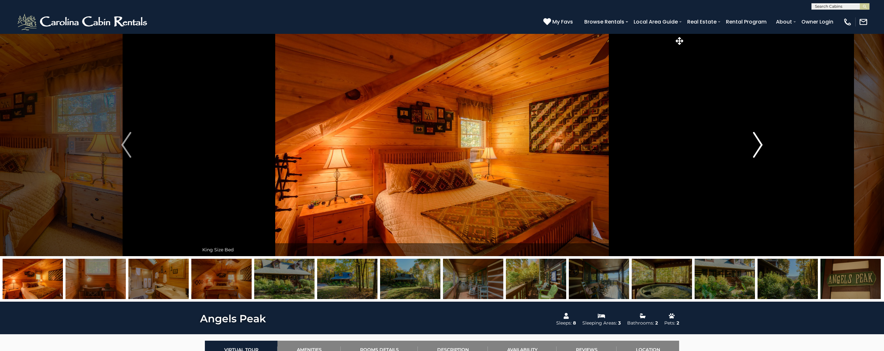
click at [757, 141] on img "Next" at bounding box center [758, 145] width 10 height 26
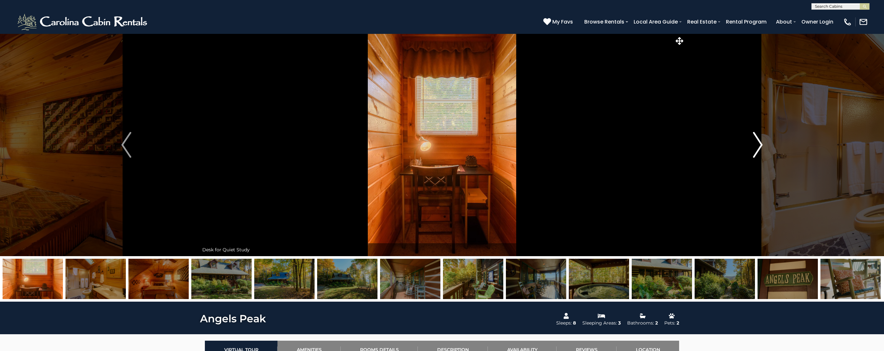
click at [759, 147] on img "Next" at bounding box center [758, 145] width 10 height 26
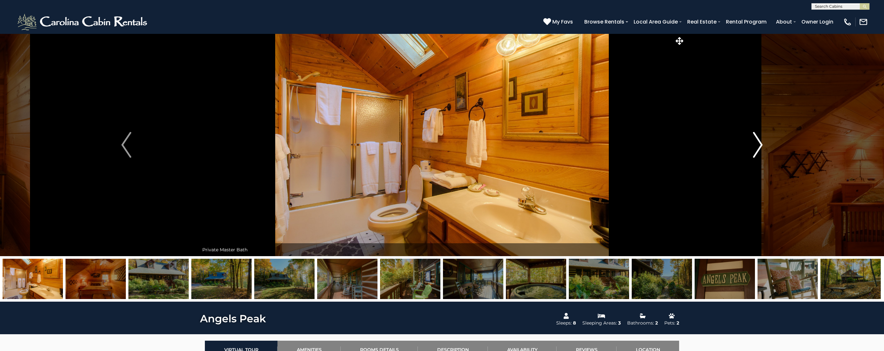
click at [759, 147] on img "Next" at bounding box center [758, 145] width 10 height 26
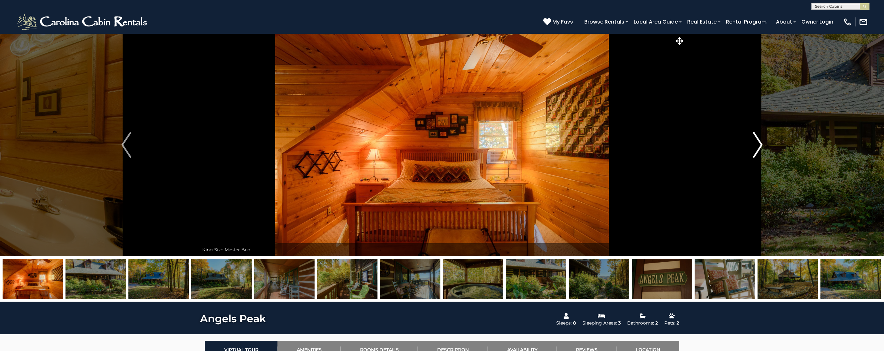
click at [758, 148] on img "Next" at bounding box center [758, 145] width 10 height 26
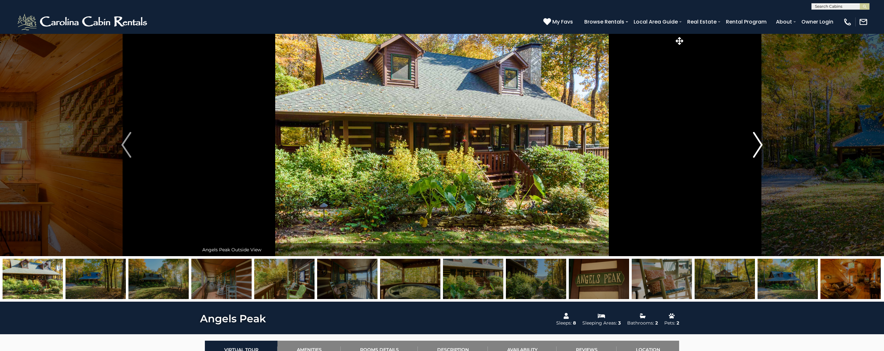
click at [758, 148] on img "Next" at bounding box center [758, 145] width 10 height 26
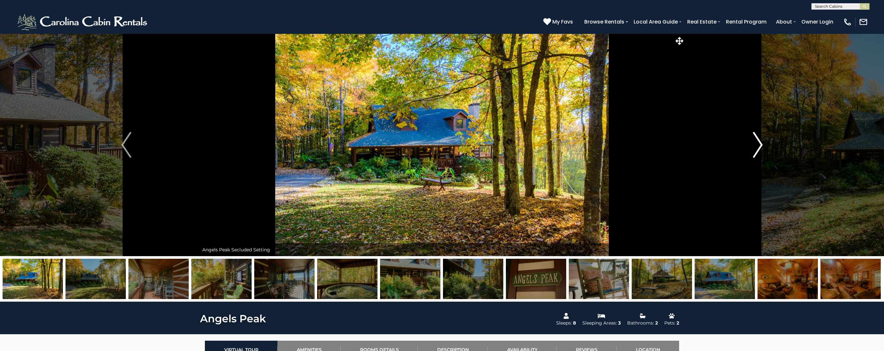
click at [758, 148] on img "Next" at bounding box center [758, 145] width 10 height 26
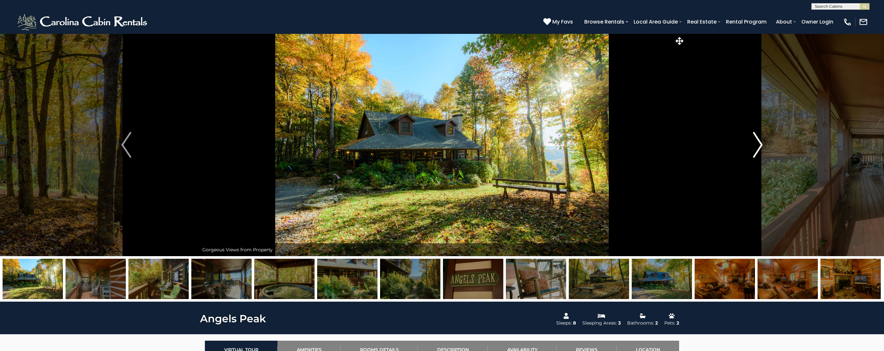
click at [758, 148] on img "Next" at bounding box center [758, 145] width 10 height 26
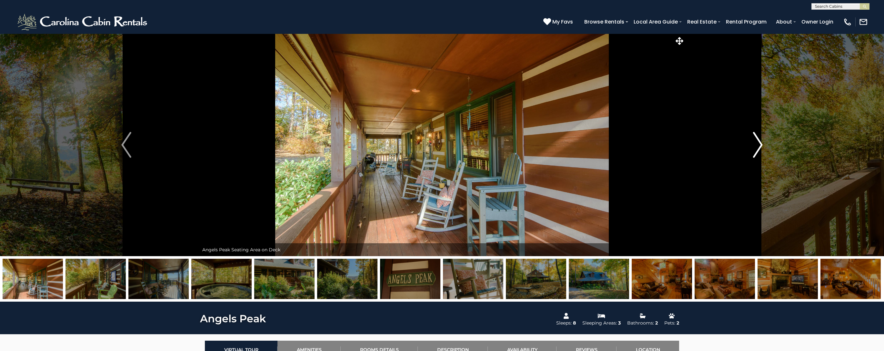
click at [758, 148] on img "Next" at bounding box center [758, 145] width 10 height 26
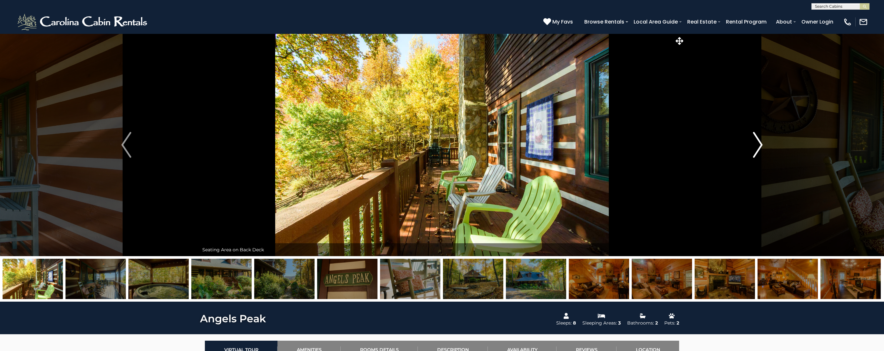
click at [758, 148] on img "Next" at bounding box center [758, 145] width 10 height 26
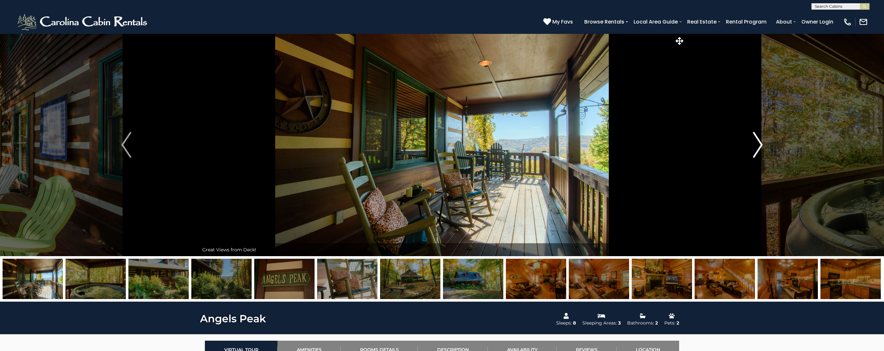
click at [758, 148] on img "Next" at bounding box center [758, 145] width 10 height 26
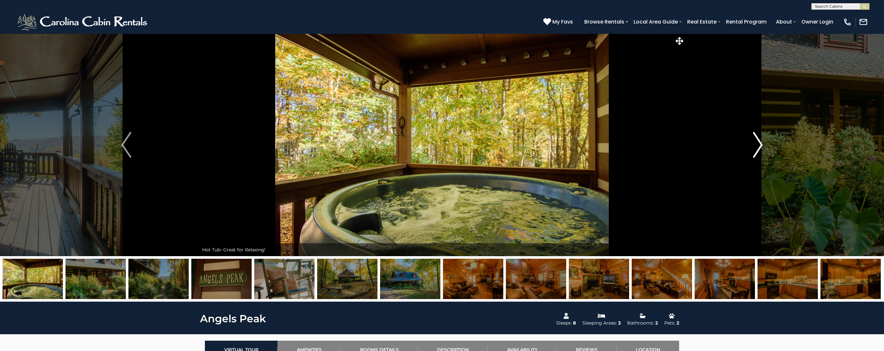
click at [758, 148] on img "Next" at bounding box center [758, 145] width 10 height 26
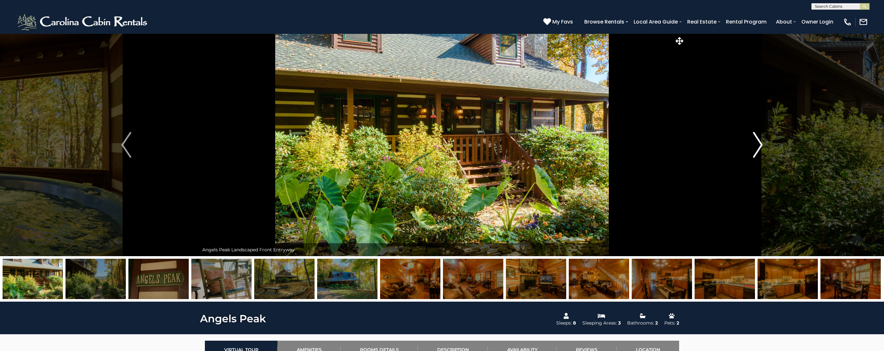
click at [758, 148] on img "Next" at bounding box center [758, 145] width 10 height 26
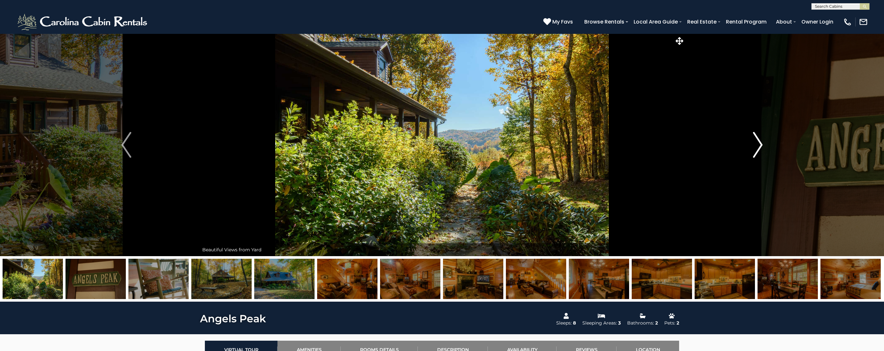
click at [757, 148] on img "Next" at bounding box center [758, 145] width 10 height 26
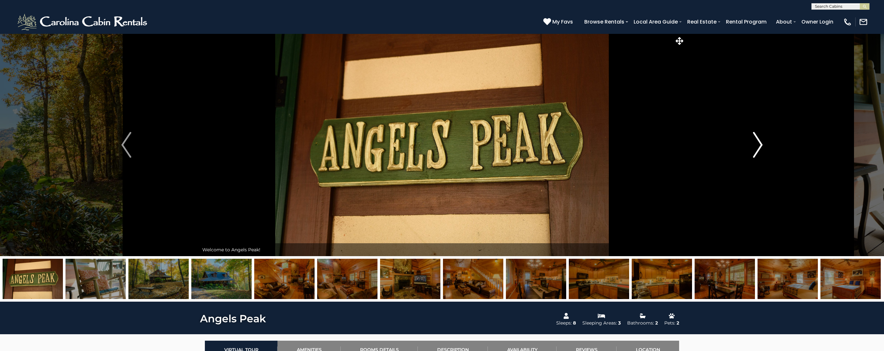
click at [757, 148] on img "Next" at bounding box center [758, 145] width 10 height 26
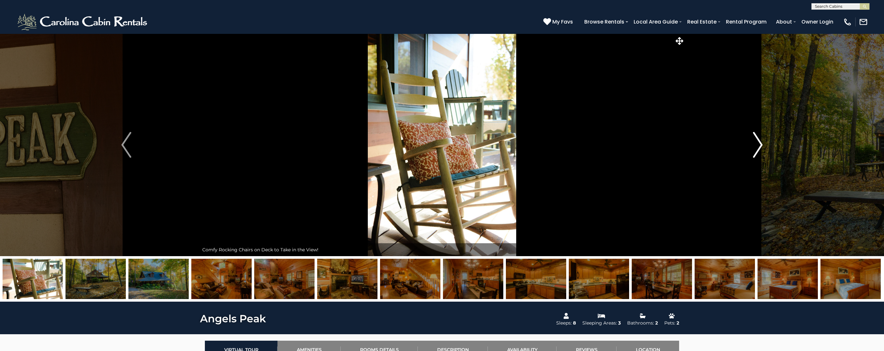
click at [757, 148] on img "Next" at bounding box center [758, 145] width 10 height 26
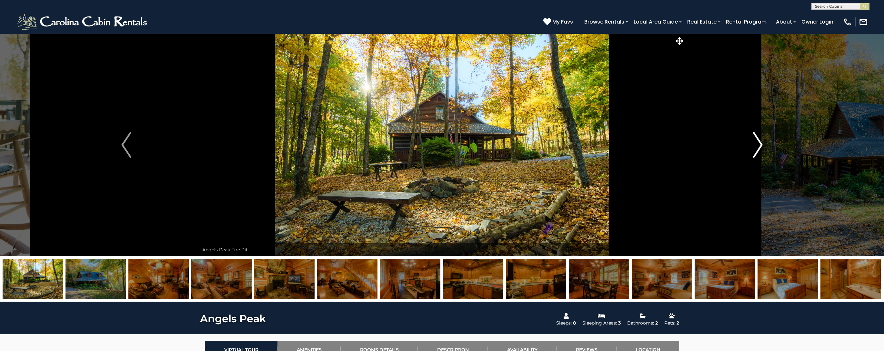
click at [757, 149] on img "Next" at bounding box center [758, 145] width 10 height 26
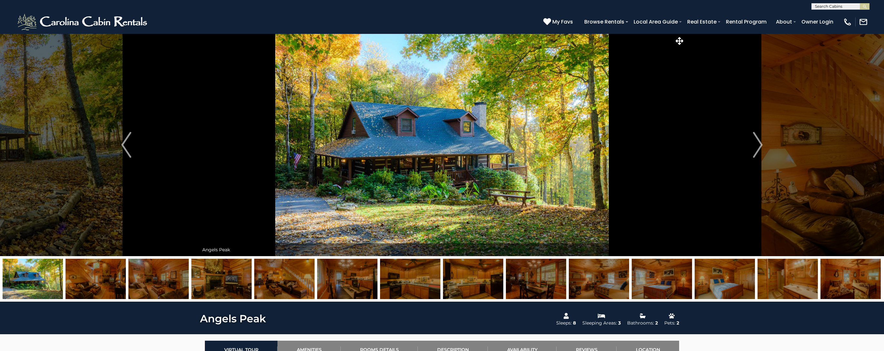
click at [827, 6] on input "text" at bounding box center [840, 8] width 56 height 6
type input "*****"
click at [837, 17] on li "Heron Hideaway" at bounding box center [840, 15] width 57 height 6
click at [862, 7] on img "submit" at bounding box center [864, 6] width 5 height 5
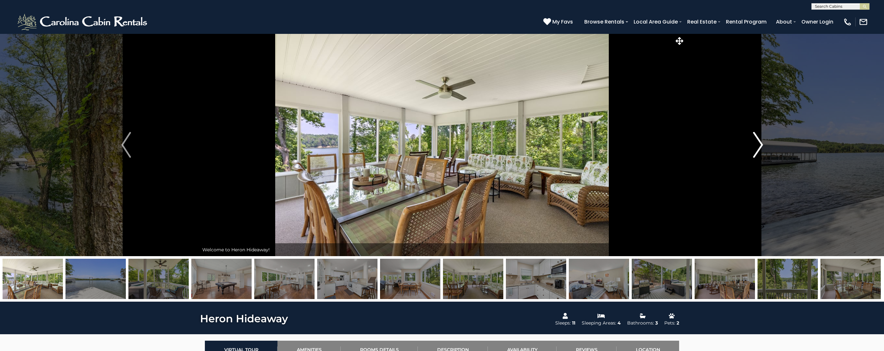
click at [758, 148] on img "Next" at bounding box center [758, 145] width 10 height 26
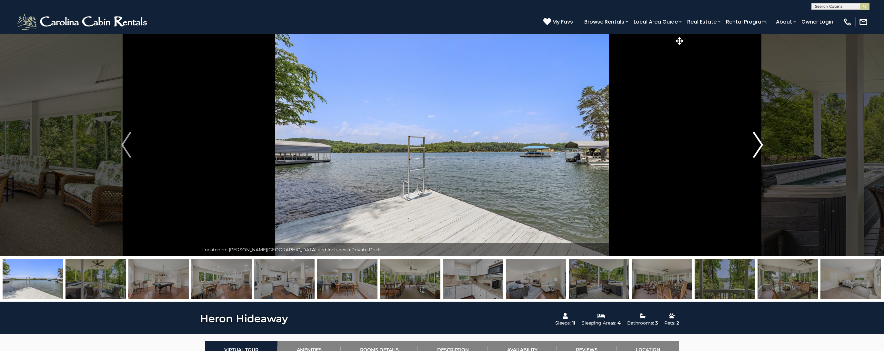
click at [758, 148] on img "Next" at bounding box center [758, 145] width 10 height 26
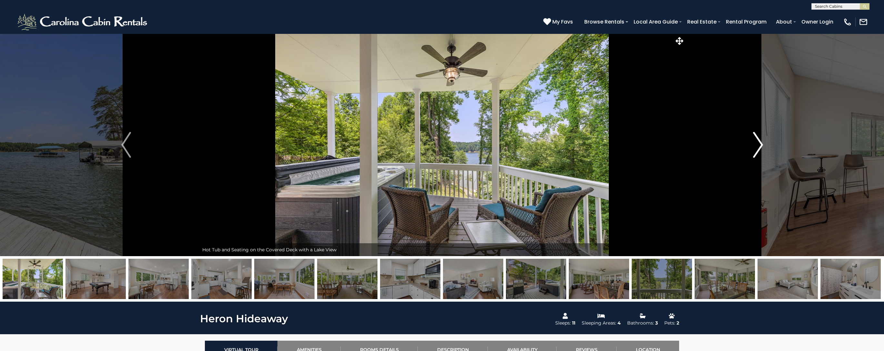
click at [758, 148] on img "Next" at bounding box center [758, 145] width 10 height 26
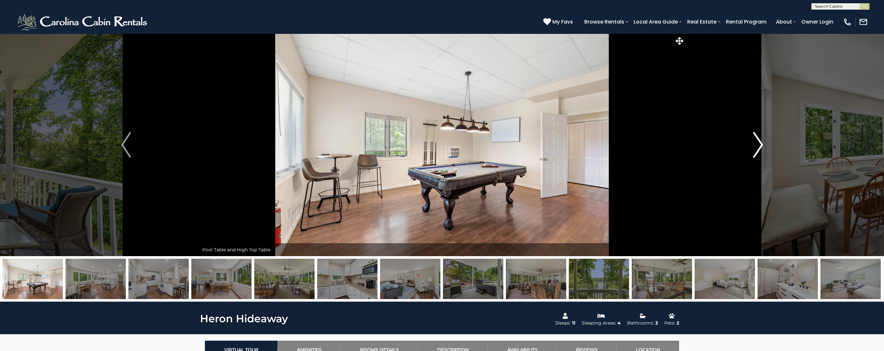
click at [758, 148] on img "Next" at bounding box center [758, 145] width 10 height 26
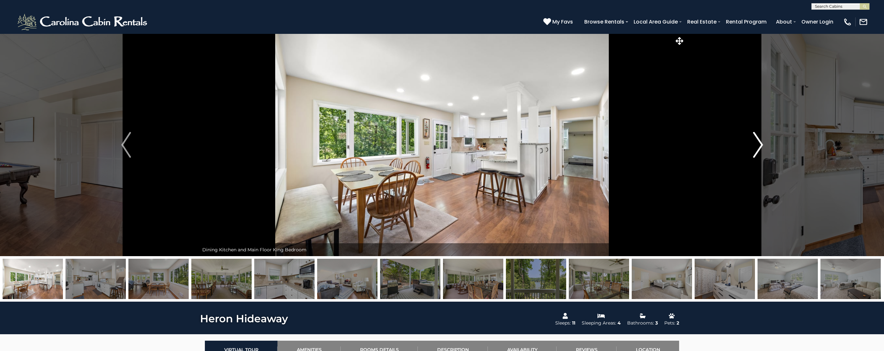
click at [758, 148] on img "Next" at bounding box center [758, 145] width 10 height 26
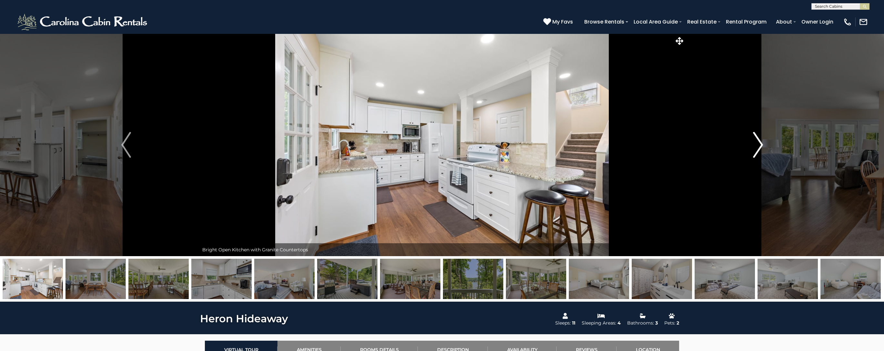
click at [758, 148] on img "Next" at bounding box center [758, 145] width 10 height 26
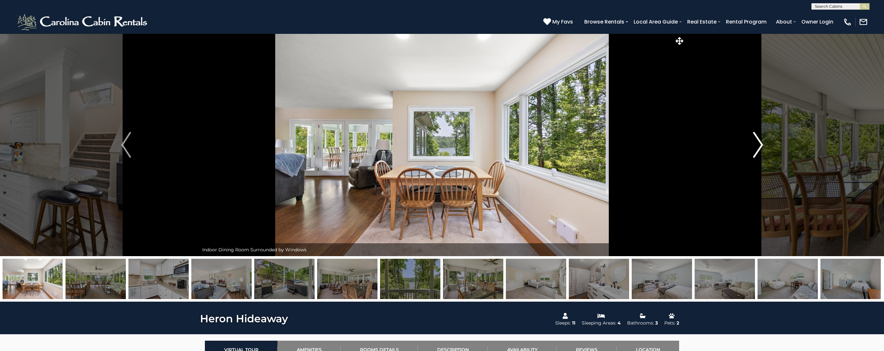
click at [758, 148] on img "Next" at bounding box center [758, 145] width 10 height 26
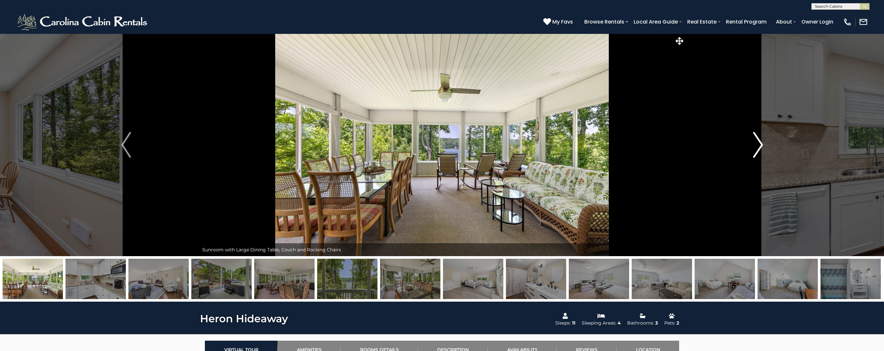
click at [758, 148] on img "Next" at bounding box center [758, 145] width 10 height 26
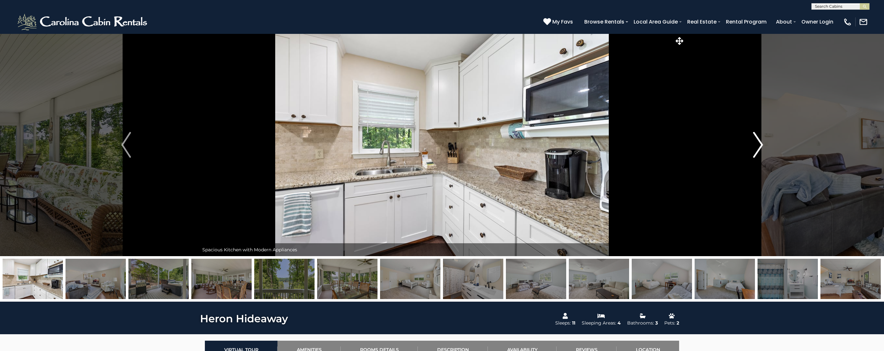
click at [758, 148] on img "Next" at bounding box center [758, 145] width 10 height 26
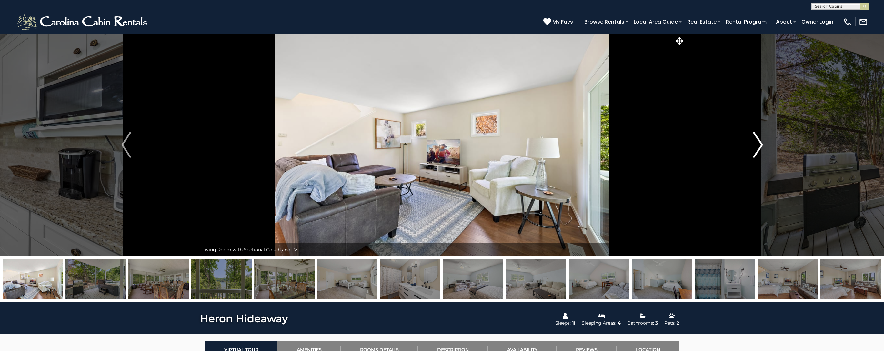
click at [758, 148] on img "Next" at bounding box center [758, 145] width 10 height 26
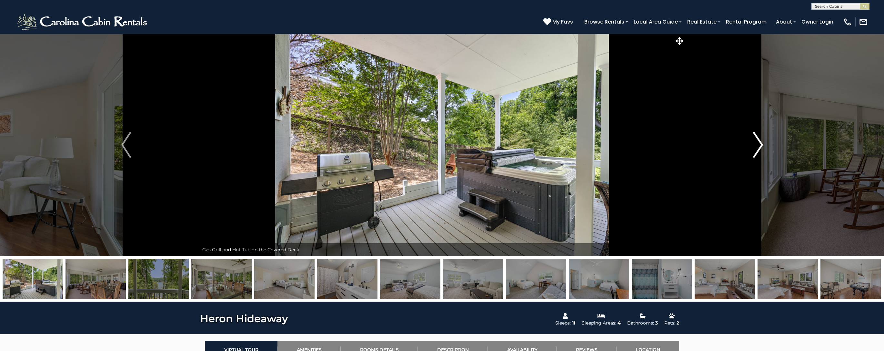
click at [758, 148] on img "Next" at bounding box center [758, 145] width 10 height 26
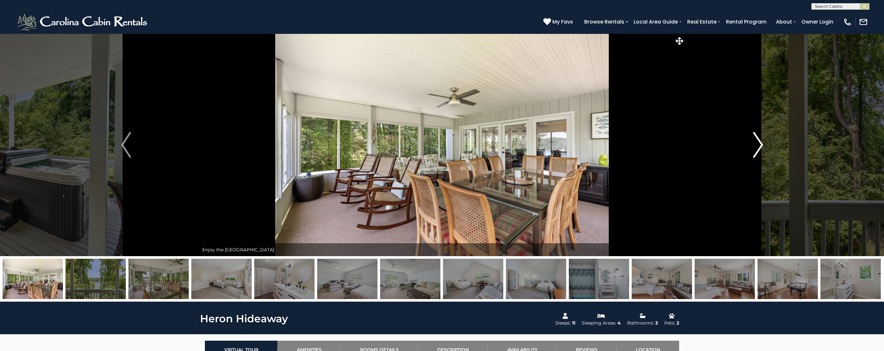
click at [758, 148] on img "Next" at bounding box center [758, 145] width 10 height 26
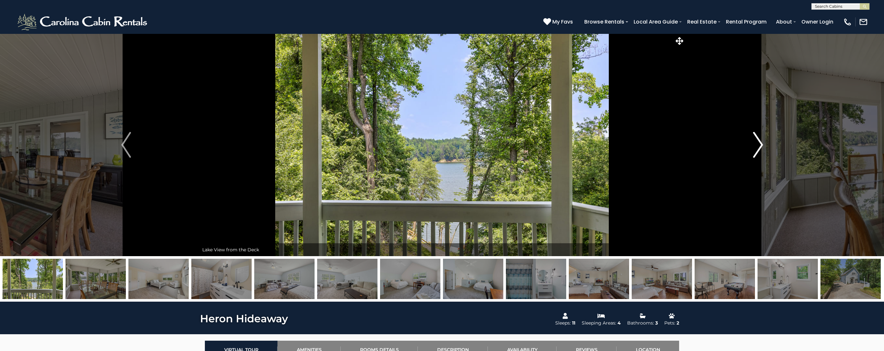
click at [758, 148] on img "Next" at bounding box center [758, 145] width 10 height 26
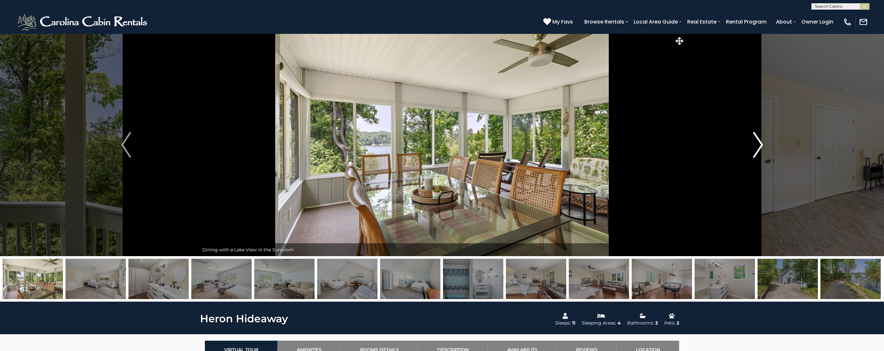
click at [758, 148] on img "Next" at bounding box center [758, 145] width 10 height 26
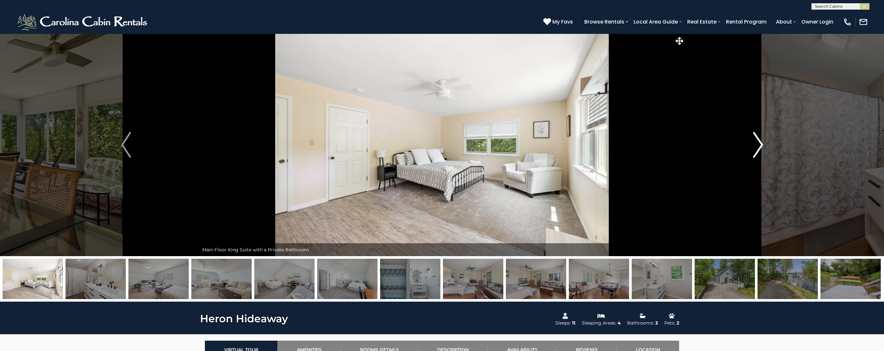
click at [758, 148] on img "Next" at bounding box center [758, 145] width 10 height 26
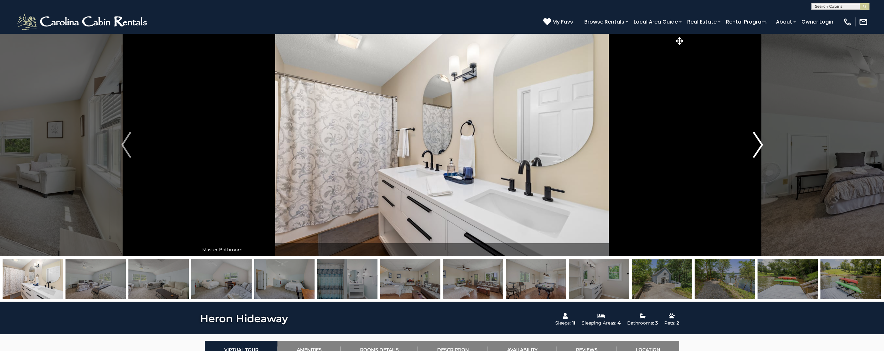
click at [758, 148] on img "Next" at bounding box center [758, 145] width 10 height 26
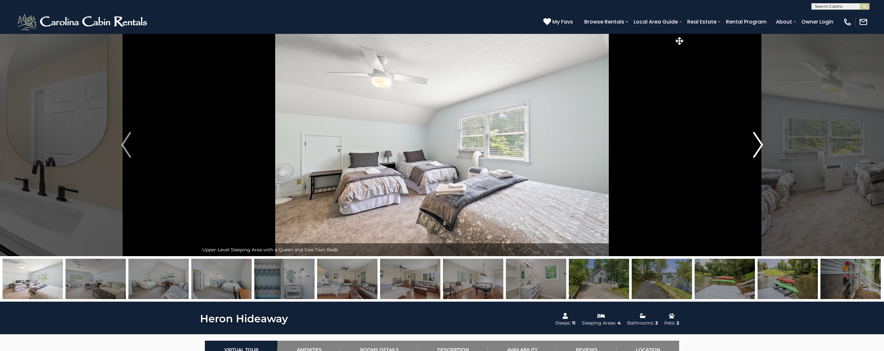
click at [758, 148] on img "Next" at bounding box center [758, 145] width 10 height 26
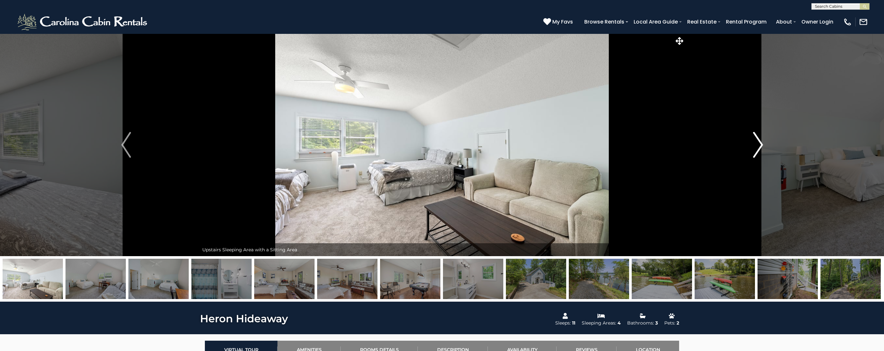
click at [758, 148] on img "Next" at bounding box center [758, 145] width 10 height 26
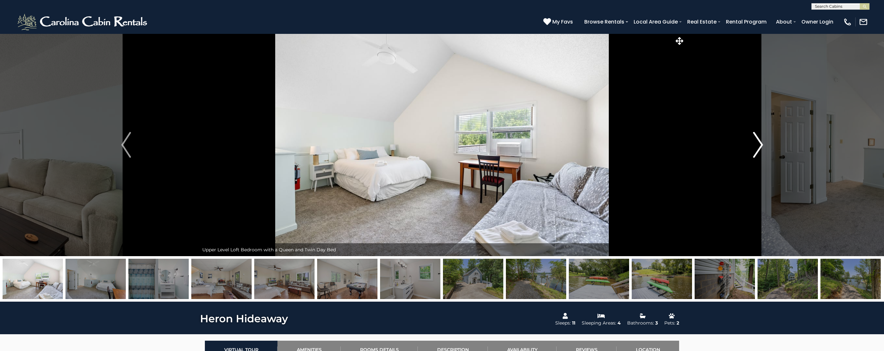
click at [758, 148] on img "Next" at bounding box center [758, 145] width 10 height 26
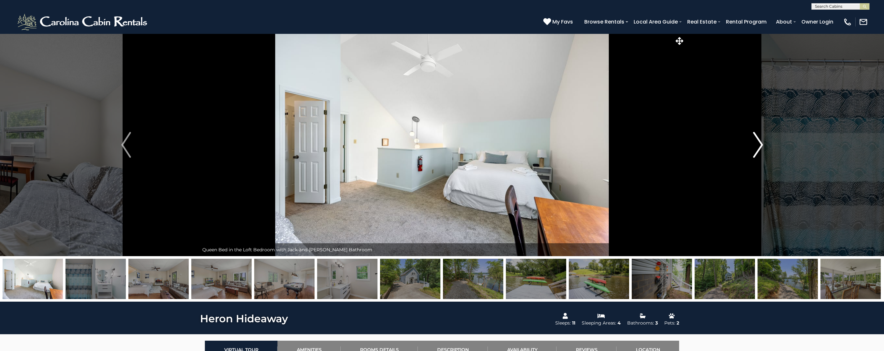
click at [758, 148] on img "Next" at bounding box center [758, 145] width 10 height 26
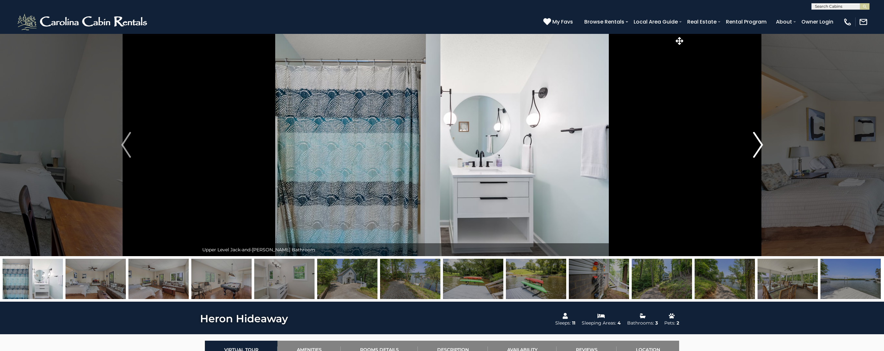
click at [758, 148] on img "Next" at bounding box center [758, 145] width 10 height 26
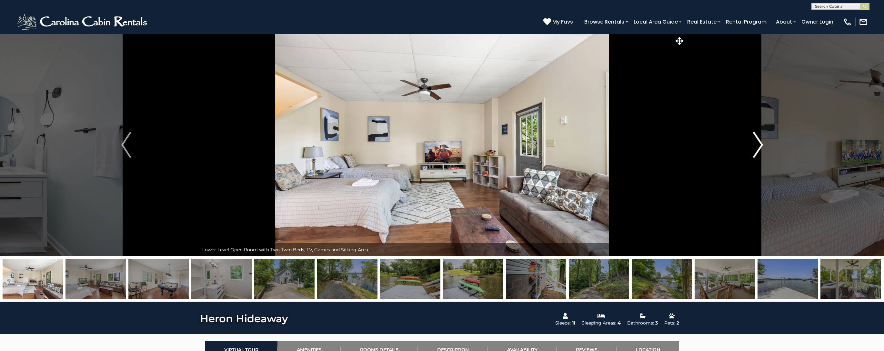
click at [758, 148] on img "Next" at bounding box center [758, 145] width 10 height 26
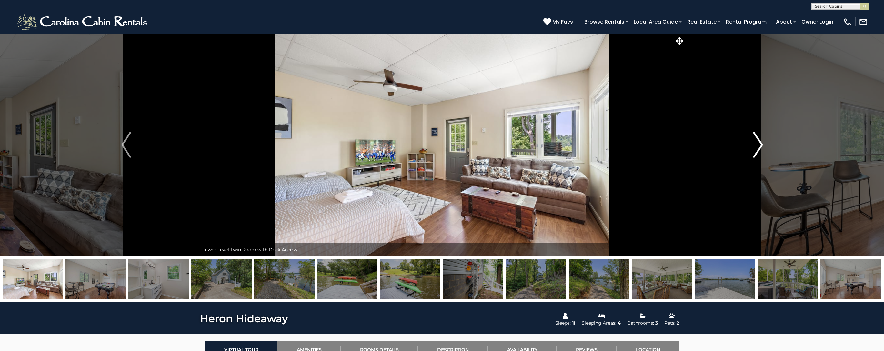
click at [758, 148] on img "Next" at bounding box center [758, 145] width 10 height 26
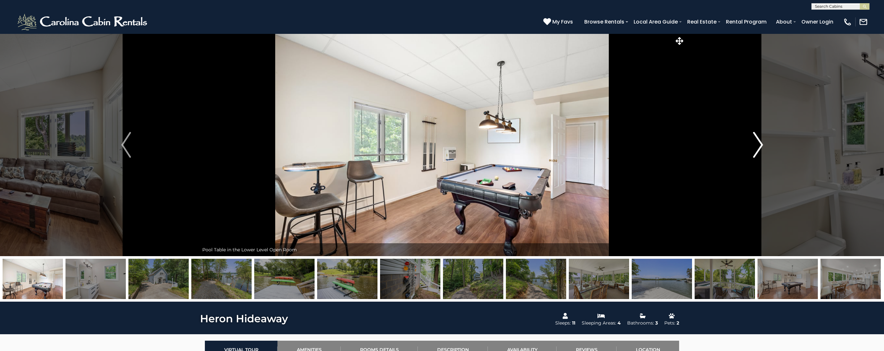
click at [758, 148] on img "Next" at bounding box center [758, 145] width 10 height 26
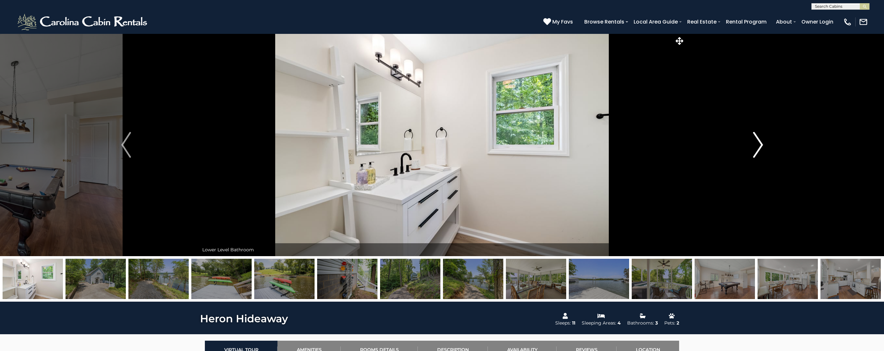
click at [758, 148] on img "Next" at bounding box center [758, 145] width 10 height 26
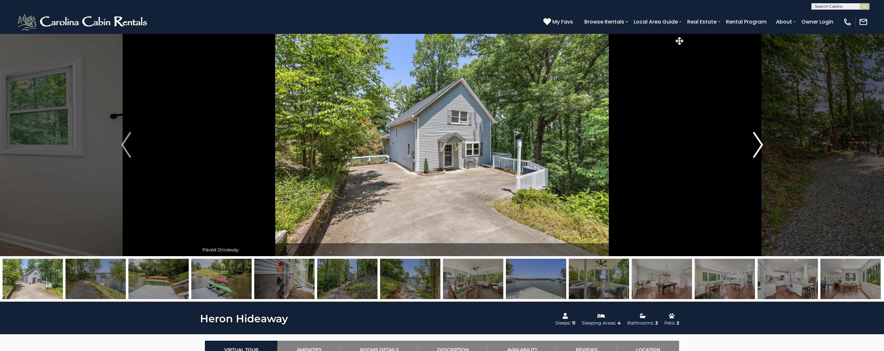
click at [758, 148] on img "Next" at bounding box center [758, 145] width 10 height 26
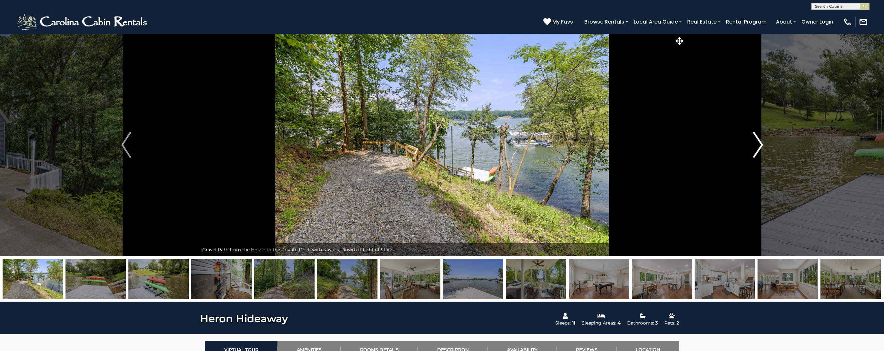
click at [758, 148] on img "Next" at bounding box center [758, 145] width 10 height 26
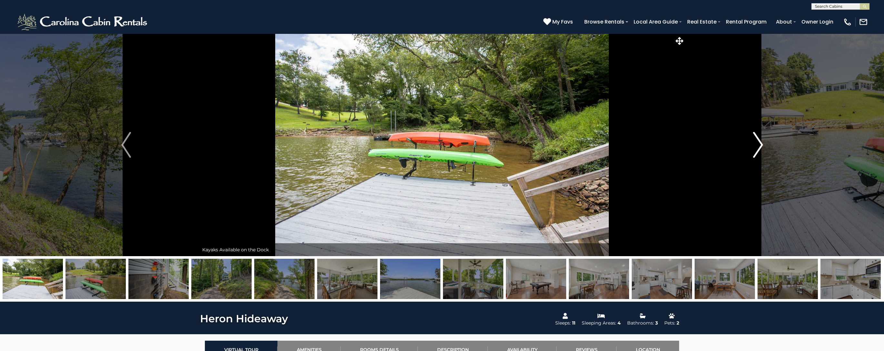
click at [758, 148] on img "Next" at bounding box center [758, 145] width 10 height 26
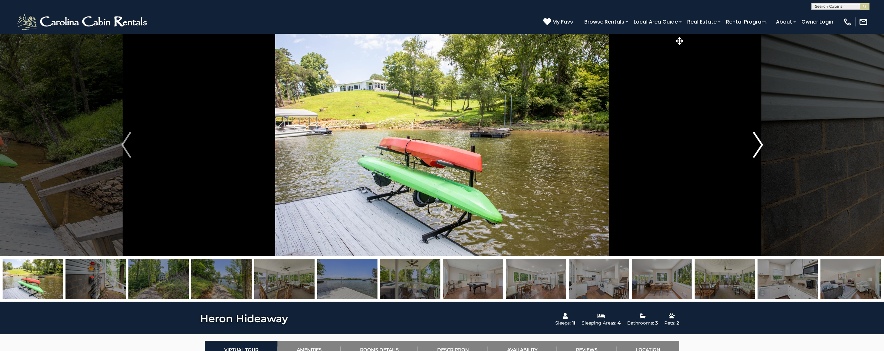
click at [758, 148] on img "Next" at bounding box center [758, 145] width 10 height 26
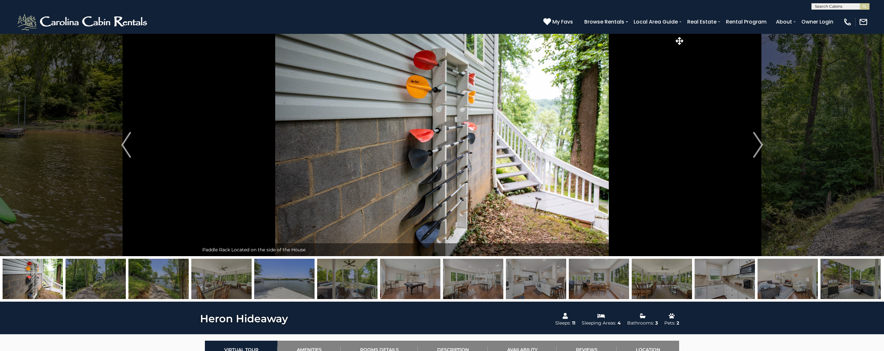
click at [826, 8] on input "text" at bounding box center [840, 8] width 56 height 6
type input "****"
click at [835, 17] on li "Gray stone Cottage" at bounding box center [840, 15] width 57 height 6
click at [864, 6] on img "submit" at bounding box center [864, 6] width 5 height 5
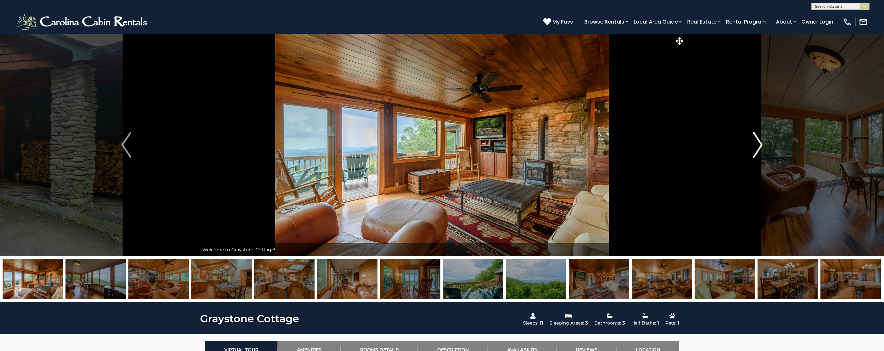
click at [758, 146] on img "Next" at bounding box center [758, 145] width 10 height 26
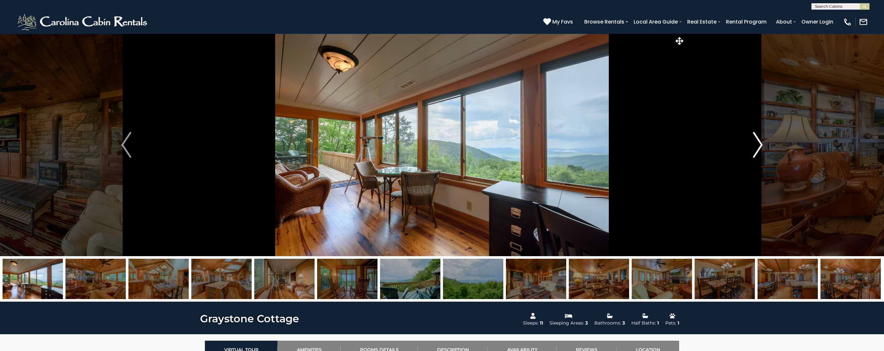
click at [758, 147] on img "Next" at bounding box center [758, 145] width 10 height 26
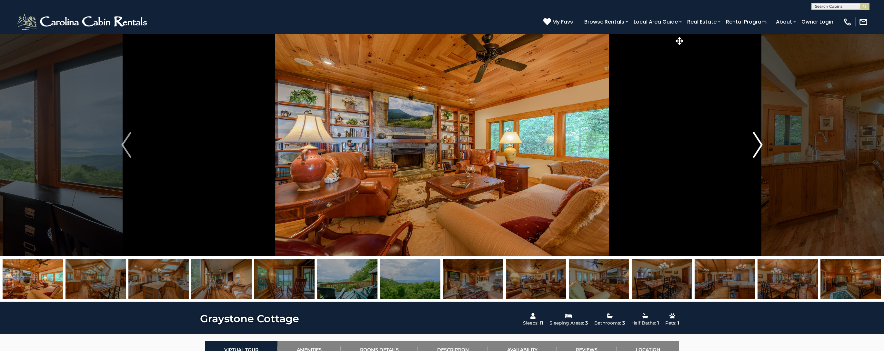
click at [758, 147] on img "Next" at bounding box center [758, 145] width 10 height 26
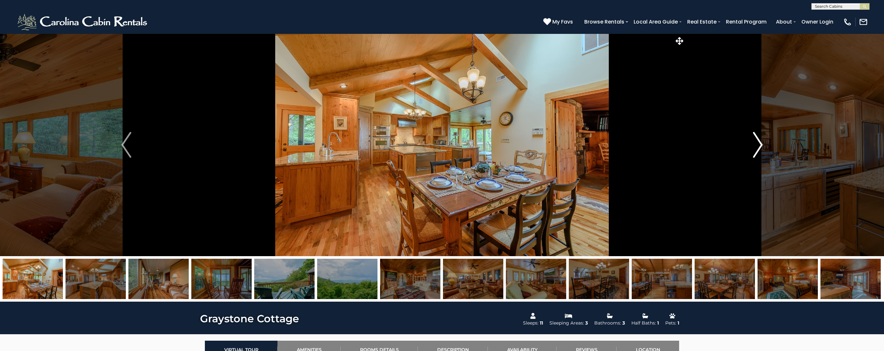
click at [758, 147] on img "Next" at bounding box center [758, 145] width 10 height 26
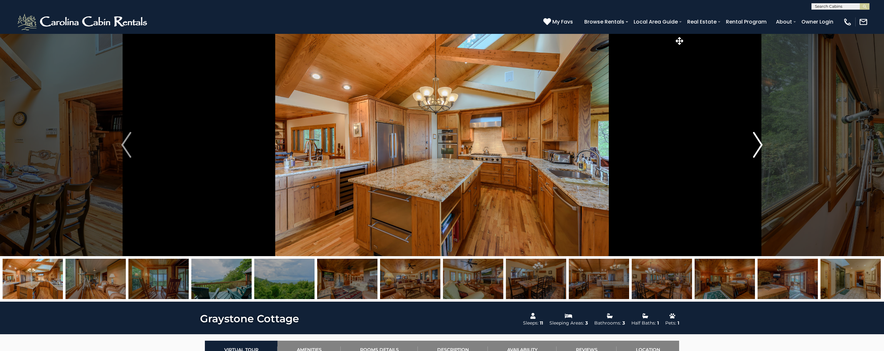
click at [758, 147] on img "Next" at bounding box center [758, 145] width 10 height 26
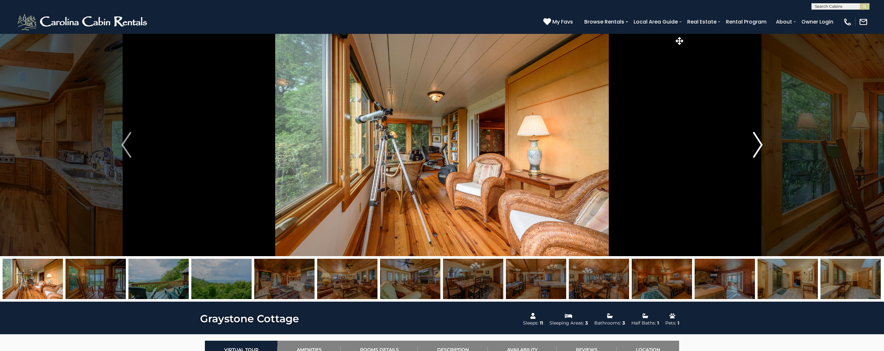
click at [758, 147] on img "Next" at bounding box center [758, 145] width 10 height 26
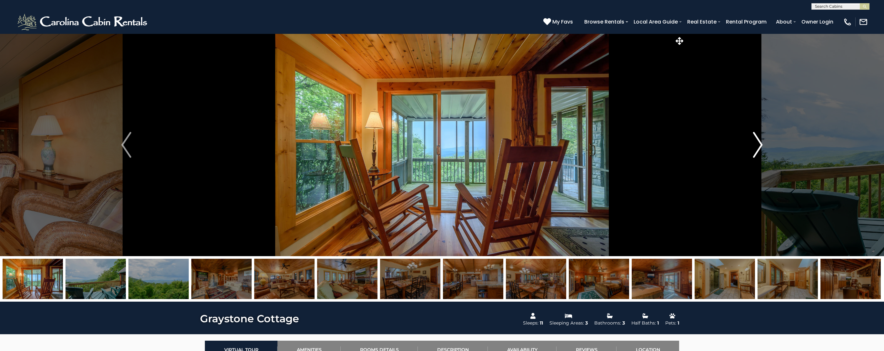
click at [758, 147] on img "Next" at bounding box center [758, 145] width 10 height 26
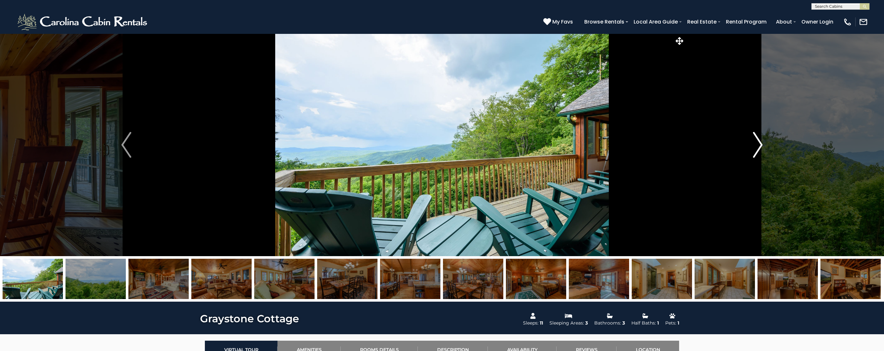
click at [758, 147] on img "Next" at bounding box center [758, 145] width 10 height 26
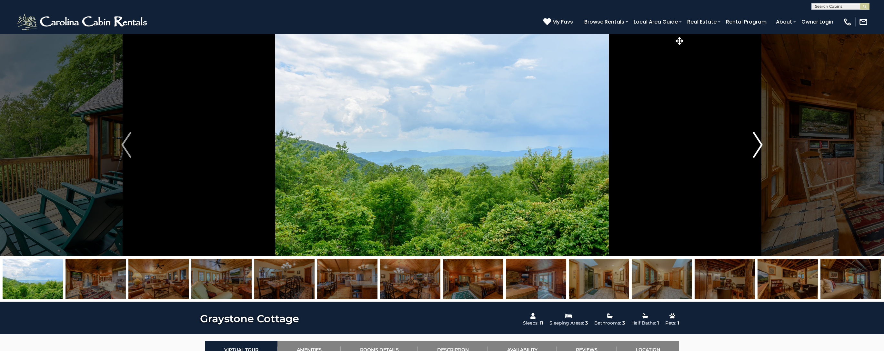
click at [758, 147] on img "Next" at bounding box center [758, 145] width 10 height 26
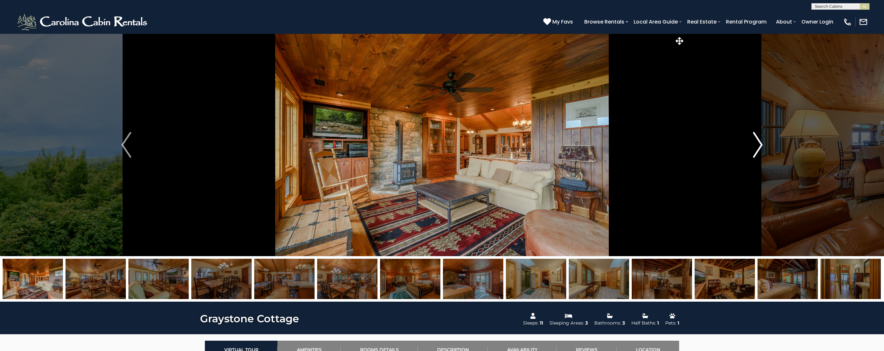
click at [758, 147] on img "Next" at bounding box center [758, 145] width 10 height 26
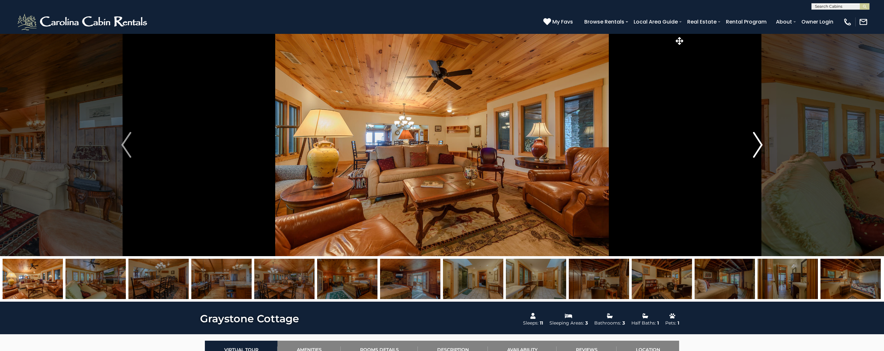
click at [758, 147] on img "Next" at bounding box center [758, 145] width 10 height 26
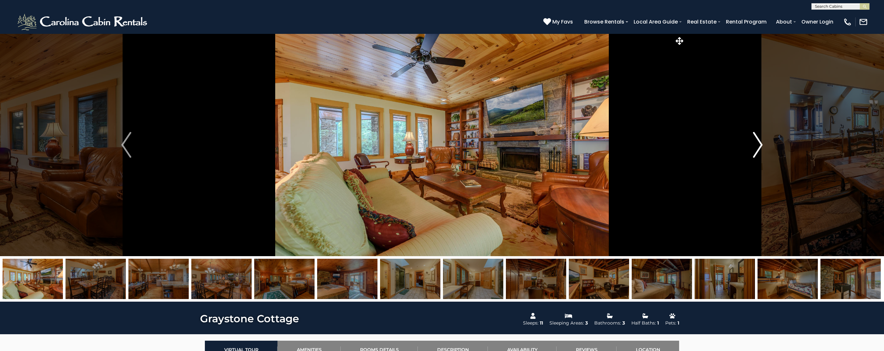
click at [758, 147] on img "Next" at bounding box center [758, 145] width 10 height 26
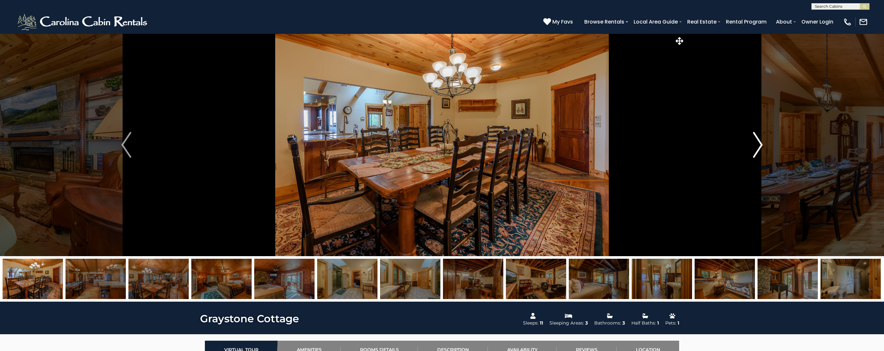
click at [758, 147] on img "Next" at bounding box center [758, 145] width 10 height 26
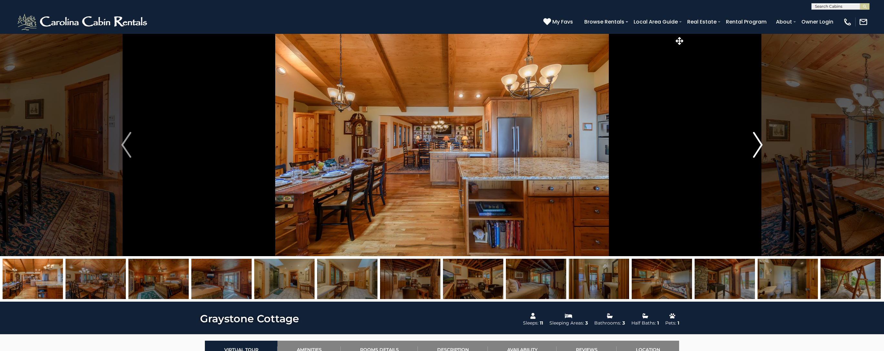
click at [758, 147] on img "Next" at bounding box center [758, 145] width 10 height 26
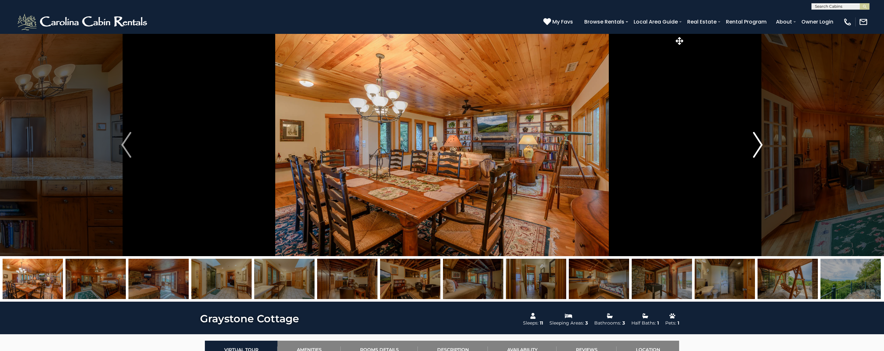
click at [758, 147] on img "Next" at bounding box center [758, 145] width 10 height 26
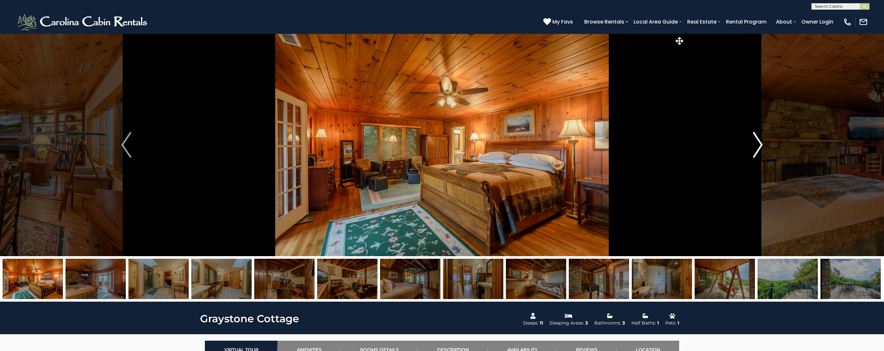
click at [758, 147] on img "Next" at bounding box center [758, 145] width 10 height 26
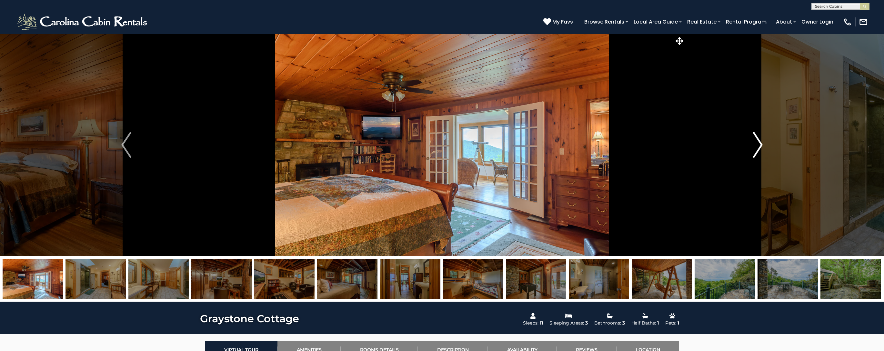
click at [758, 147] on img "Next" at bounding box center [758, 145] width 10 height 26
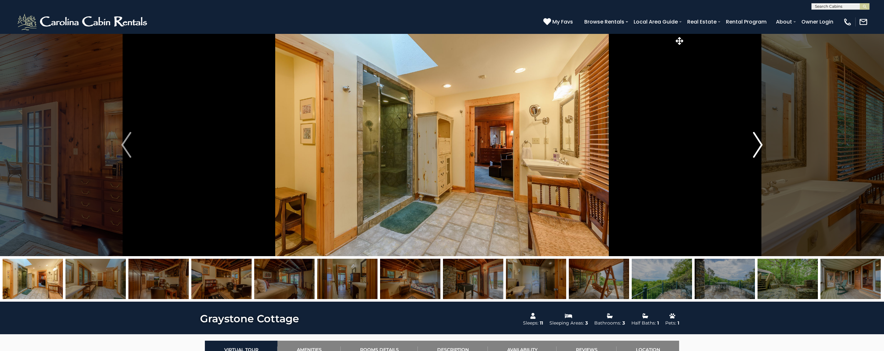
click at [758, 147] on img "Next" at bounding box center [758, 145] width 10 height 26
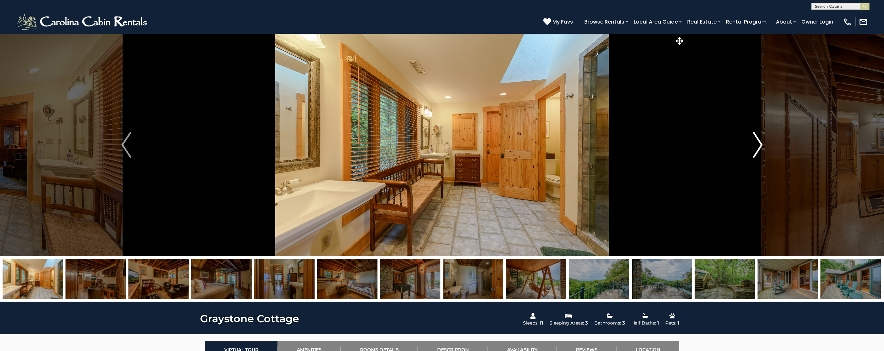
click at [758, 147] on img "Next" at bounding box center [758, 145] width 10 height 26
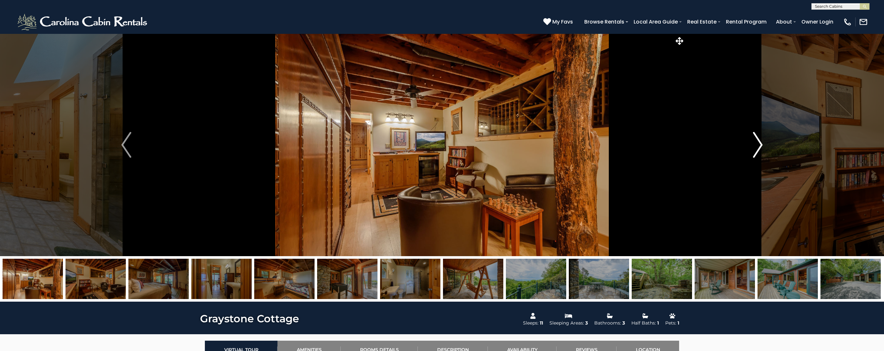
click at [758, 147] on img "Next" at bounding box center [758, 145] width 10 height 26
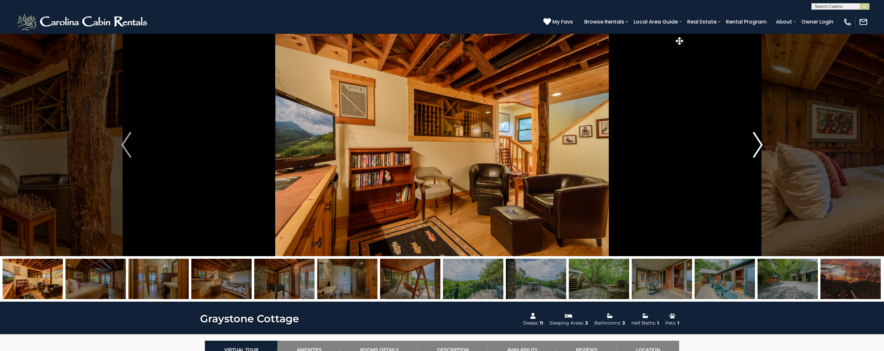
click at [758, 147] on img "Next" at bounding box center [758, 145] width 10 height 26
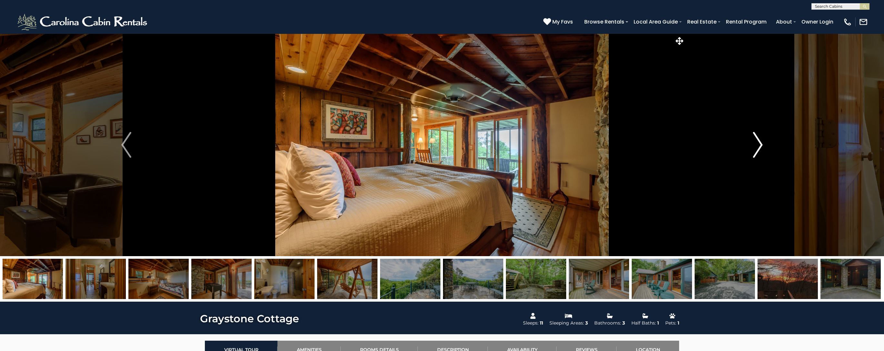
click at [758, 147] on img "Next" at bounding box center [758, 145] width 10 height 26
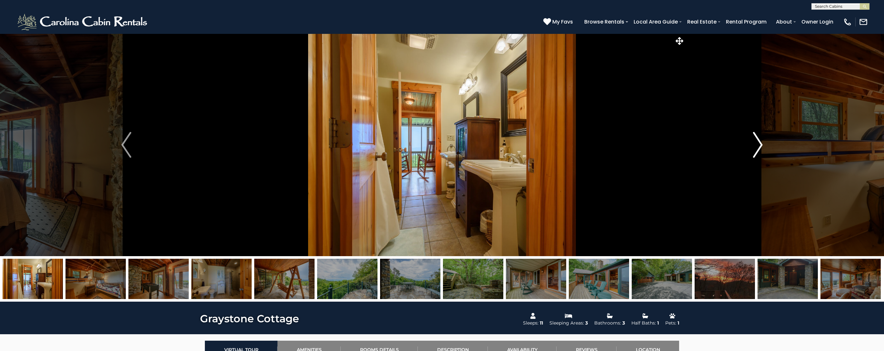
click at [758, 147] on img "Next" at bounding box center [758, 145] width 10 height 26
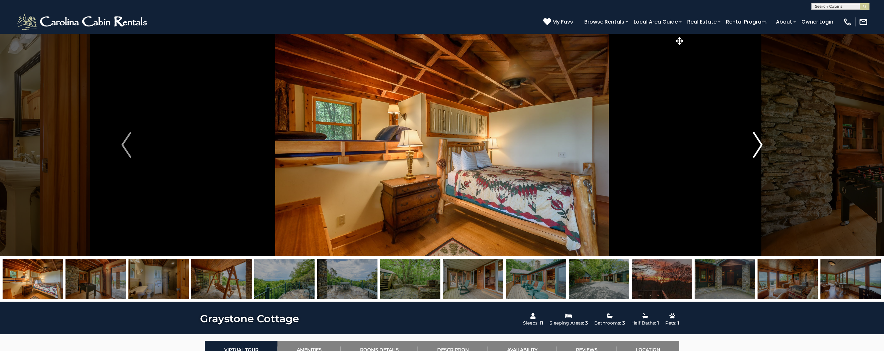
click at [758, 147] on img "Next" at bounding box center [758, 145] width 10 height 26
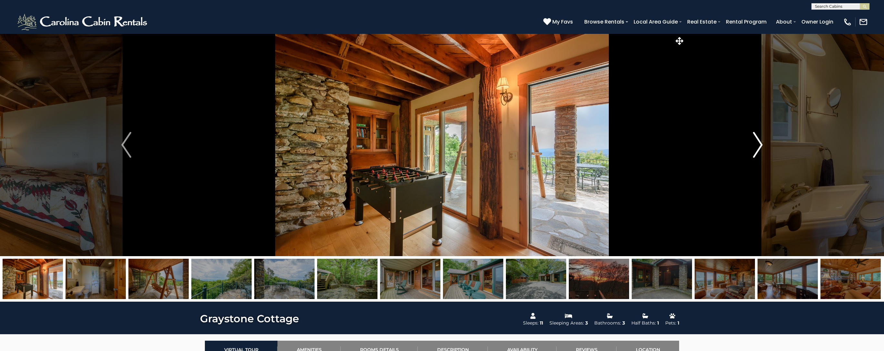
click at [758, 147] on img "Next" at bounding box center [758, 145] width 10 height 26
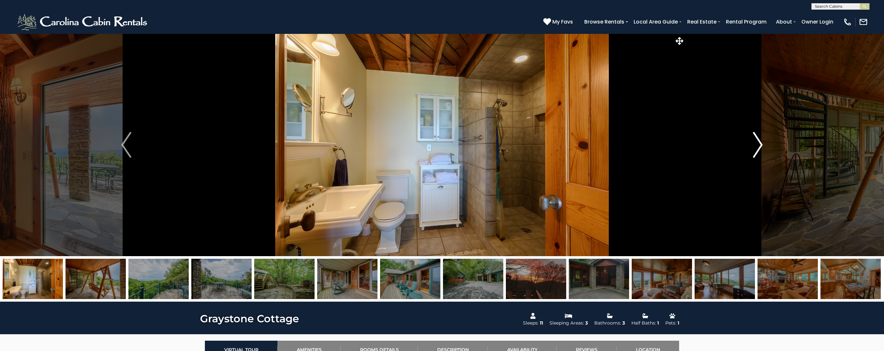
click at [758, 147] on img "Next" at bounding box center [758, 145] width 10 height 26
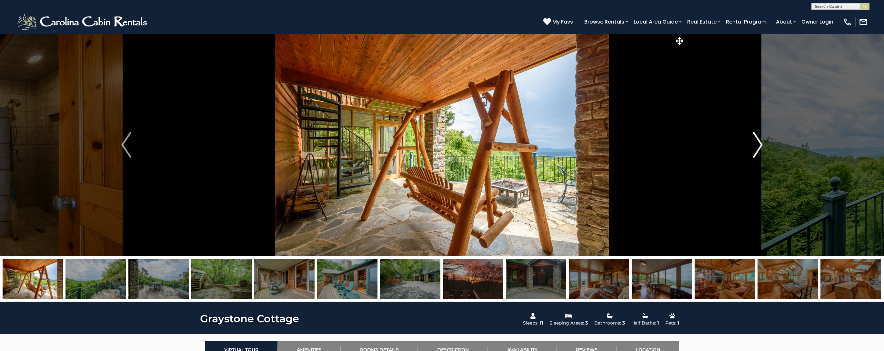
click at [758, 147] on img "Next" at bounding box center [758, 145] width 10 height 26
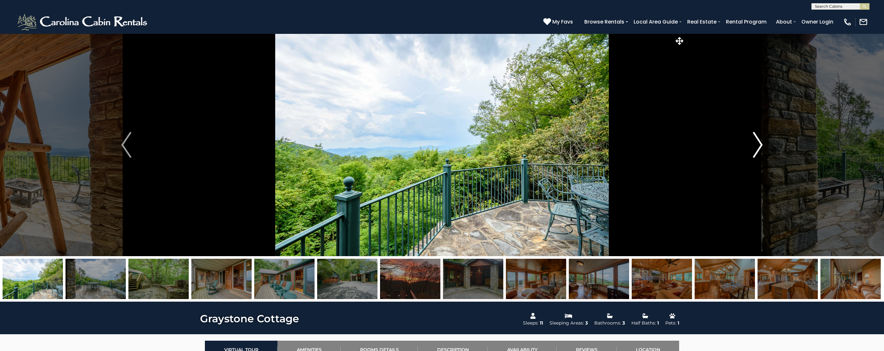
click at [758, 147] on img "Next" at bounding box center [758, 145] width 10 height 26
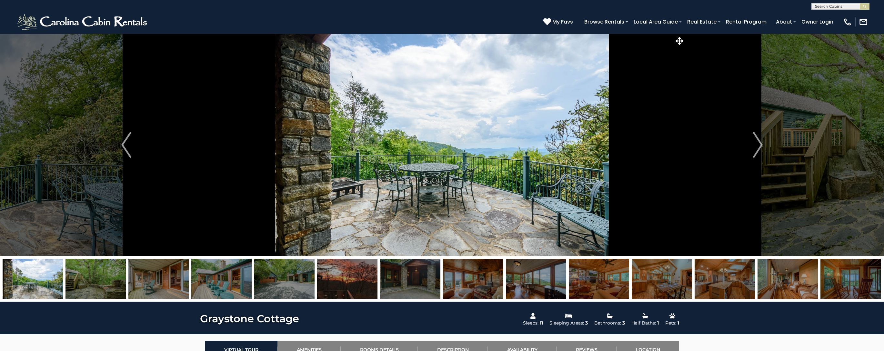
click at [831, 9] on input "text" at bounding box center [840, 8] width 56 height 6
type input "***"
click at [827, 14] on li "Ste ttin Haus" at bounding box center [840, 15] width 57 height 6
click at [865, 8] on img "submit" at bounding box center [864, 6] width 5 height 5
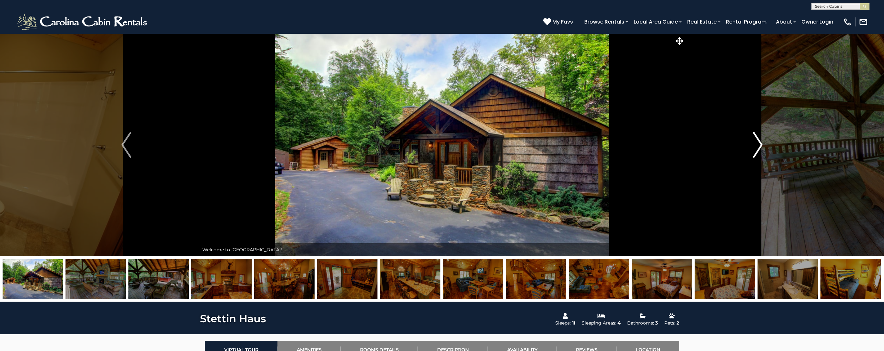
click at [759, 146] on img "Next" at bounding box center [758, 145] width 10 height 26
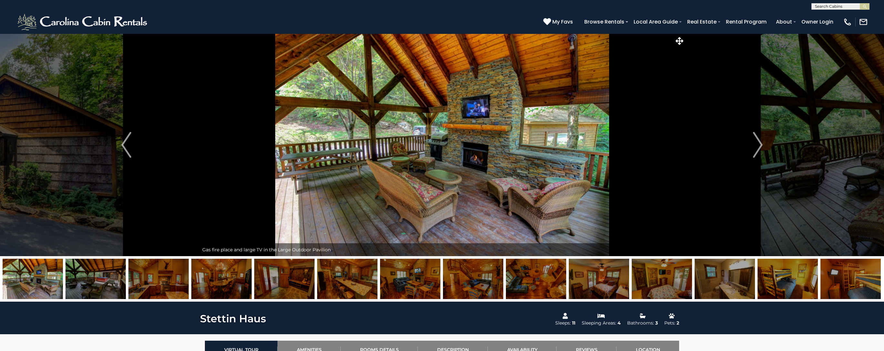
click at [826, 7] on input "text" at bounding box center [840, 8] width 56 height 6
type input "****"
click at [819, 38] on li "The Cozy Cub" at bounding box center [840, 38] width 57 height 6
click at [864, 8] on img "submit" at bounding box center [864, 6] width 5 height 5
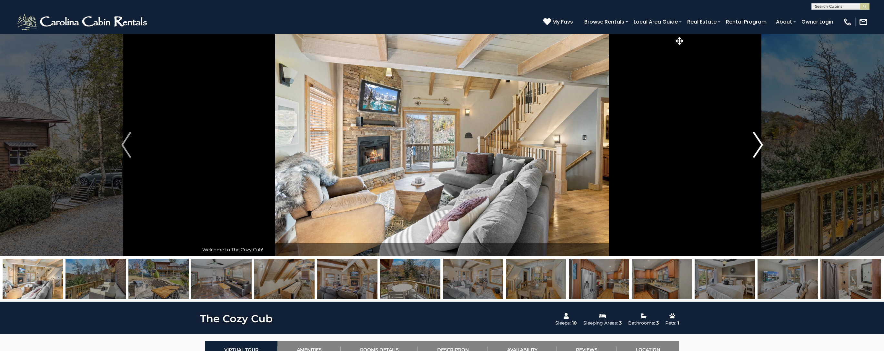
click at [759, 147] on img "Next" at bounding box center [758, 145] width 10 height 26
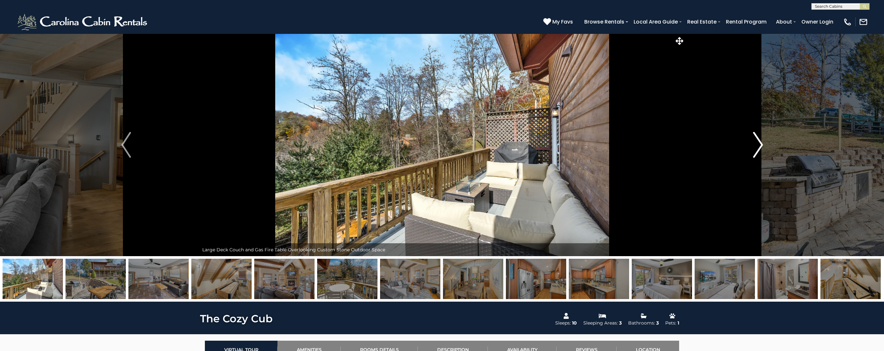
click at [759, 147] on img "Next" at bounding box center [758, 145] width 10 height 26
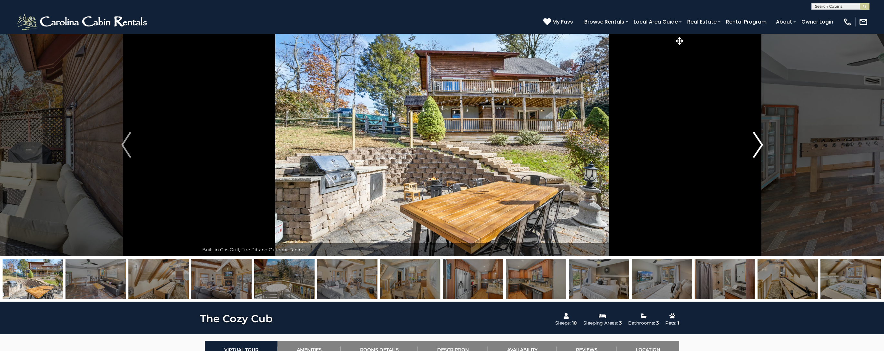
click at [759, 147] on img "Next" at bounding box center [758, 145] width 10 height 26
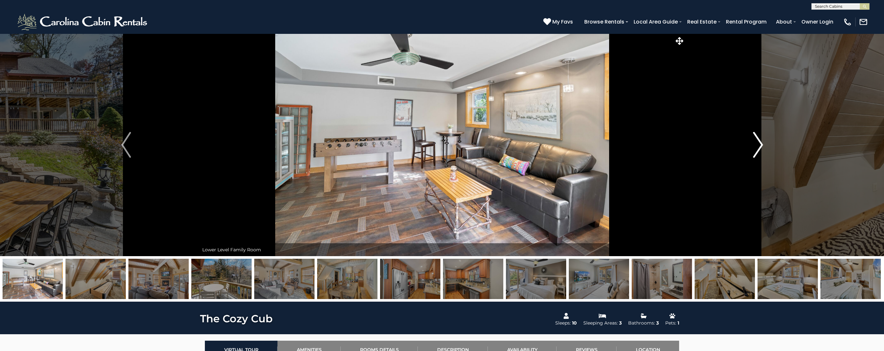
click at [759, 147] on img "Next" at bounding box center [758, 145] width 10 height 26
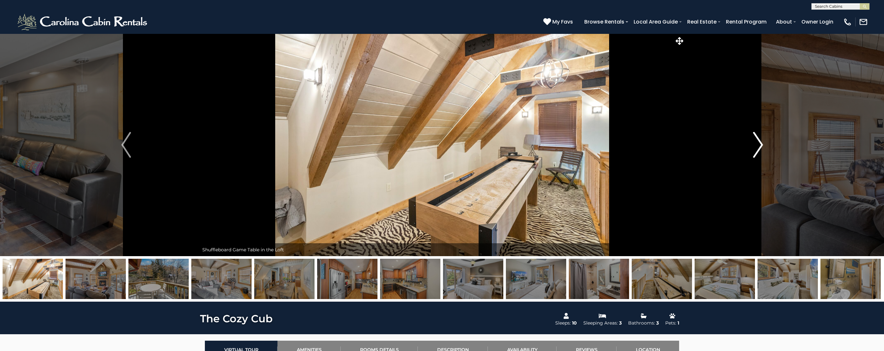
click at [759, 147] on img "Next" at bounding box center [758, 145] width 10 height 26
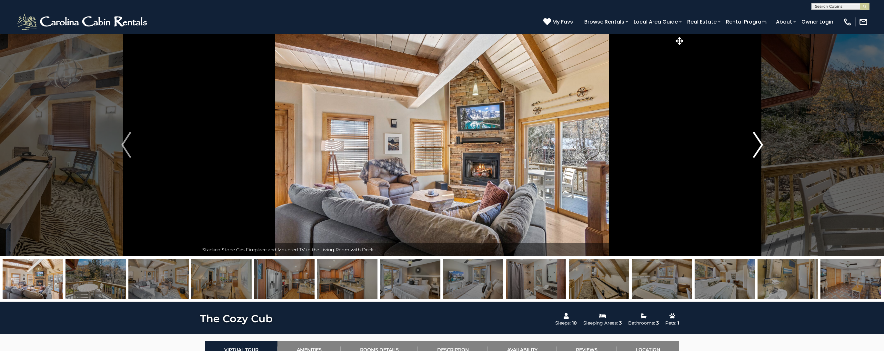
click at [759, 147] on img "Next" at bounding box center [758, 145] width 10 height 26
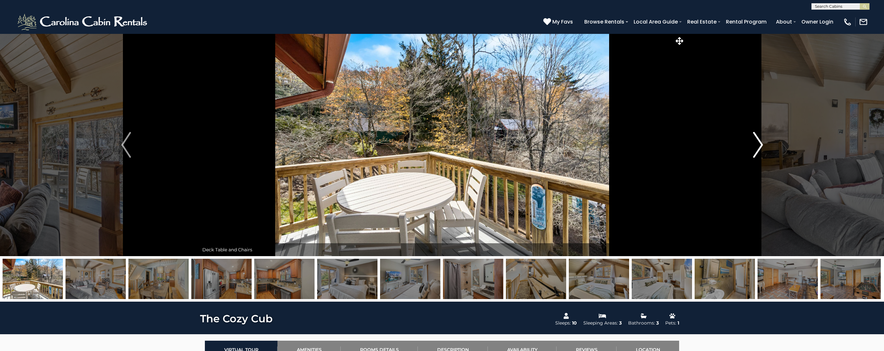
click at [759, 147] on img "Next" at bounding box center [758, 145] width 10 height 26
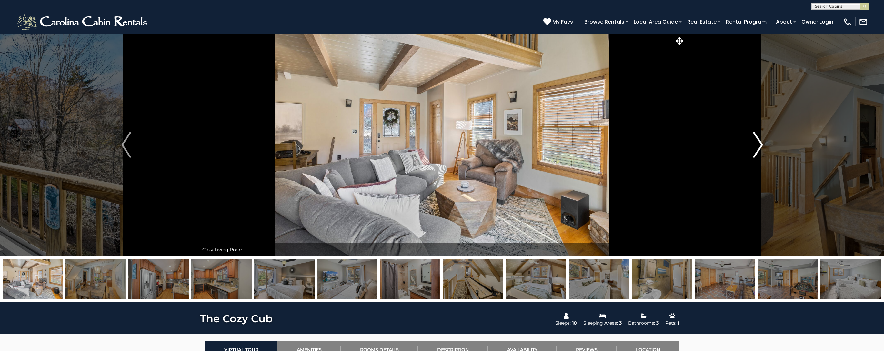
click at [759, 147] on img "Next" at bounding box center [758, 145] width 10 height 26
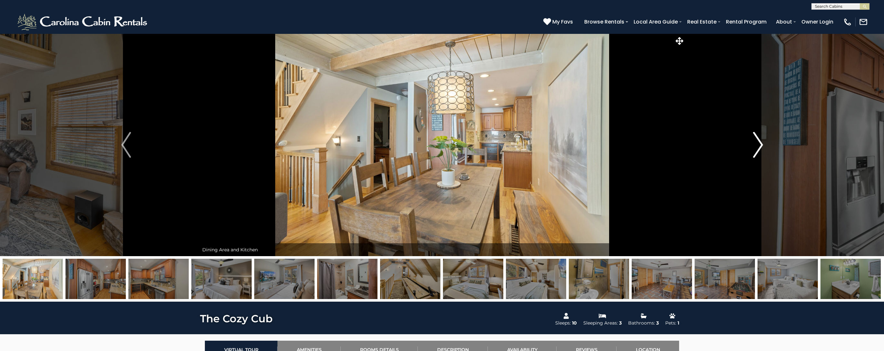
click at [759, 147] on img "Next" at bounding box center [758, 145] width 10 height 26
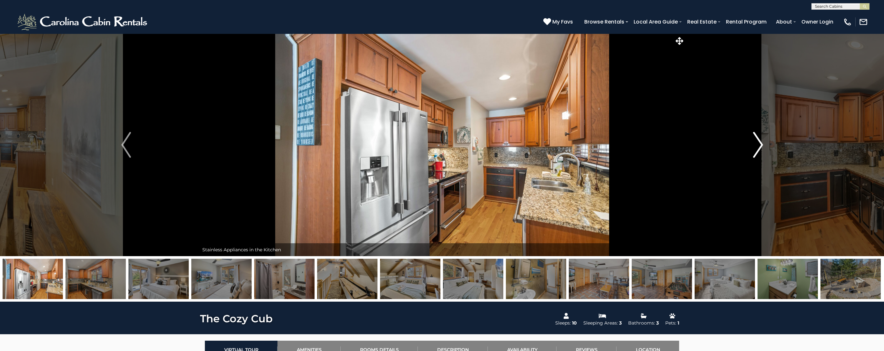
click at [759, 147] on img "Next" at bounding box center [758, 145] width 10 height 26
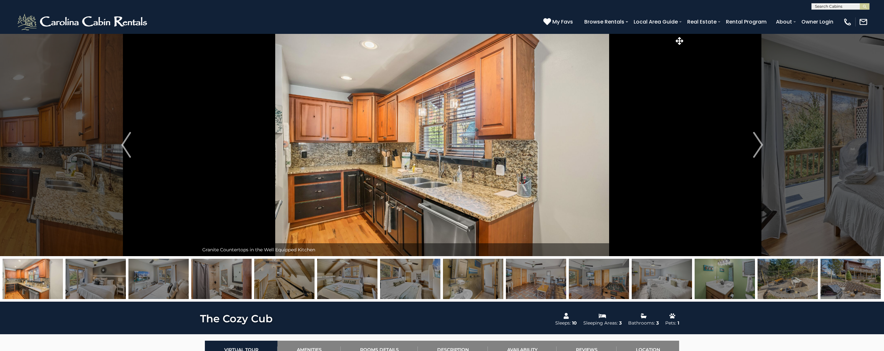
click at [822, 6] on input "text" at bounding box center [840, 8] width 56 height 6
type input "*********"
click at [827, 26] on em "Blowing R" at bounding box center [827, 28] width 24 height 6
click at [865, 7] on img "submit" at bounding box center [864, 6] width 5 height 5
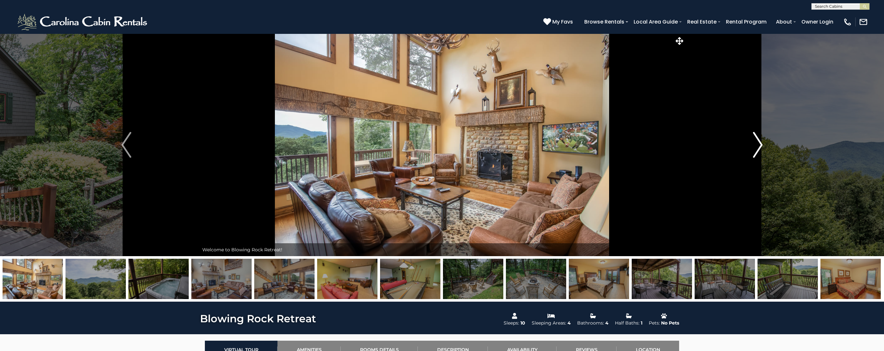
click at [759, 145] on img "Next" at bounding box center [758, 145] width 10 height 26
